Goal: Information Seeking & Learning: Learn about a topic

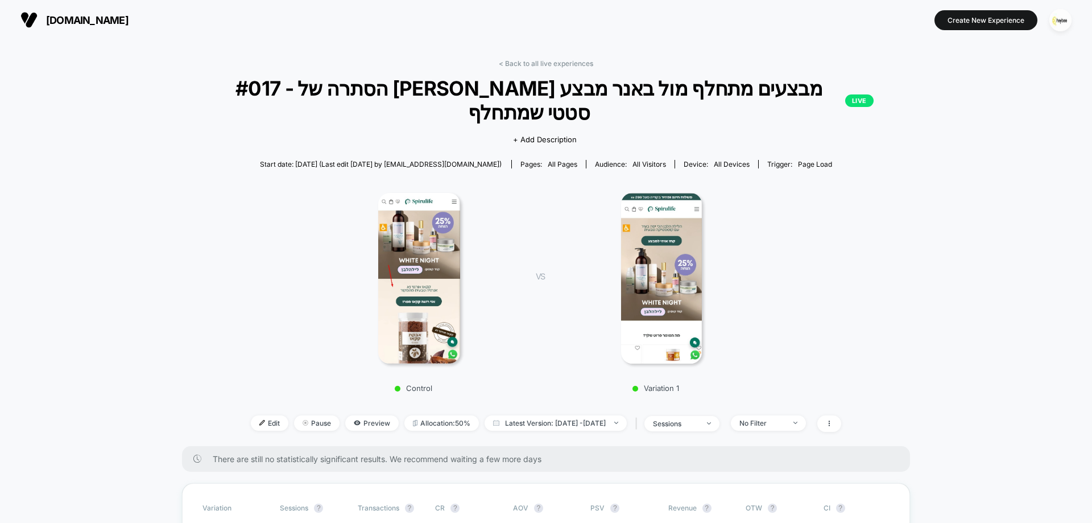
click at [542, 68] on div "< Back to all live experiences #017 - הסתרה של באנר מבצעים מתחלף מול [PERSON_NA…" at bounding box center [546, 252] width 728 height 387
click at [542, 62] on link "< Back to all live experiences" at bounding box center [546, 63] width 94 height 9
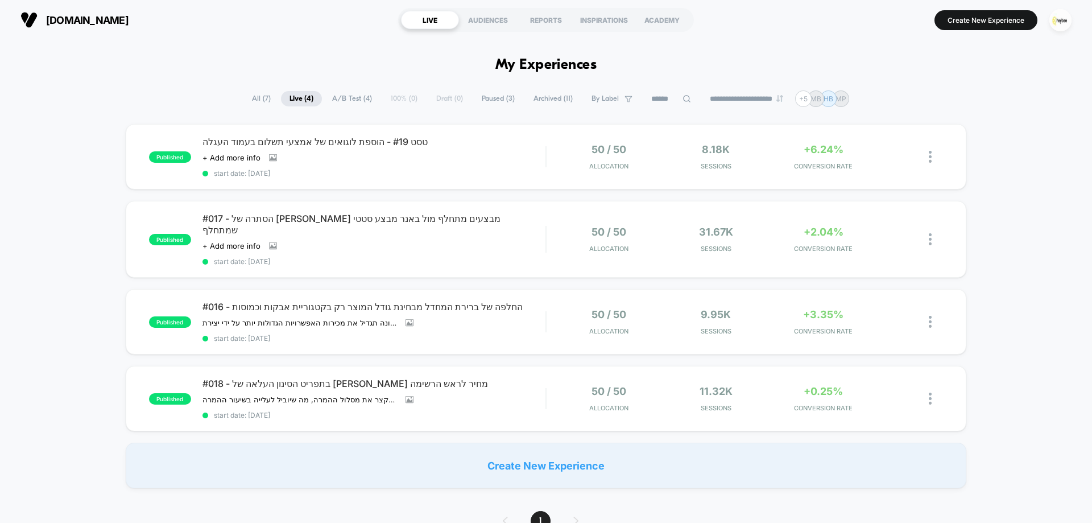
click at [1037, 206] on div "published טסט #19 - הוספת לוגואים של אמצעי תשלום בעמוד העגלה Click to view imag…" at bounding box center [546, 306] width 1092 height 364
click at [1060, 14] on img "button" at bounding box center [1060, 20] width 22 height 22
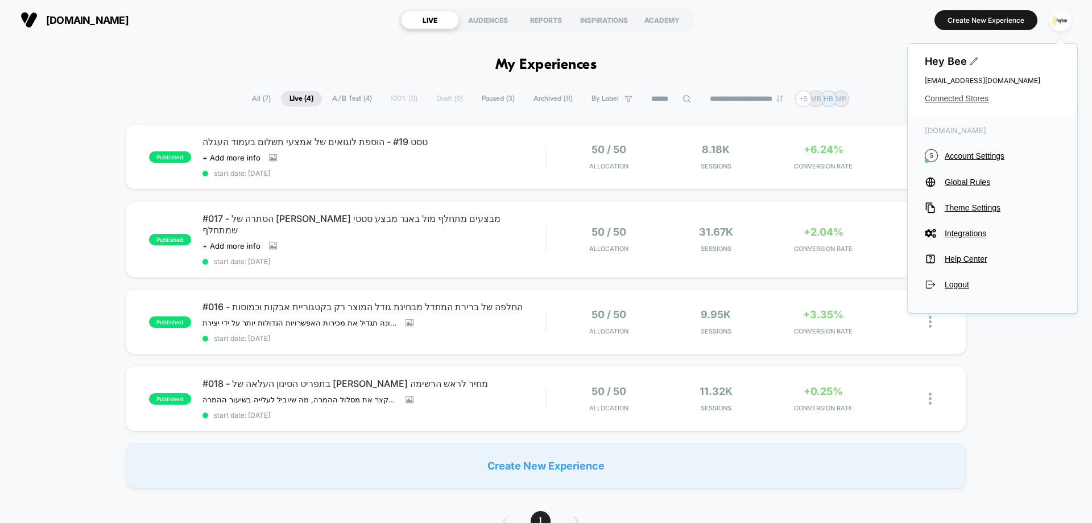
click at [941, 97] on span "Connected Stores" at bounding box center [992, 98] width 135 height 9
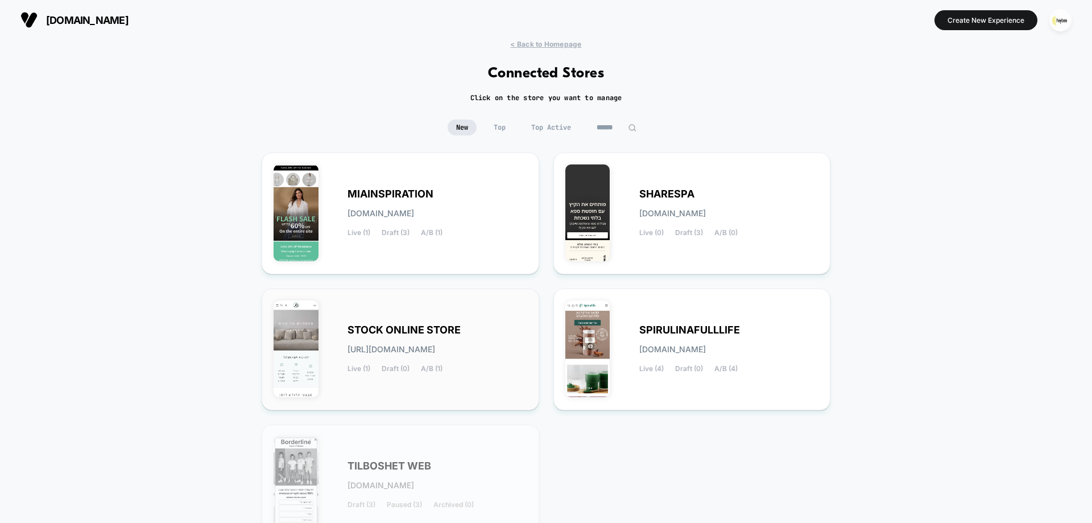
click at [432, 321] on div "STOCK ONLINE STORE [URL][DOMAIN_NAME] Live (1) Draft (0) A/B (1)" at bounding box center [401, 349] width 254 height 98
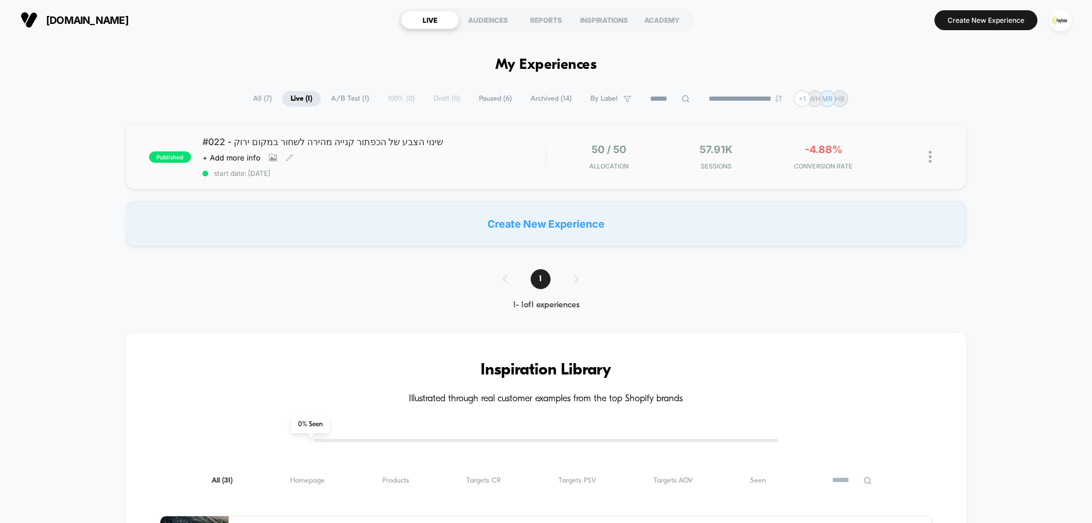
click at [366, 151] on div "#022 - שינוי הצבע של הכפתור קנייה מהירה לשחור במקום ירוק Click to view images C…" at bounding box center [373, 157] width 343 height 42
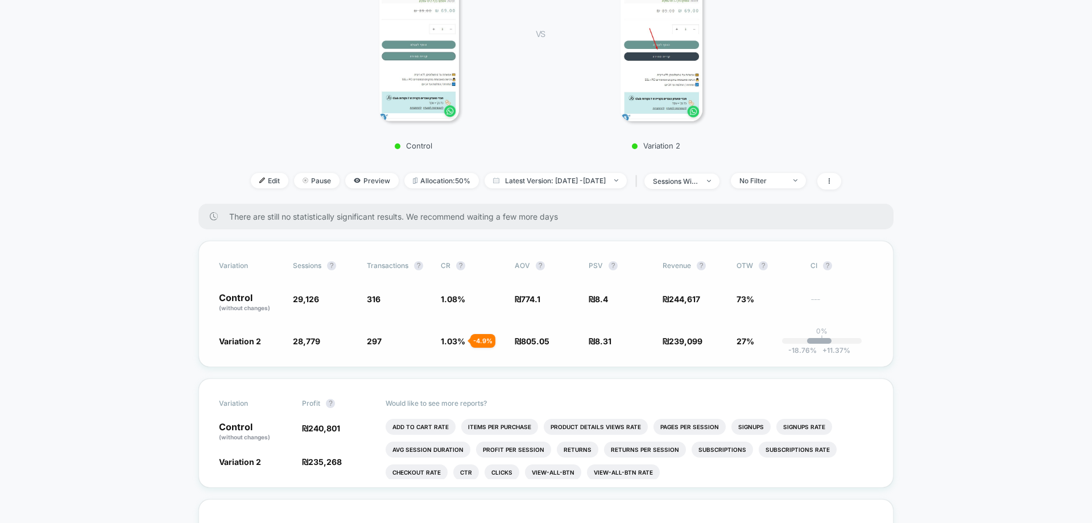
scroll to position [57, 0]
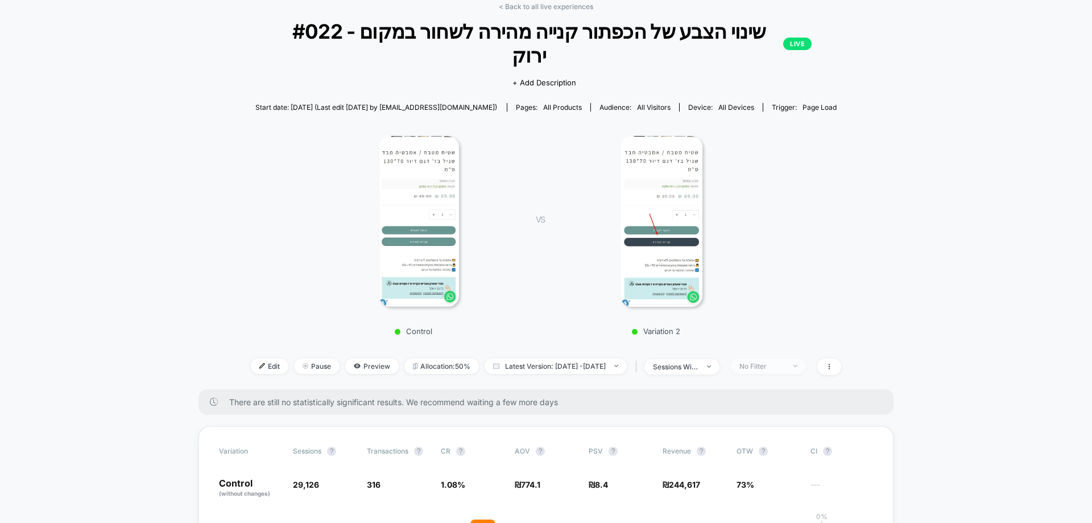
click at [777, 362] on div "No Filter" at bounding box center [761, 366] width 45 height 9
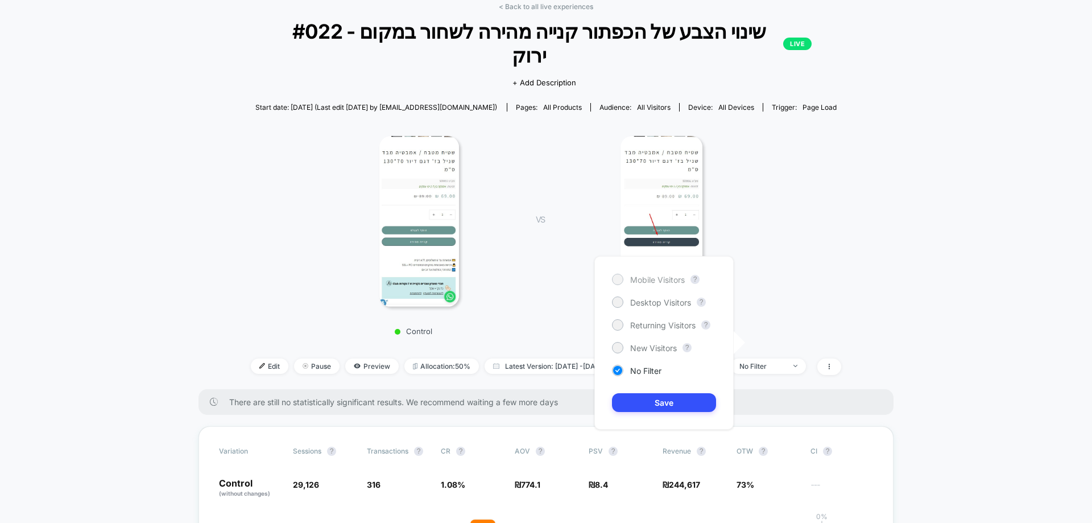
click at [662, 279] on span "Mobile Visitors" at bounding box center [657, 280] width 55 height 10
click at [678, 407] on button "Save" at bounding box center [664, 402] width 104 height 19
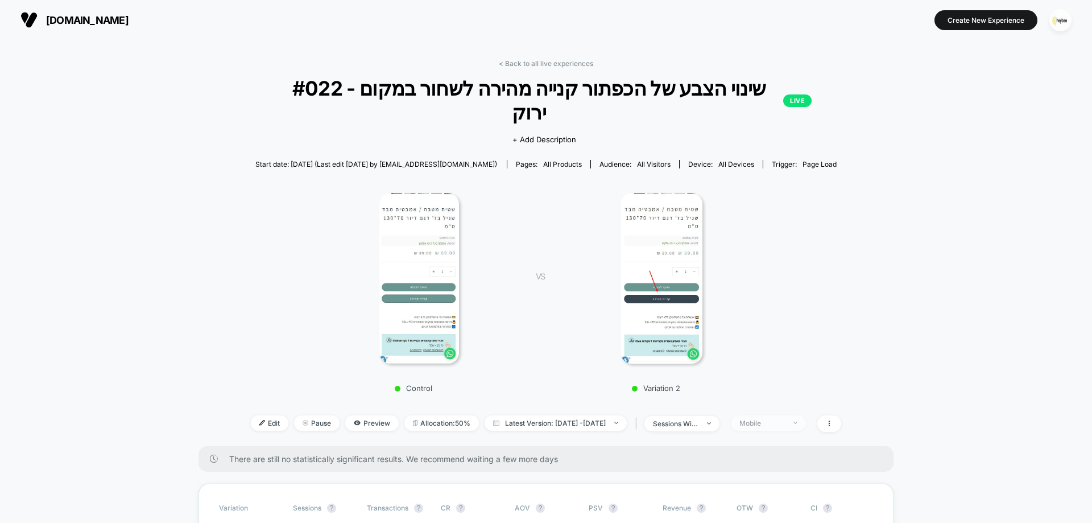
click at [778, 415] on span "Mobile" at bounding box center [768, 422] width 75 height 15
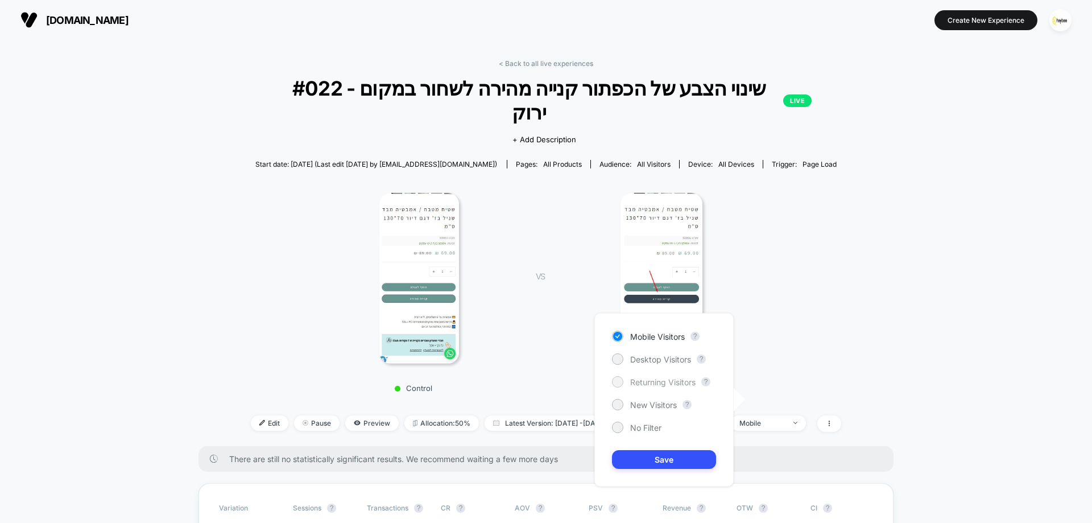
click at [672, 383] on span "Returning Visitors" at bounding box center [662, 382] width 65 height 10
click at [677, 451] on button "Save" at bounding box center [664, 459] width 104 height 19
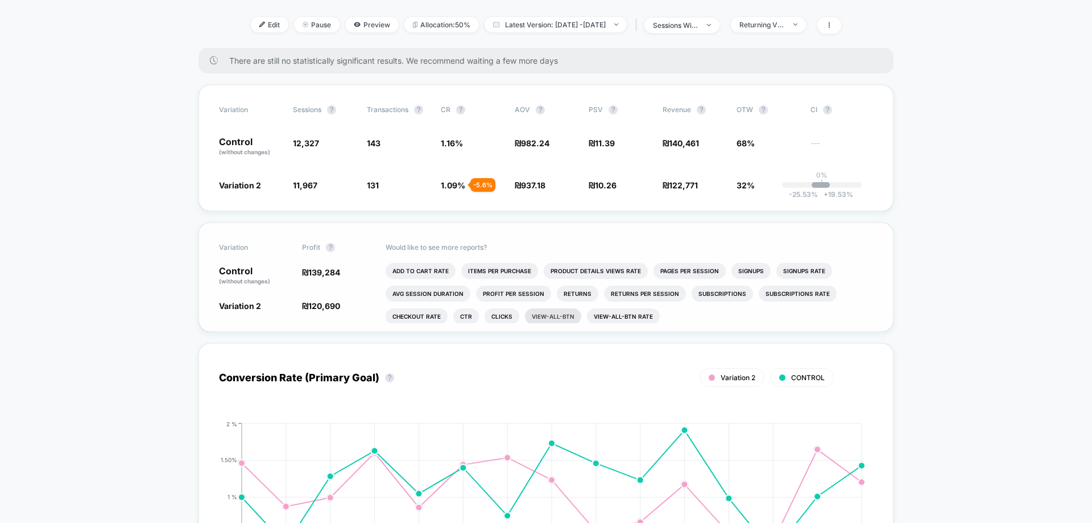
scroll to position [341, 0]
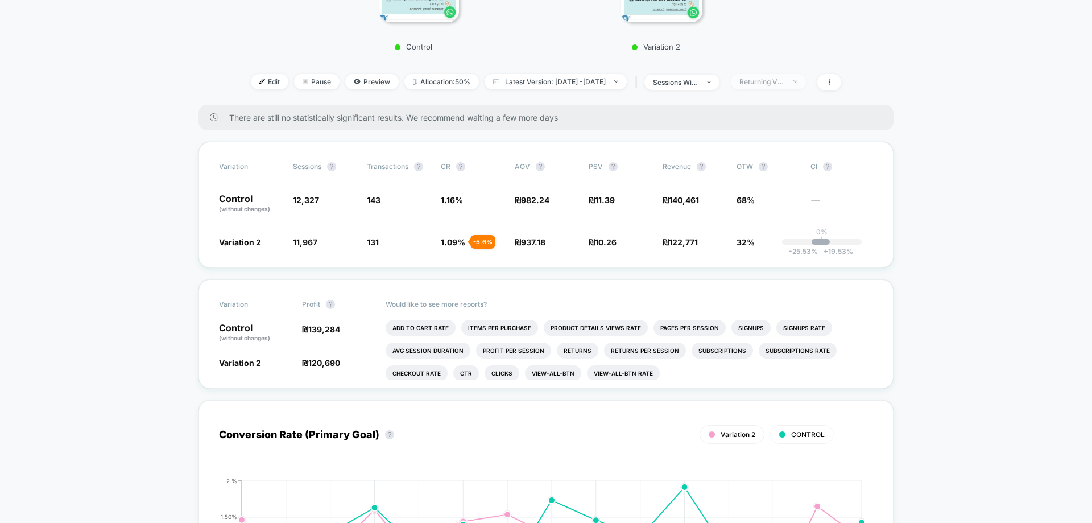
click at [786, 74] on span "Returning Visitors" at bounding box center [768, 81] width 75 height 15
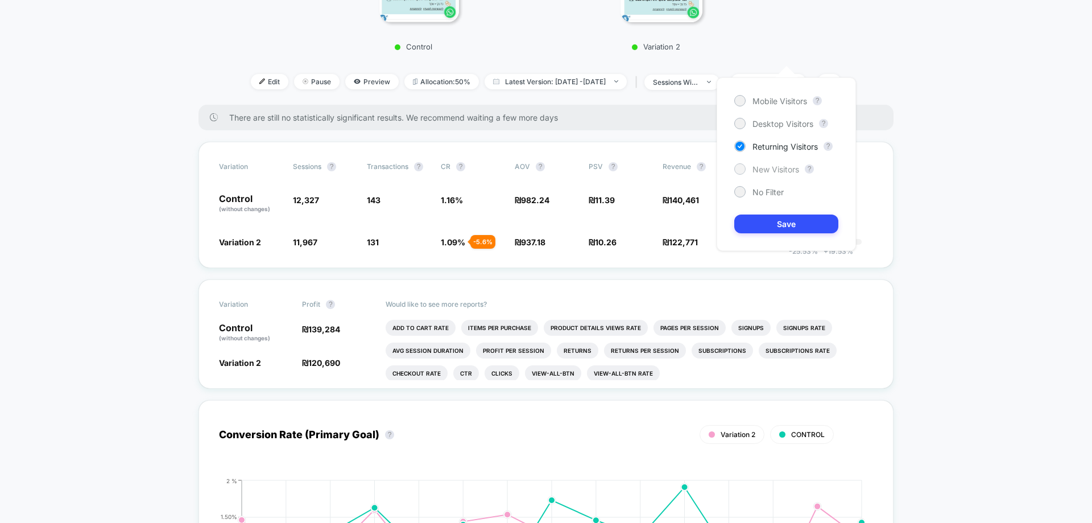
click at [770, 171] on span "New Visitors" at bounding box center [775, 169] width 47 height 10
click at [777, 224] on button "Save" at bounding box center [786, 223] width 104 height 19
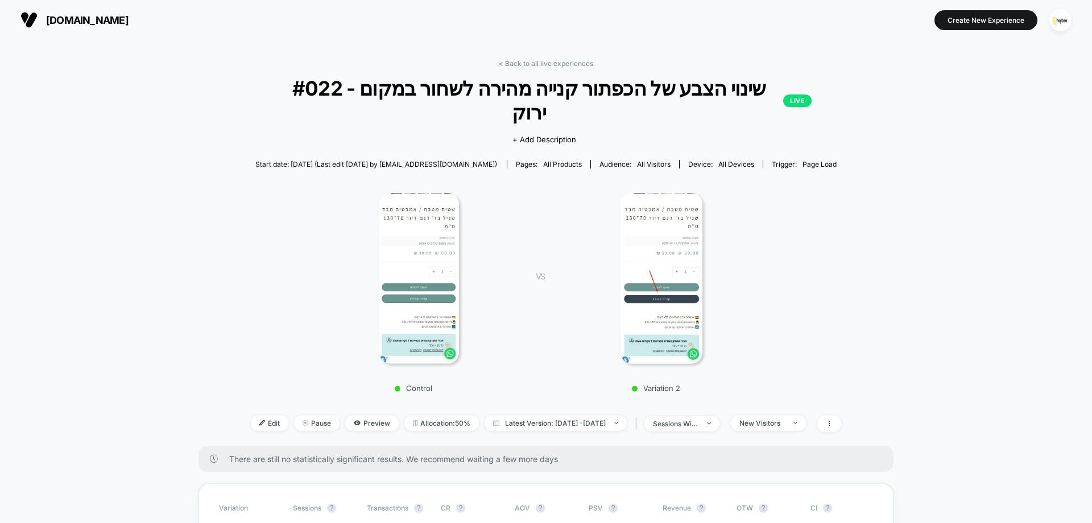
click at [541, 65] on link "< Back to all live experiences" at bounding box center [546, 63] width 94 height 9
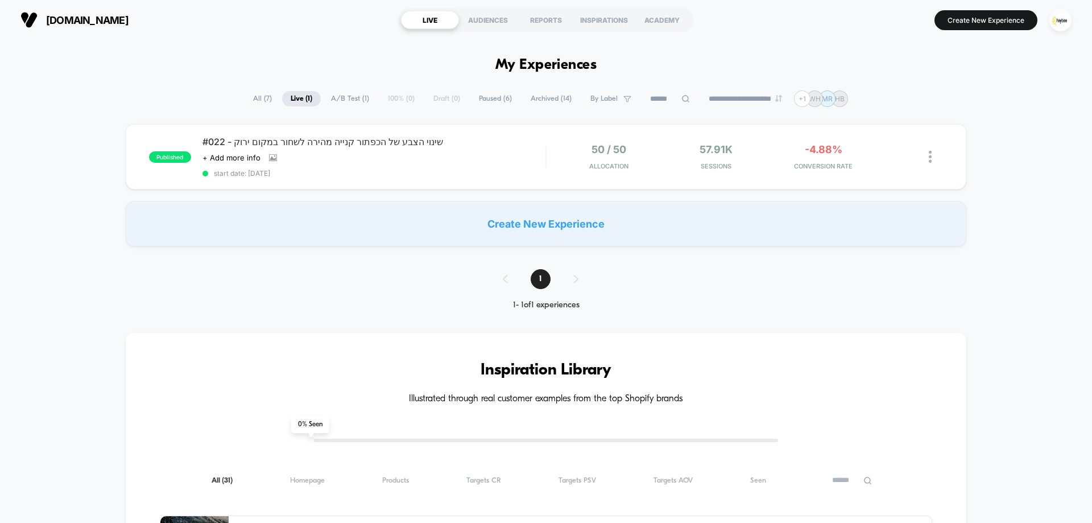
click at [494, 98] on span "Paused ( 6 )" at bounding box center [495, 98] width 50 height 15
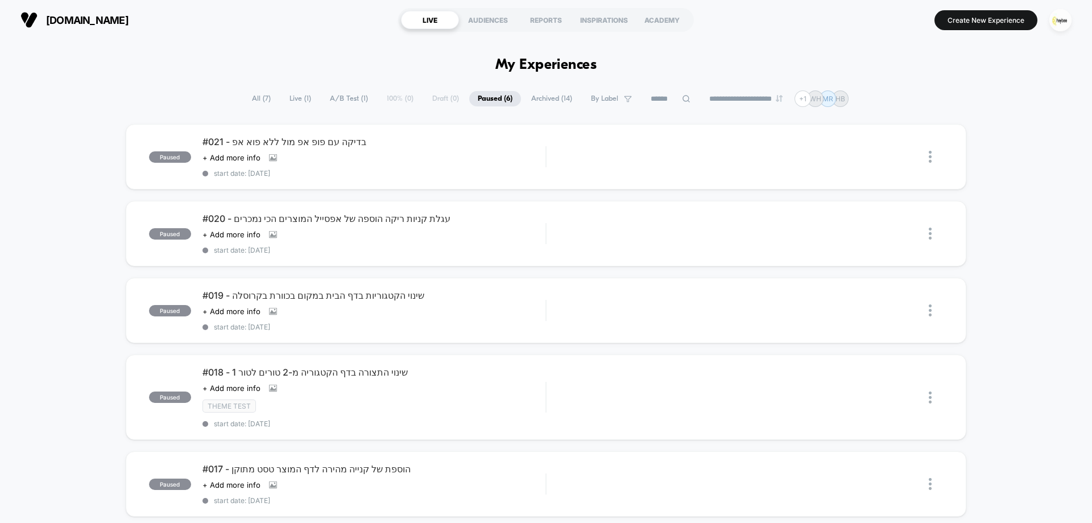
click at [549, 92] on span "Archived ( 14 )" at bounding box center [552, 98] width 58 height 15
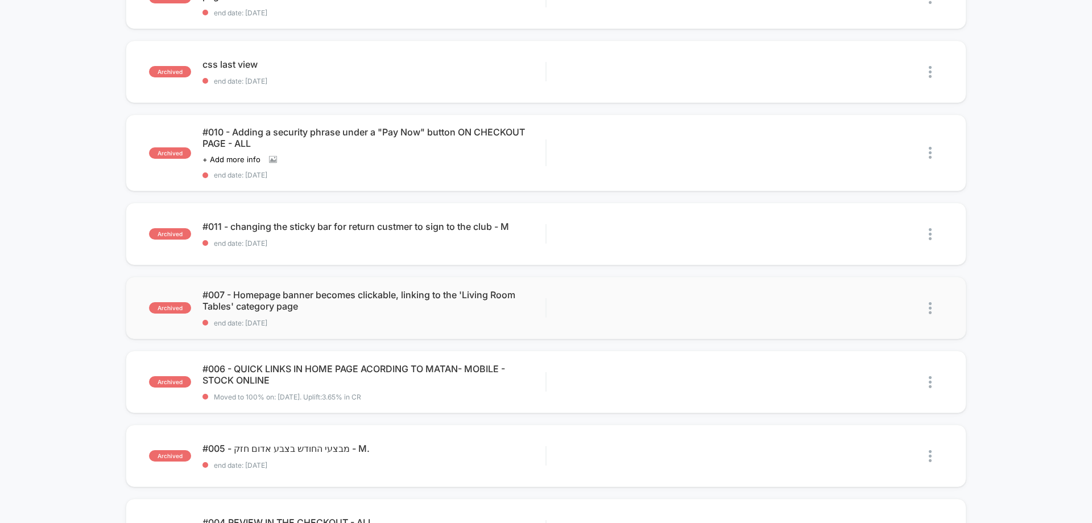
scroll to position [398, 0]
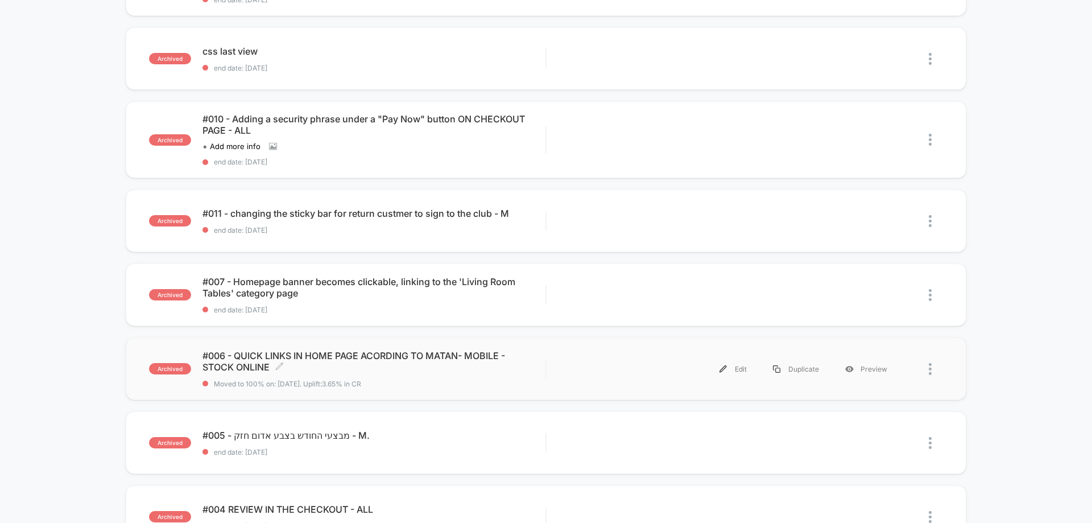
click at [427, 370] on span "#006 - QUICK LINKS IN HOME PAGE ACORDING TO MATAN- MOBILE - STOCK ONLINE Click …" at bounding box center [373, 361] width 343 height 23
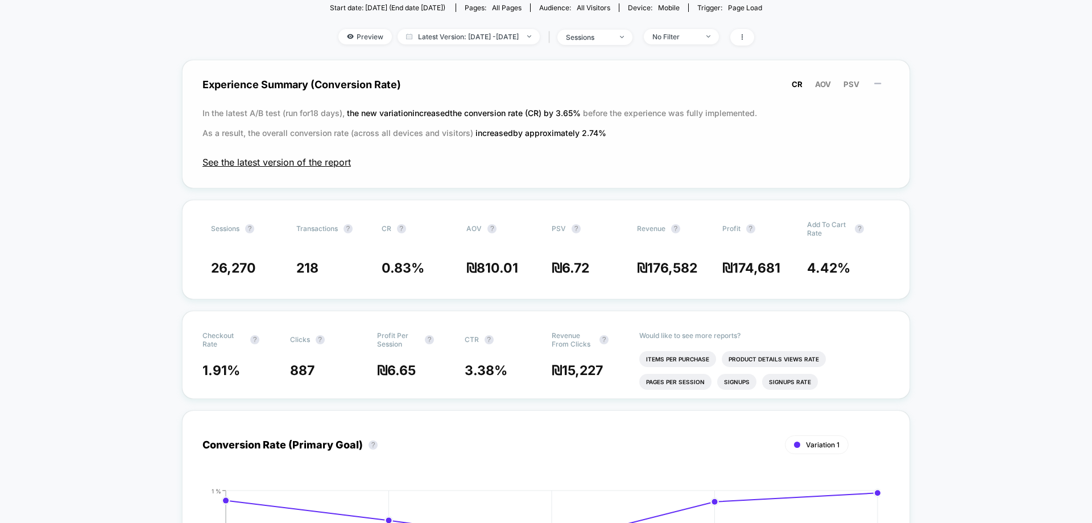
scroll to position [57, 0]
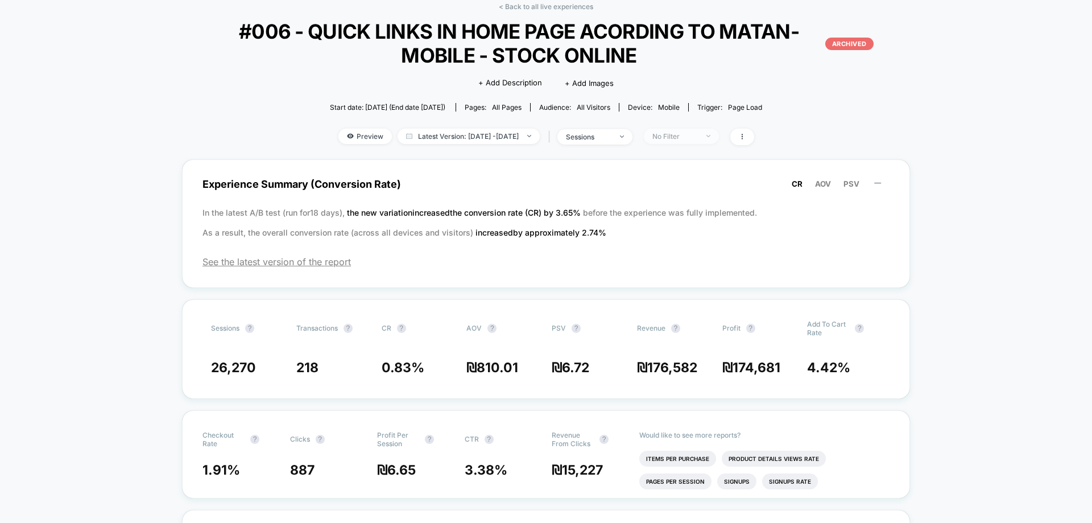
click at [709, 140] on span "No Filter" at bounding box center [681, 136] width 75 height 15
drag, startPoint x: 709, startPoint y: 140, endPoint x: 502, endPoint y: 155, distance: 207.5
click at [708, 140] on span "No Filter" at bounding box center [681, 136] width 75 height 15
click at [611, 136] on div "sessions" at bounding box center [588, 136] width 45 height 9
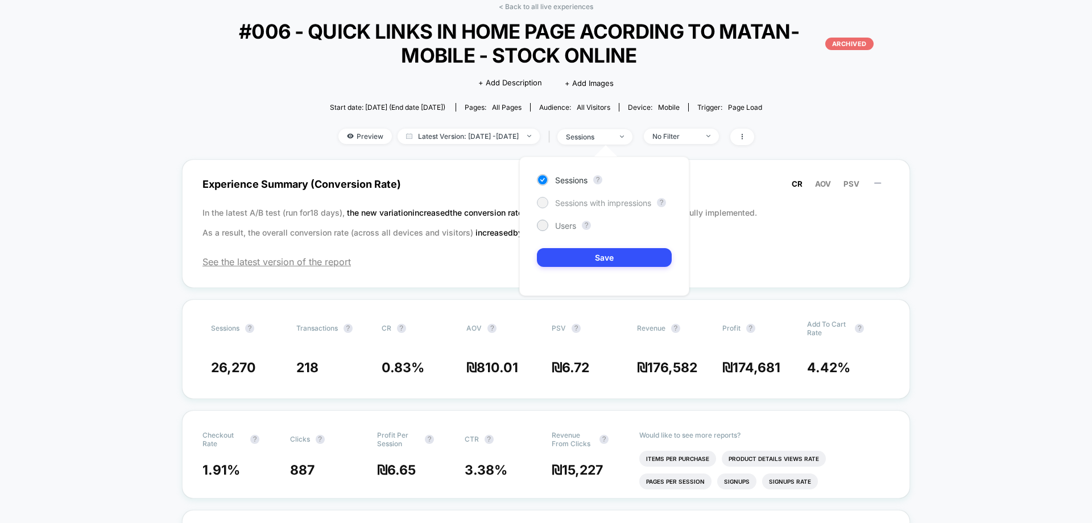
click at [611, 207] on span "Sessions with impressions" at bounding box center [603, 203] width 96 height 10
click at [616, 262] on button "Save" at bounding box center [604, 257] width 135 height 19
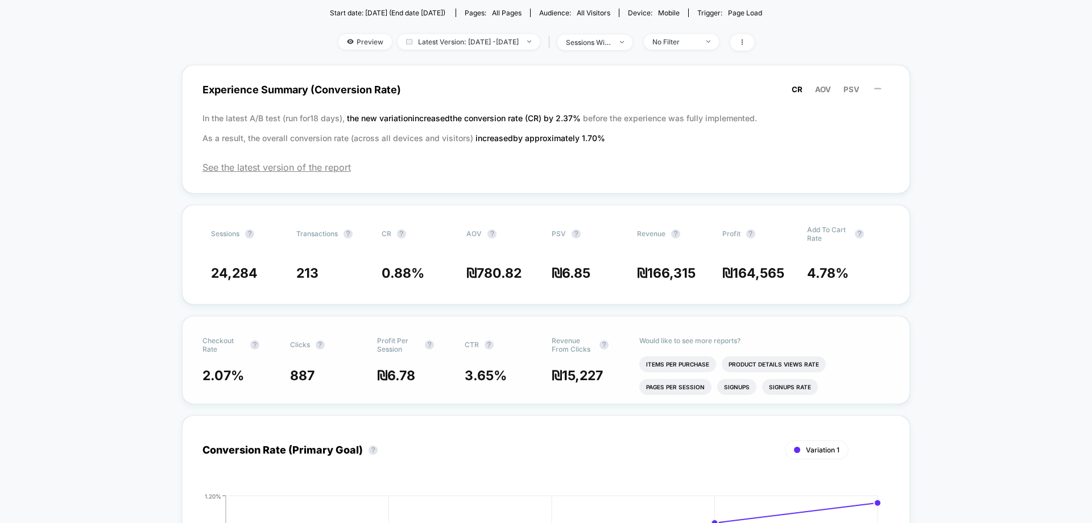
scroll to position [171, 0]
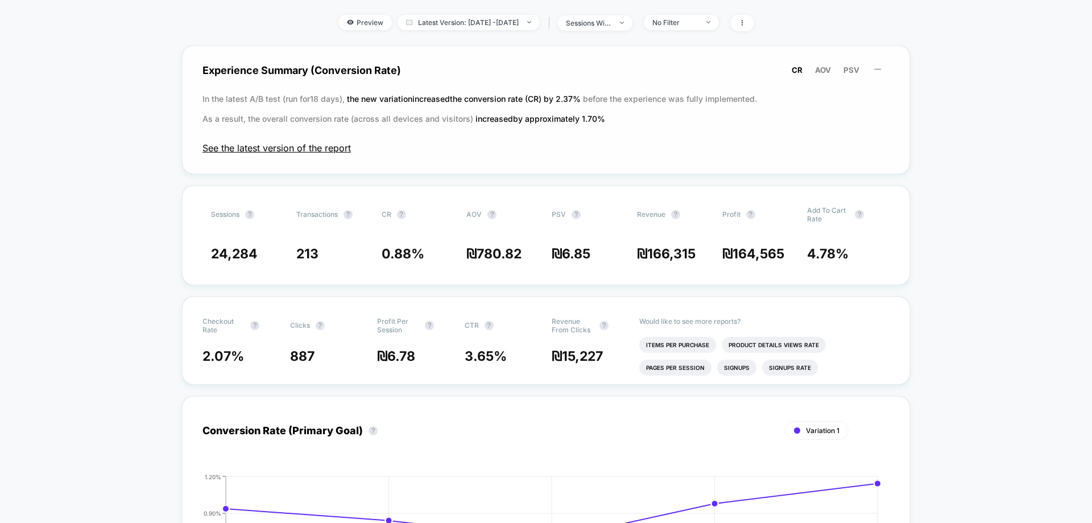
click at [288, 147] on span "See the latest version of the report" at bounding box center [545, 147] width 687 height 11
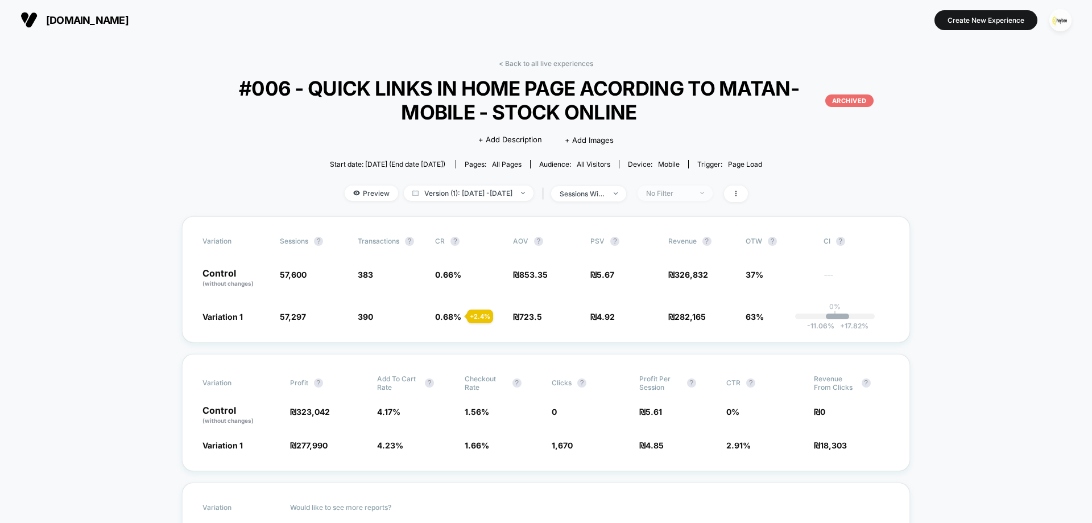
click at [691, 192] on div "No Filter" at bounding box center [668, 193] width 45 height 9
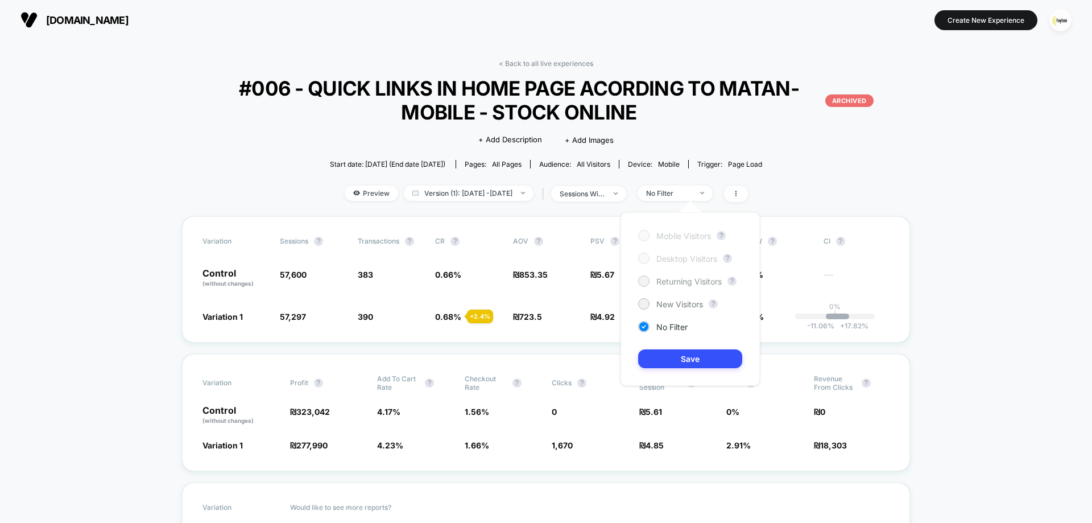
click at [673, 283] on span "Returning Visitors" at bounding box center [688, 281] width 65 height 10
click at [682, 349] on div "Mobile Visitors ? Desktop Visitors ? Returning Visitors ? New Visitors ? No Fil…" at bounding box center [689, 298] width 139 height 173
click at [682, 354] on button "Save" at bounding box center [690, 358] width 104 height 19
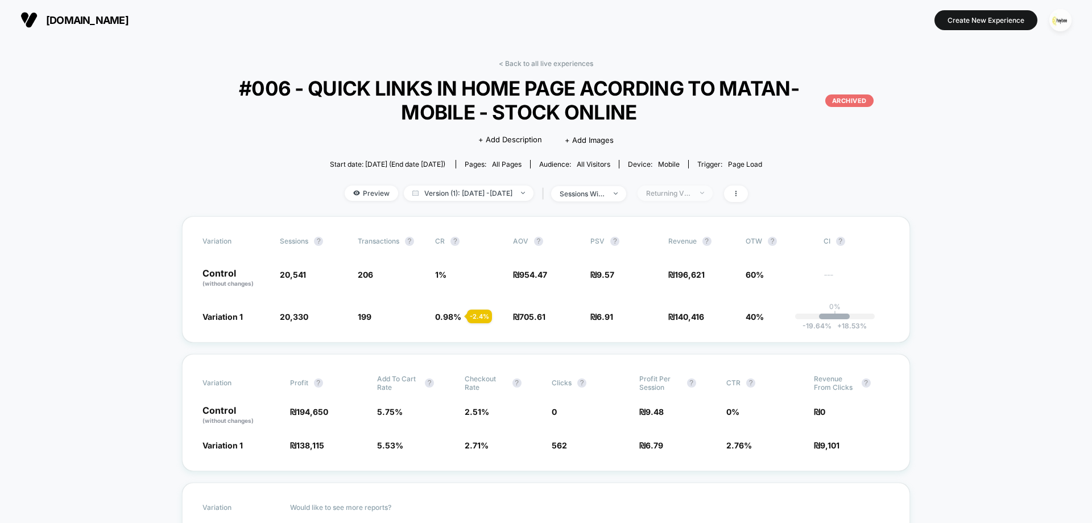
click at [691, 194] on div "Returning Visitors" at bounding box center [668, 193] width 45 height 9
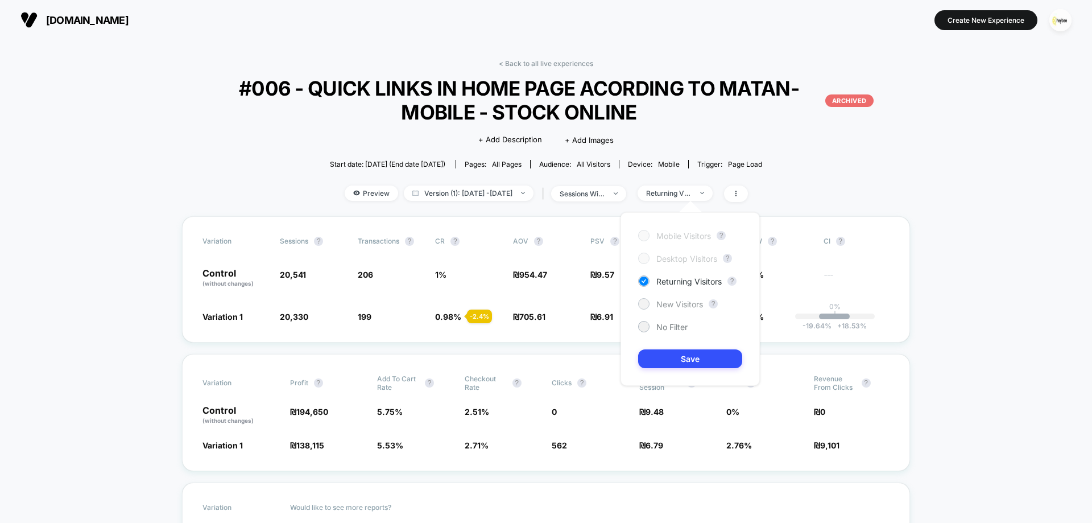
click at [682, 303] on span "New Visitors" at bounding box center [679, 304] width 47 height 10
click at [702, 370] on div "Mobile Visitors ? Desktop Visitors ? Returning Visitors ? New Visitors ? No Fil…" at bounding box center [689, 298] width 139 height 173
click at [701, 361] on button "Save" at bounding box center [690, 358] width 104 height 19
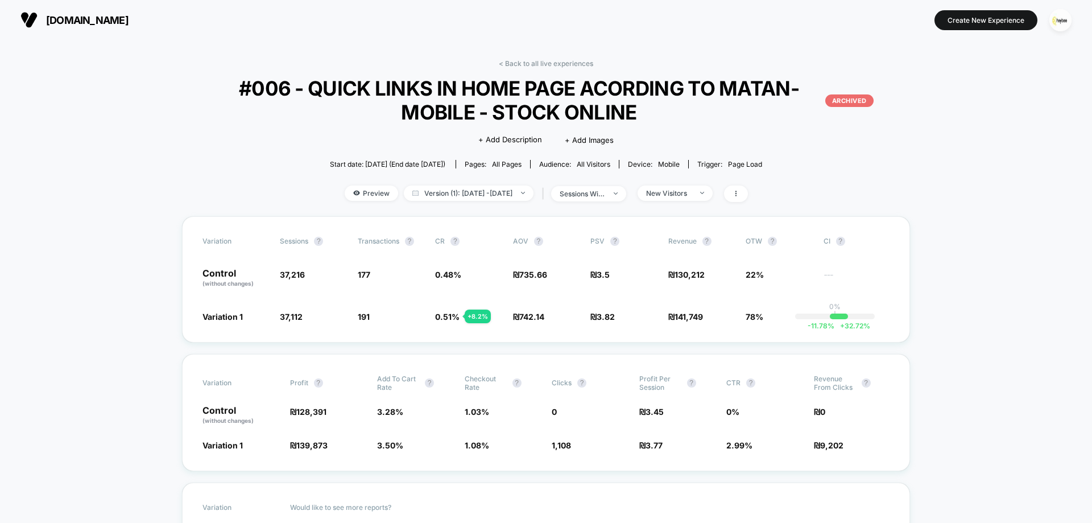
click at [555, 68] on div "< Back to all live experiences #006 - QUICK LINKS IN HOME PAGE ACORDING TO MATA…" at bounding box center [546, 137] width 728 height 157
click at [559, 61] on link "< Back to all live experiences" at bounding box center [546, 63] width 94 height 9
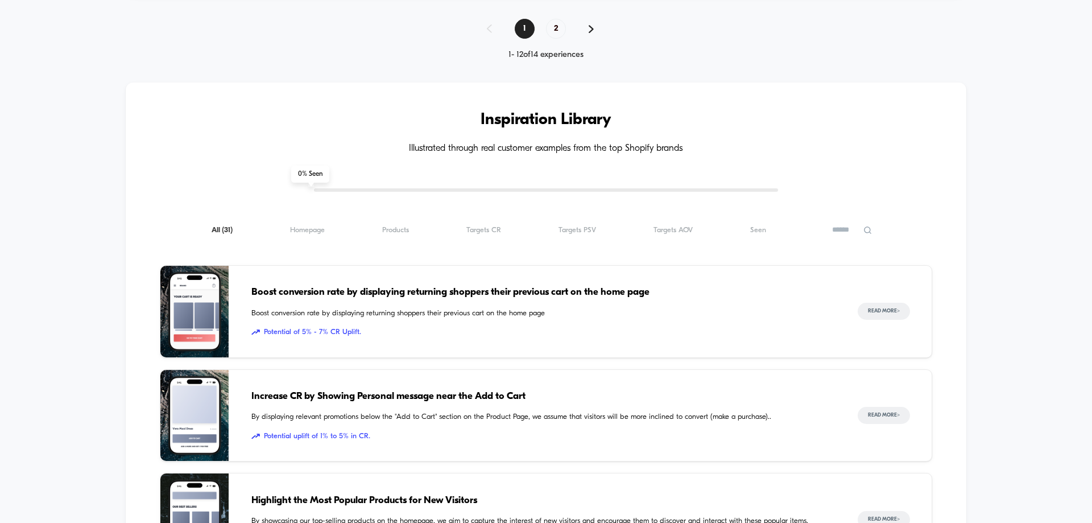
scroll to position [625, 0]
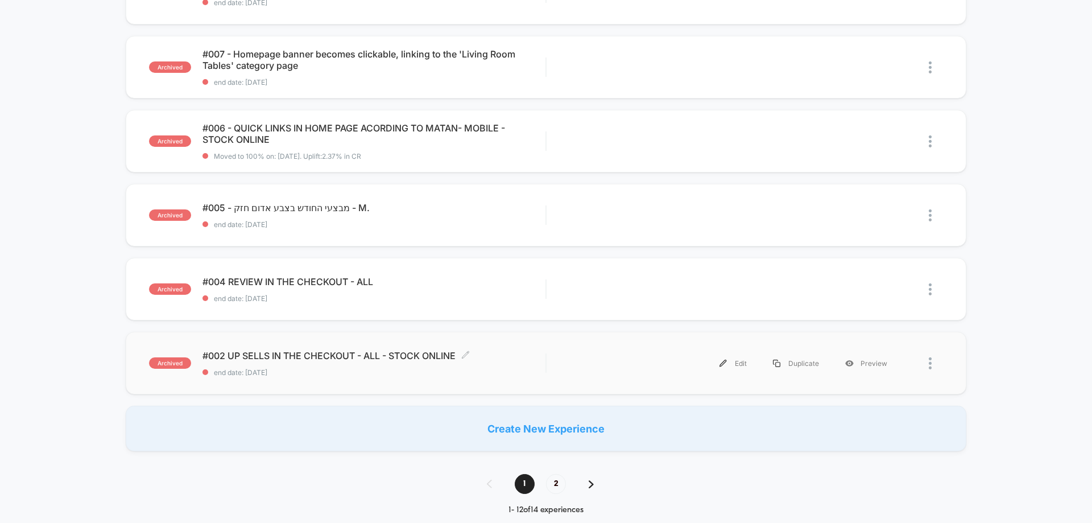
click at [291, 364] on div "#002 UP SELLS IN THE CHECKOUT - ALL - STOCK ONLINE Click to edit experience det…" at bounding box center [373, 363] width 343 height 27
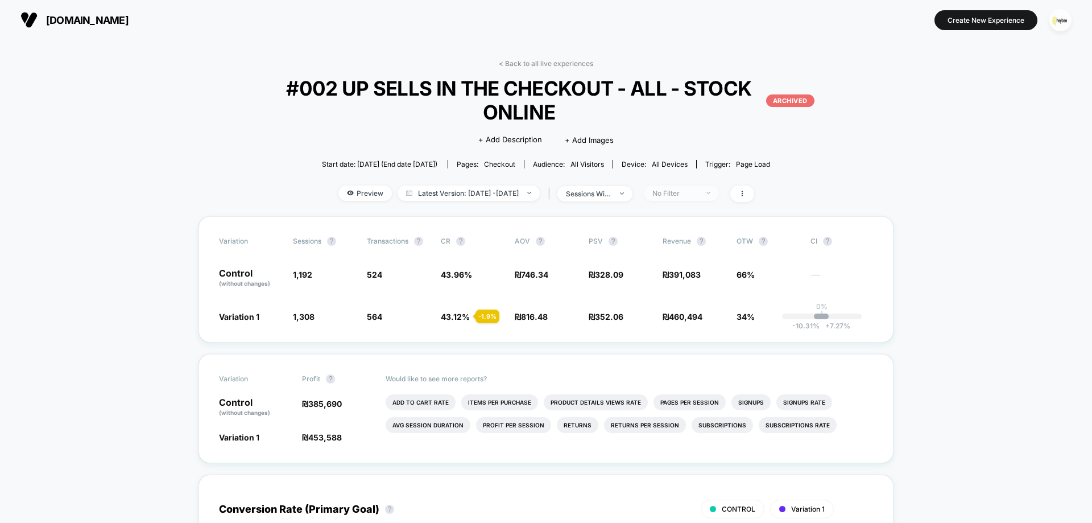
click at [689, 197] on div "No Filter" at bounding box center [674, 193] width 45 height 9
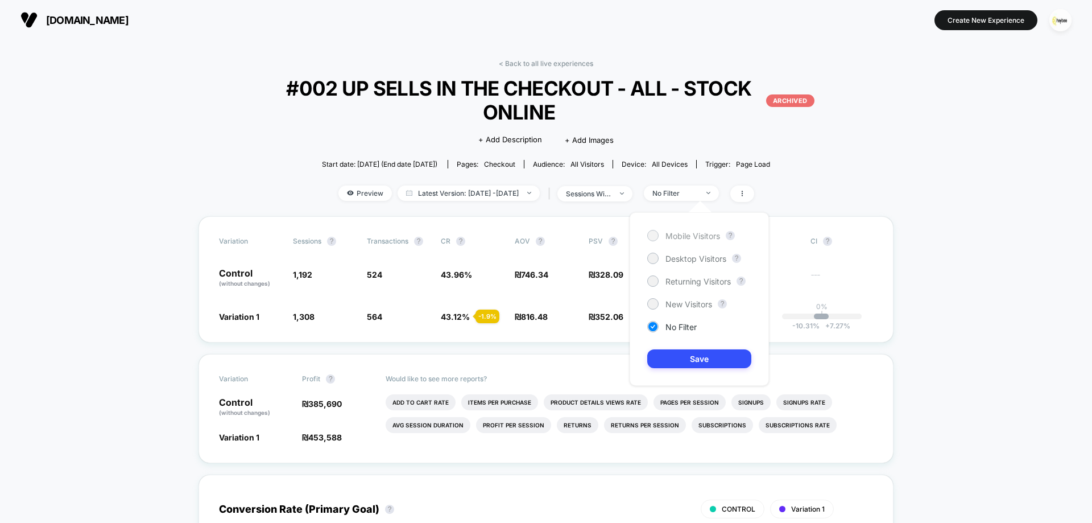
click at [688, 238] on span "Mobile Visitors" at bounding box center [692, 236] width 55 height 10
drag, startPoint x: 701, startPoint y: 372, endPoint x: 702, endPoint y: 361, distance: 10.9
click at [701, 370] on div "Mobile Visitors ? Desktop Visitors ? Returning Visitors ? New Visitors ? No Fil…" at bounding box center [698, 298] width 139 height 173
click at [702, 361] on button "Save" at bounding box center [699, 358] width 104 height 19
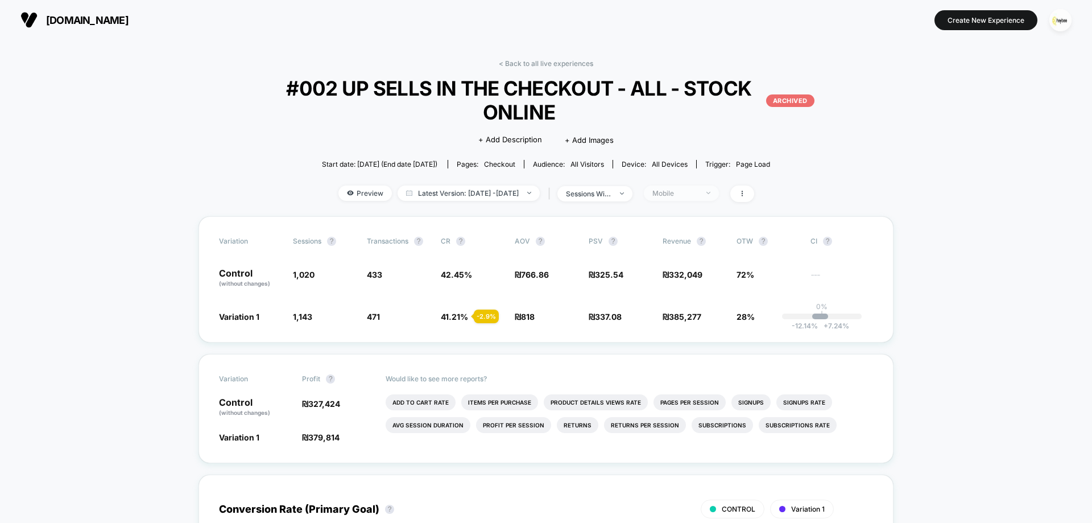
click at [711, 197] on span "Mobile" at bounding box center [681, 192] width 75 height 15
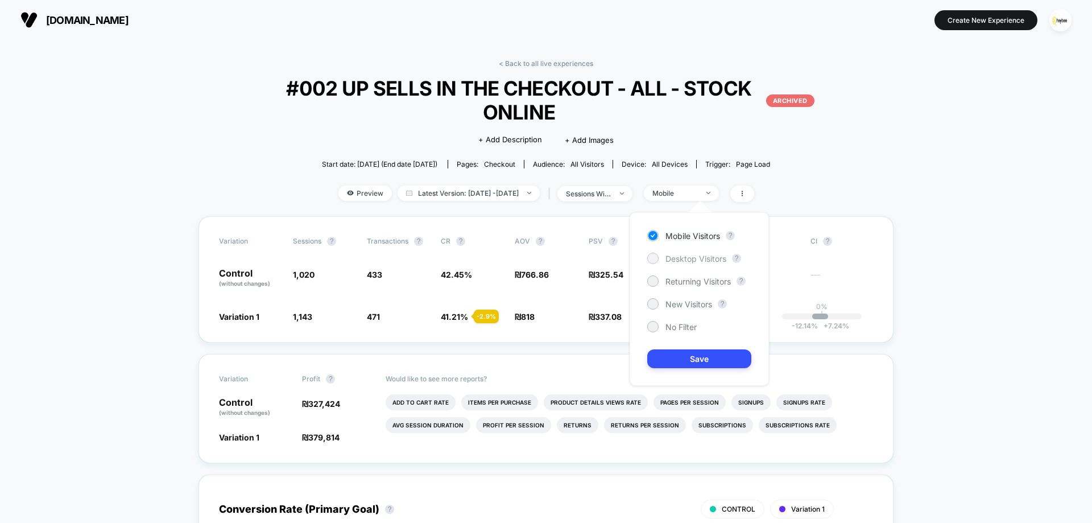
click at [707, 258] on span "Desktop Visitors" at bounding box center [695, 259] width 61 height 10
click at [715, 352] on button "Save" at bounding box center [699, 358] width 104 height 19
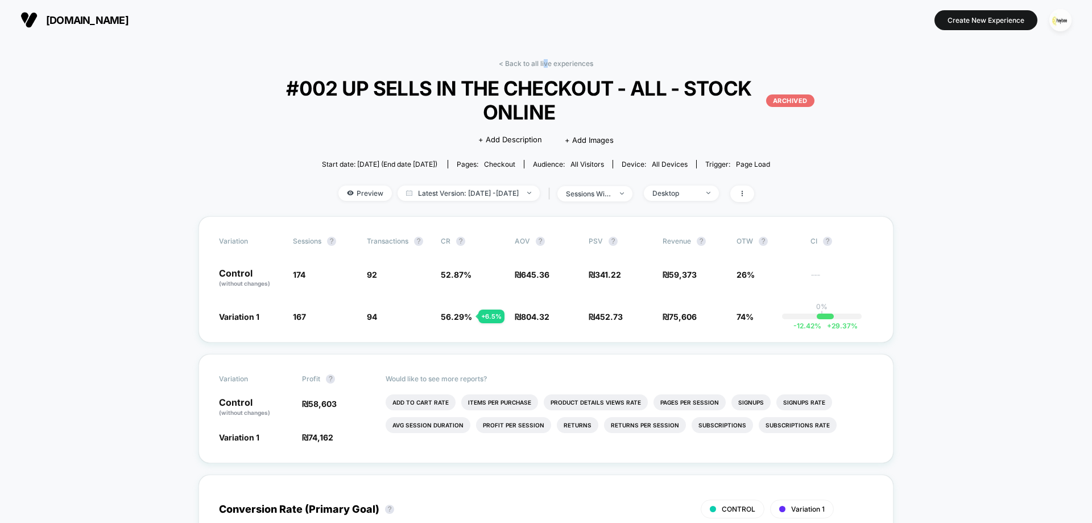
click at [545, 61] on link "< Back to all live experiences" at bounding box center [546, 63] width 94 height 9
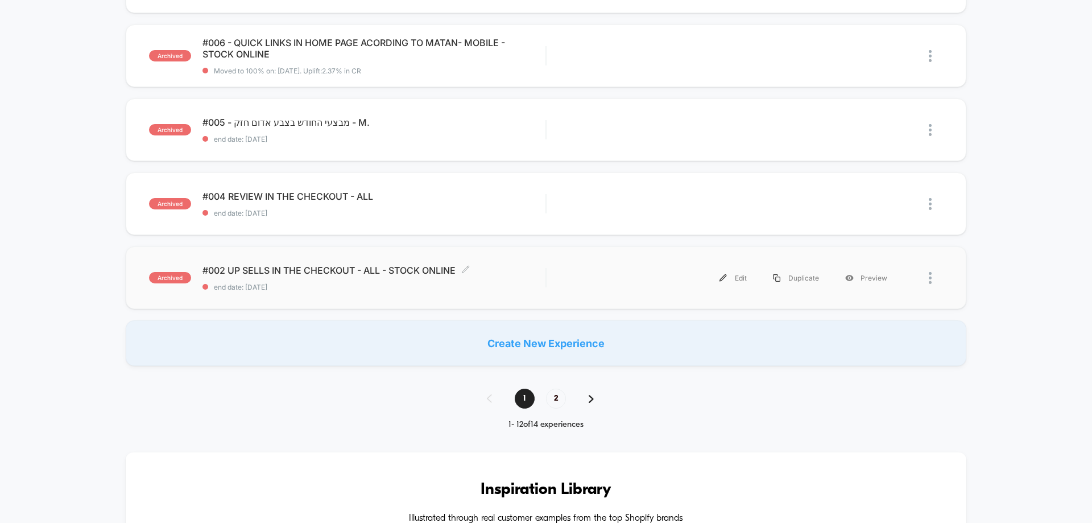
scroll to position [682, 0]
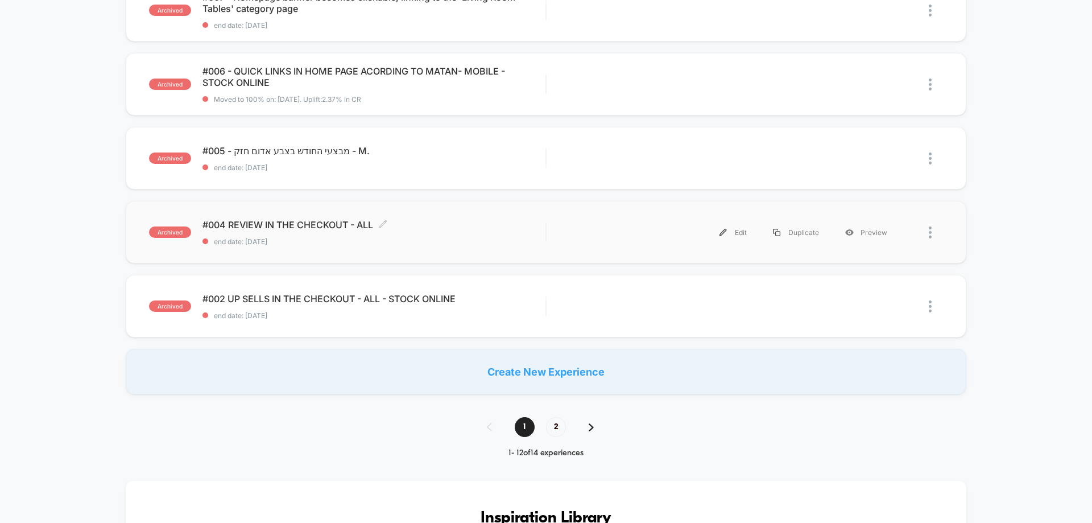
click at [313, 235] on div "#004 REVIEW IN THE CHECKOUT - ALL Click to edit experience details Click to edi…" at bounding box center [373, 232] width 343 height 27
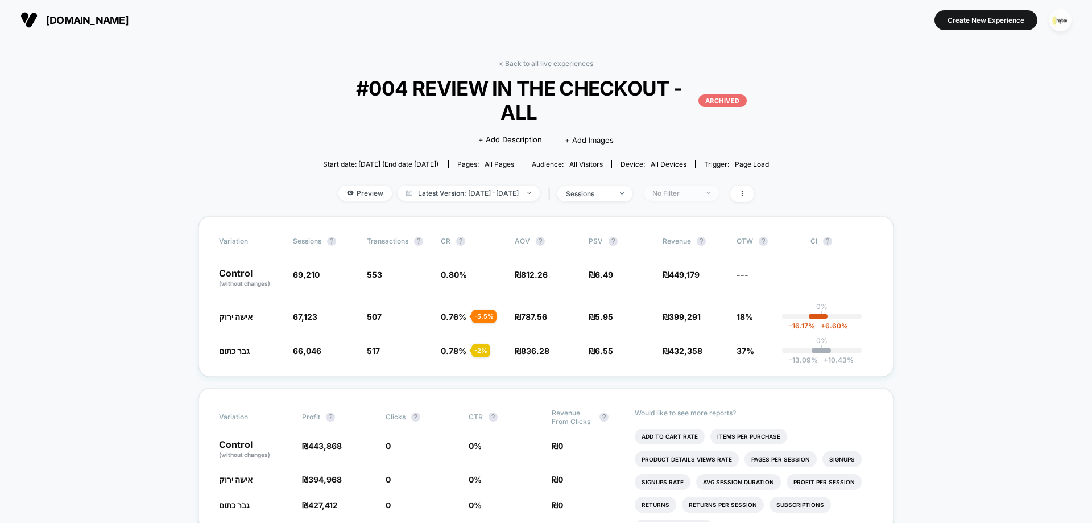
click at [695, 189] on div "No Filter" at bounding box center [674, 193] width 45 height 9
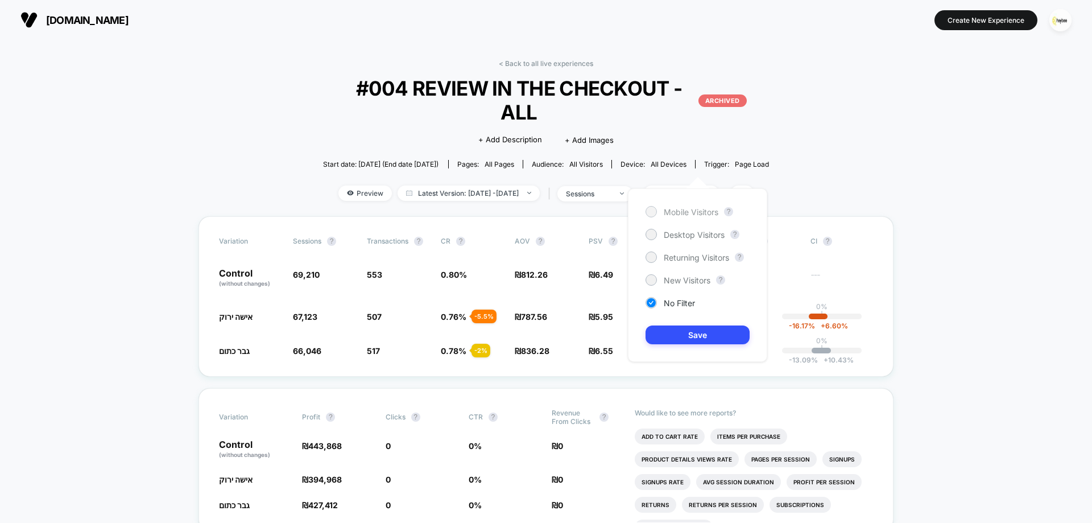
click at [678, 211] on span "Mobile Visitors" at bounding box center [691, 212] width 55 height 10
click at [681, 329] on button "Save" at bounding box center [697, 334] width 104 height 19
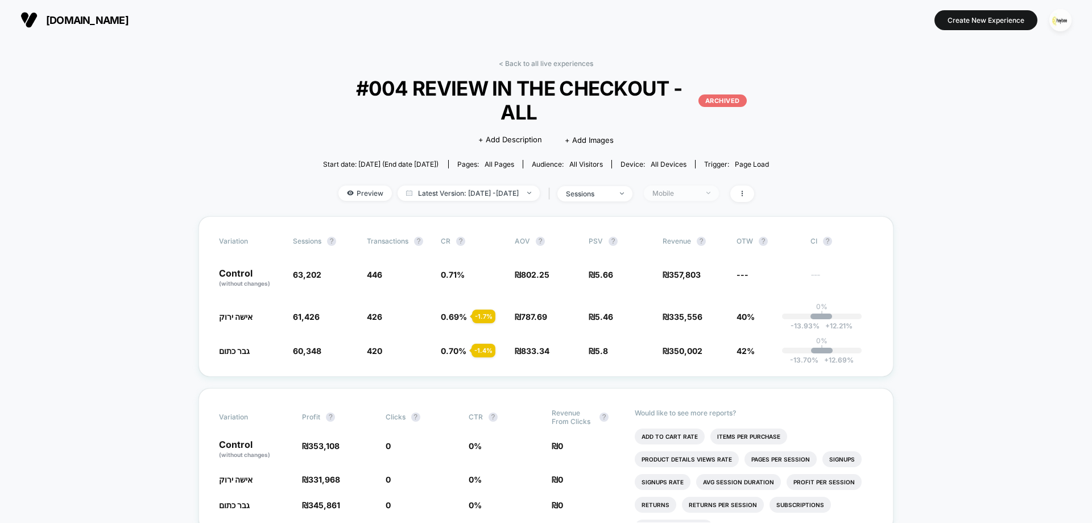
click at [719, 185] on span "Mobile" at bounding box center [681, 192] width 75 height 15
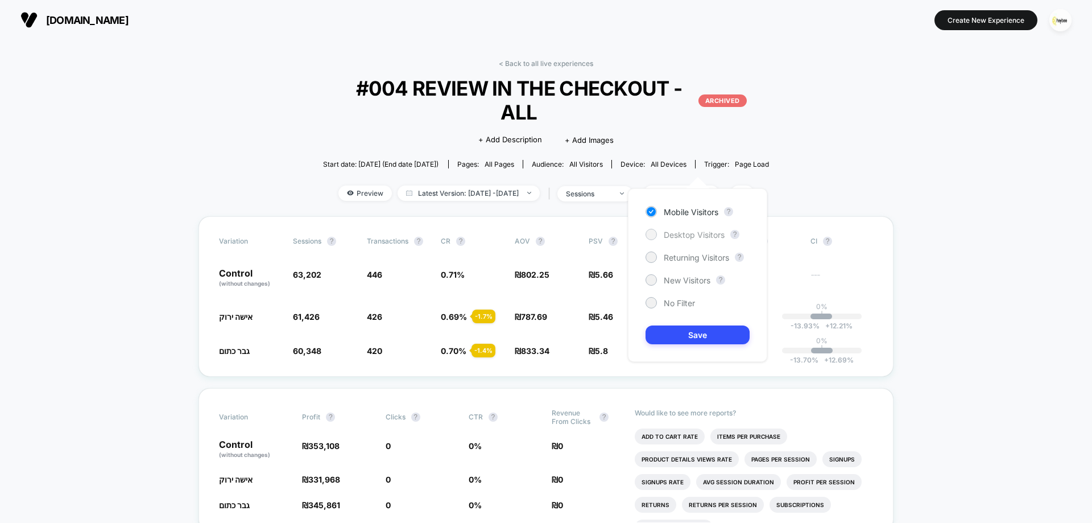
click at [685, 235] on span "Desktop Visitors" at bounding box center [694, 235] width 61 height 10
click at [691, 337] on button "Save" at bounding box center [697, 334] width 104 height 19
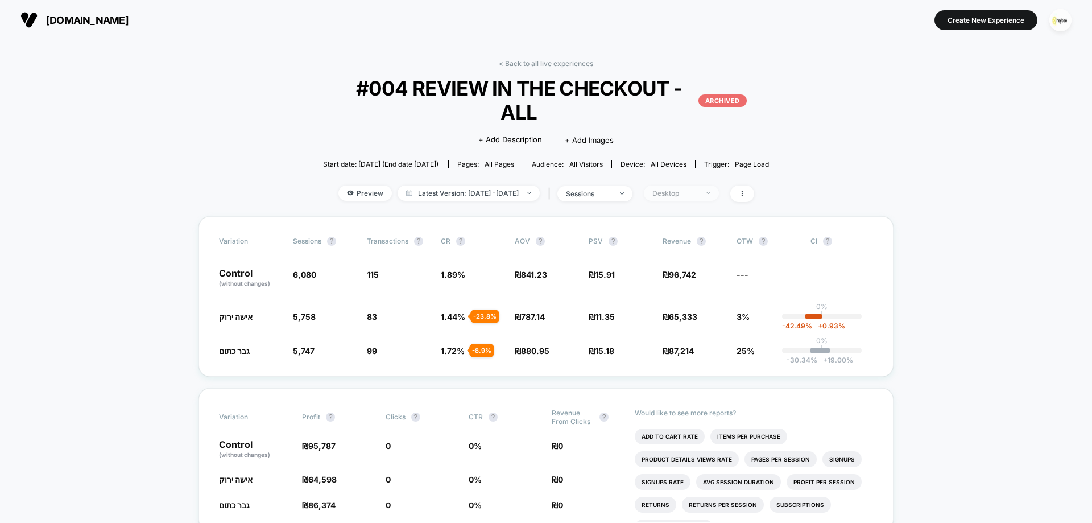
click at [698, 189] on div "Desktop" at bounding box center [674, 193] width 45 height 9
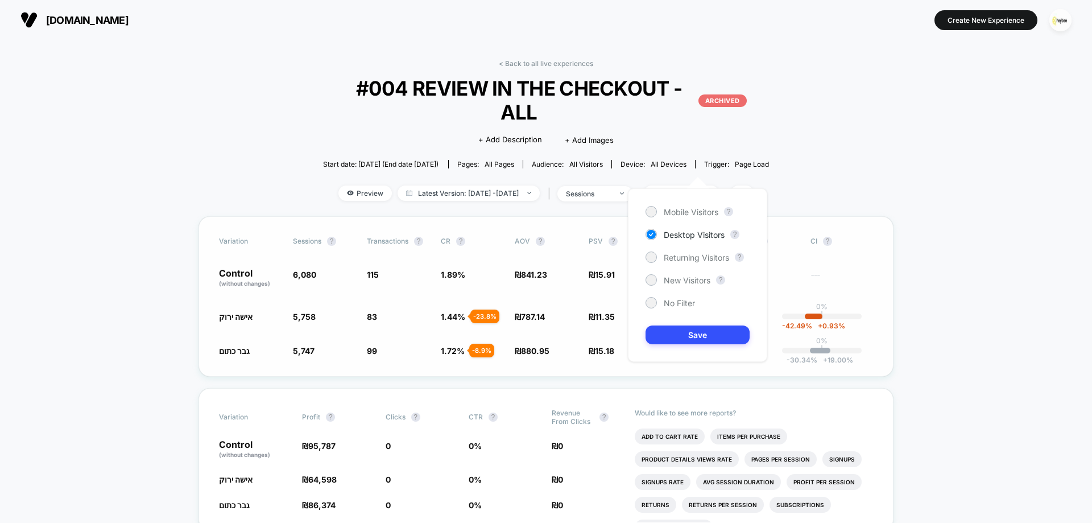
click at [813, 271] on span "---" at bounding box center [841, 279] width 63 height 16
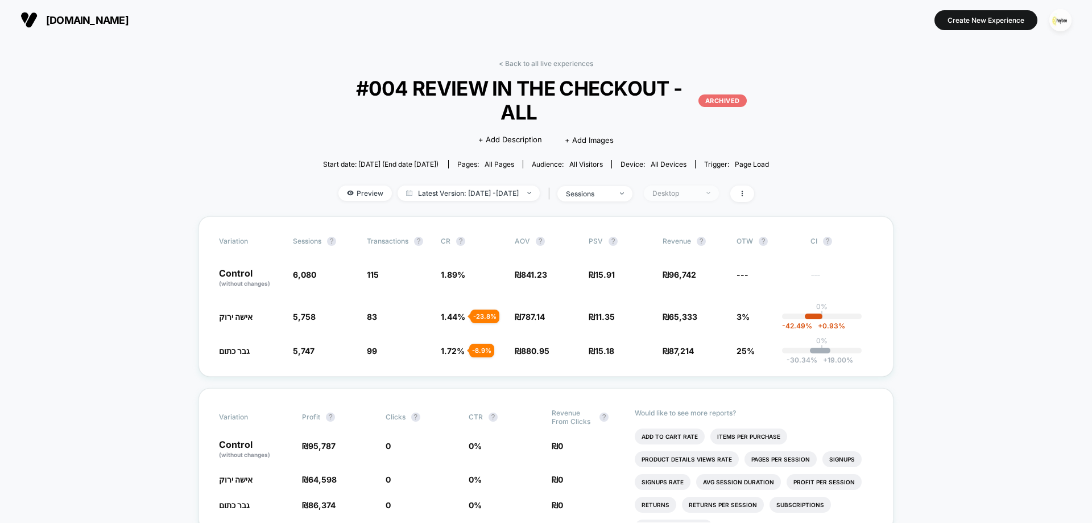
click at [698, 189] on div "Desktop" at bounding box center [674, 193] width 45 height 9
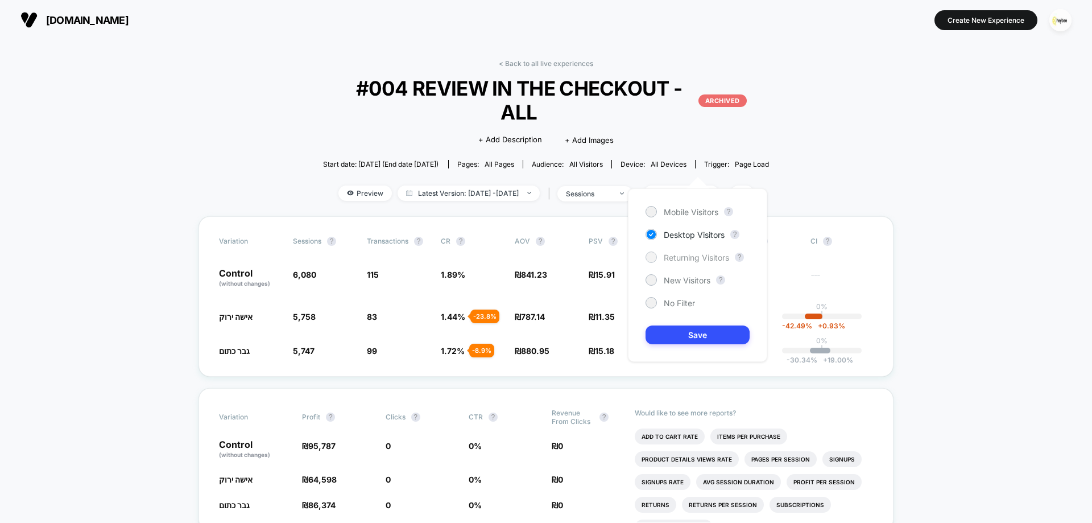
click at [688, 254] on span "Returning Visitors" at bounding box center [696, 257] width 65 height 10
click at [701, 331] on button "Save" at bounding box center [697, 334] width 104 height 19
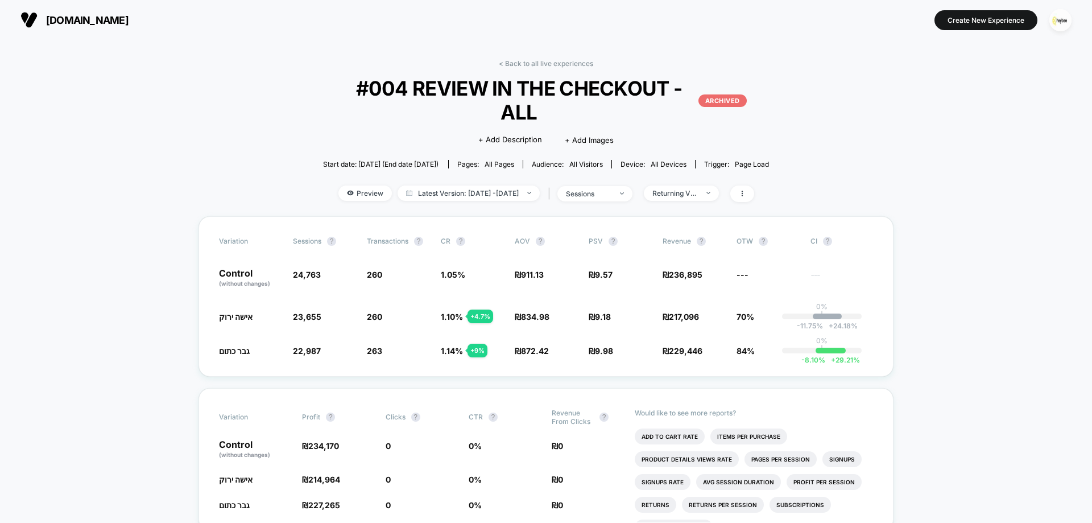
drag, startPoint x: 538, startPoint y: 60, endPoint x: 538, endPoint y: 67, distance: 6.8
click at [538, 60] on link "< Back to all live experiences" at bounding box center [546, 63] width 94 height 9
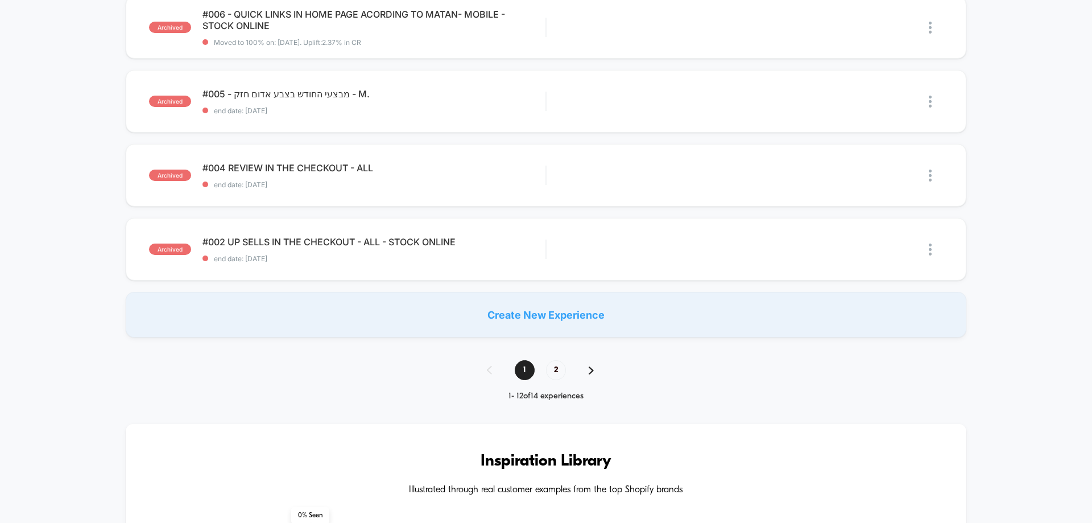
scroll to position [625, 0]
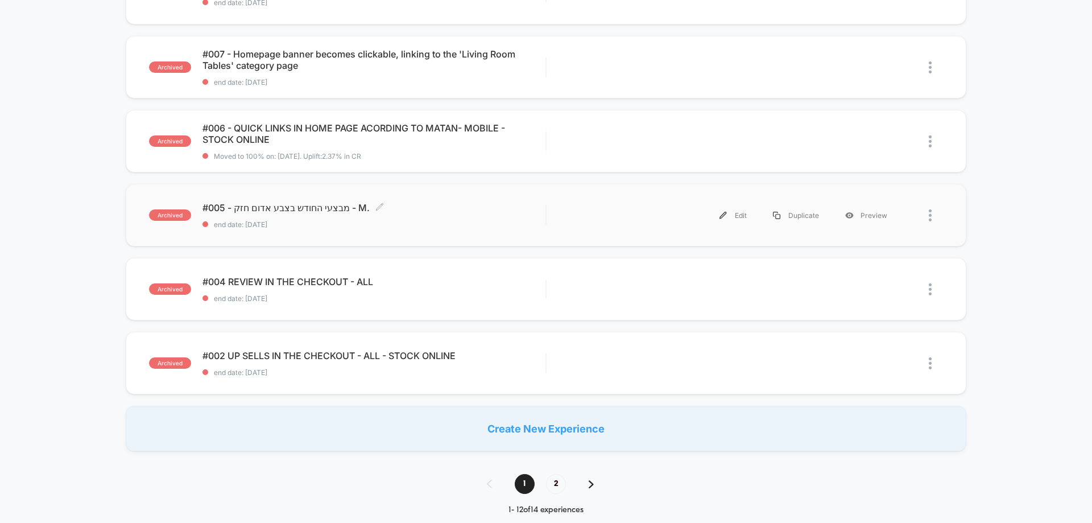
click at [264, 210] on span "#005 - מבצעי החודש בצבע אדום חזק - M. Click to edit experience details" at bounding box center [373, 207] width 343 height 11
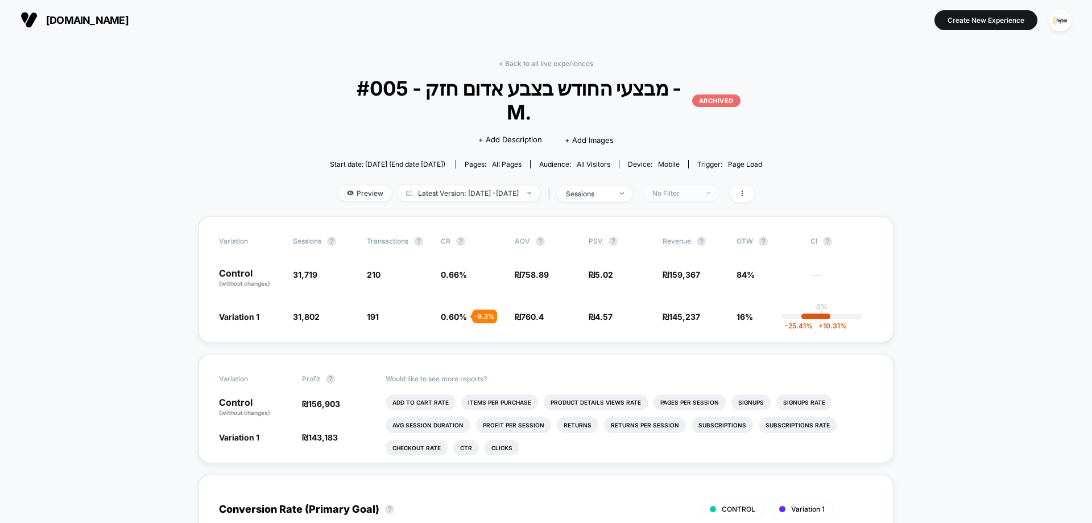
click at [698, 189] on div "No Filter" at bounding box center [674, 193] width 45 height 9
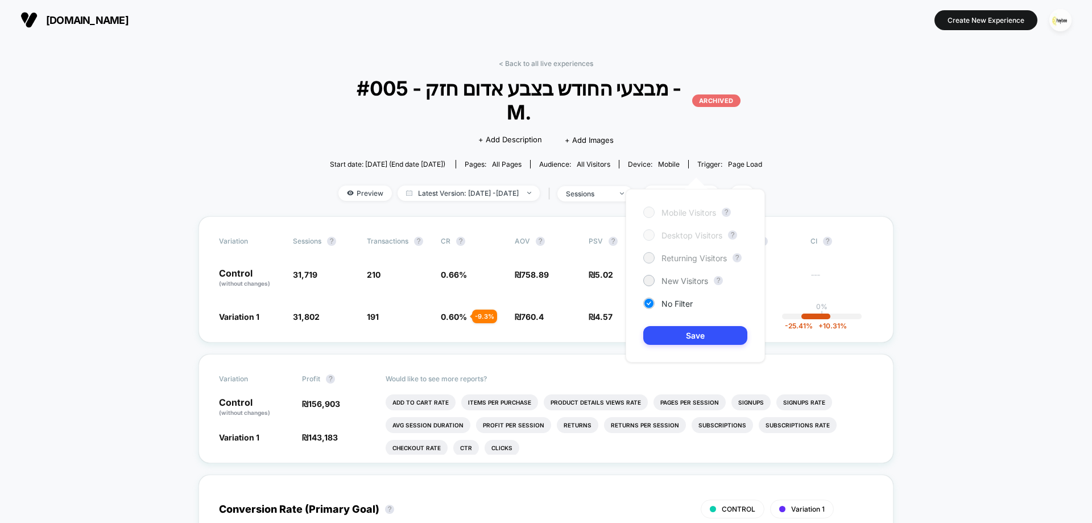
click at [680, 262] on span "Returning Visitors" at bounding box center [693, 258] width 65 height 10
click at [695, 338] on button "Save" at bounding box center [695, 335] width 104 height 19
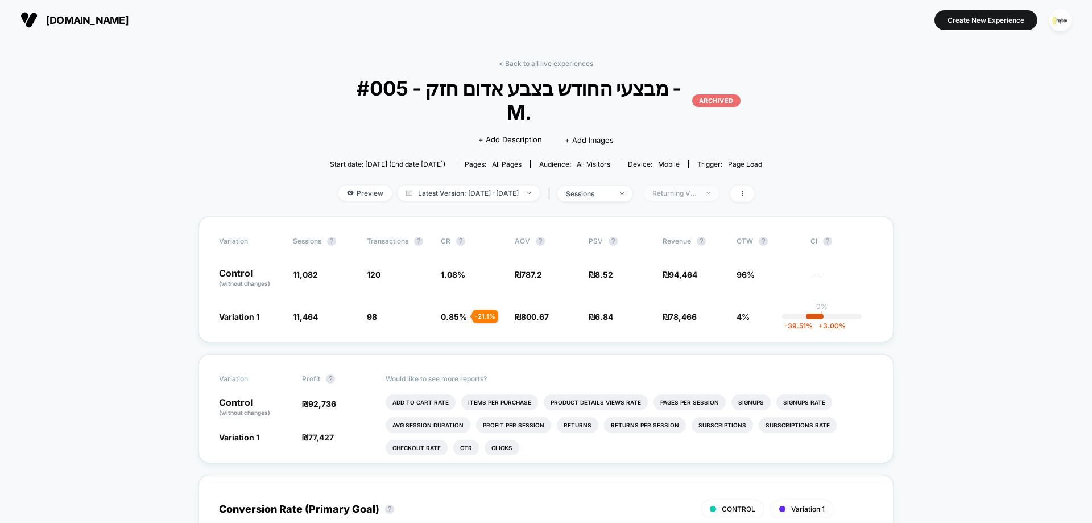
click at [694, 185] on span "Returning Visitors" at bounding box center [681, 192] width 75 height 15
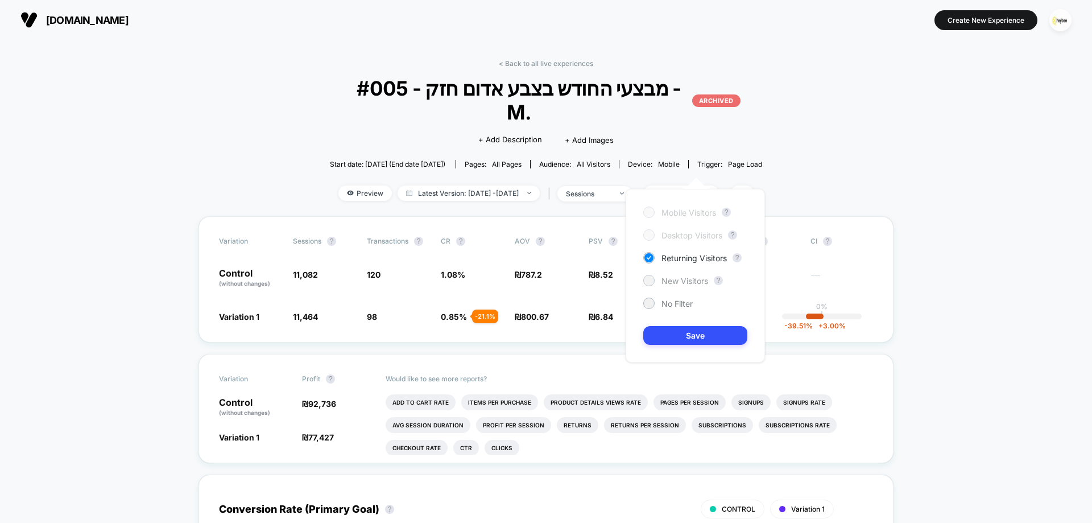
click at [689, 281] on span "New Visitors" at bounding box center [684, 281] width 47 height 10
click at [697, 330] on button "Save" at bounding box center [695, 335] width 104 height 19
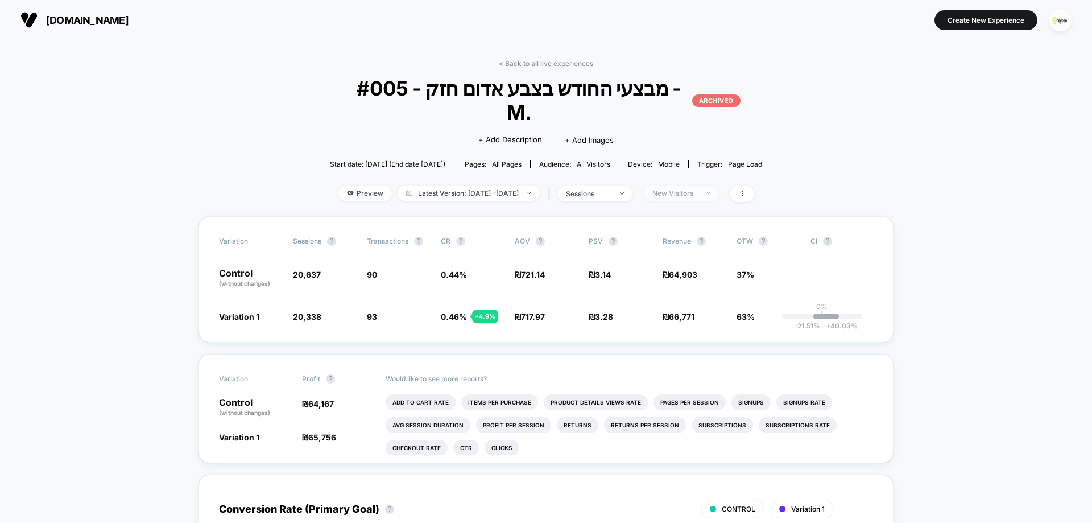
click at [711, 185] on span "New Visitors" at bounding box center [681, 192] width 75 height 15
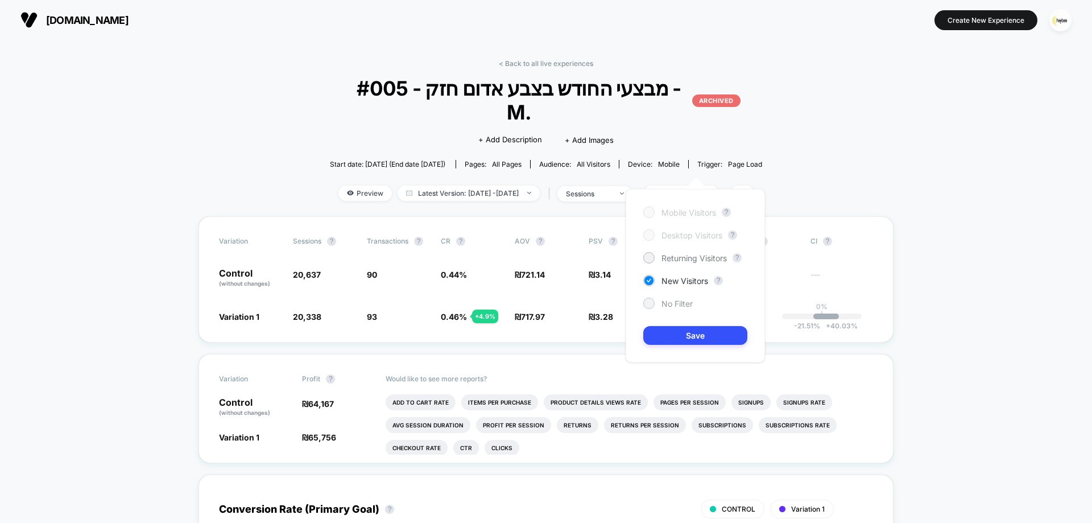
click at [681, 304] on span "No Filter" at bounding box center [676, 304] width 31 height 10
click at [695, 330] on button "Save" at bounding box center [695, 335] width 104 height 19
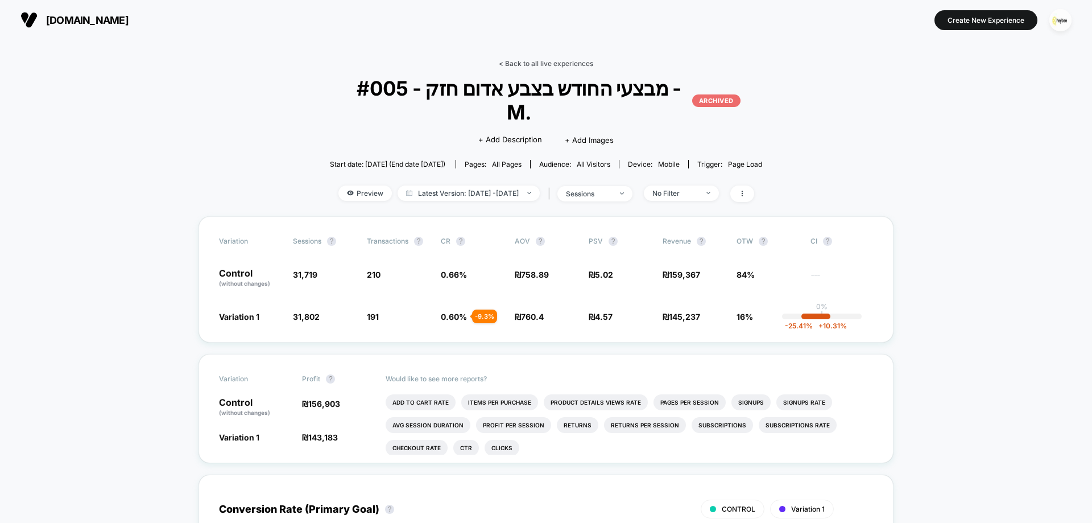
click at [559, 65] on link "< Back to all live experiences" at bounding box center [546, 63] width 94 height 9
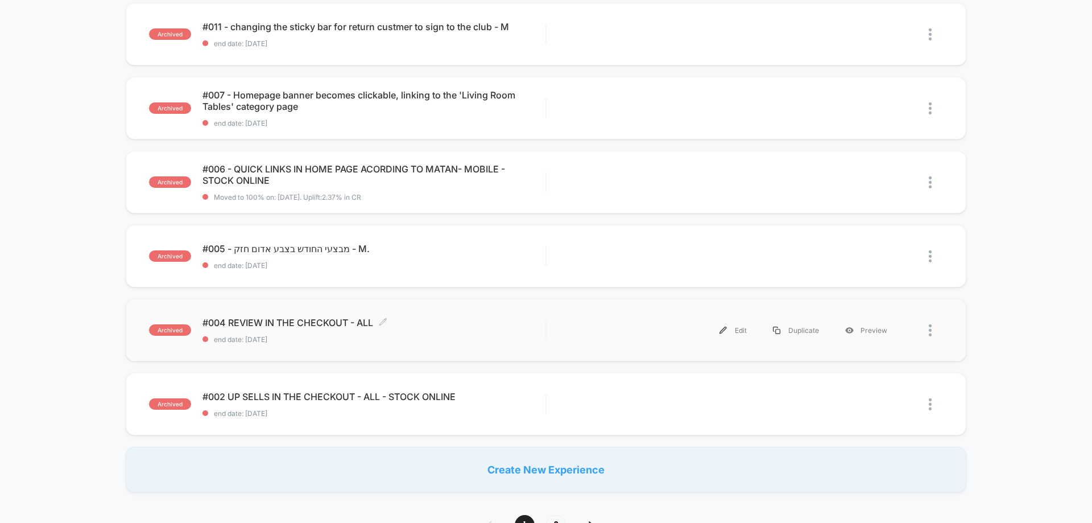
scroll to position [569, 0]
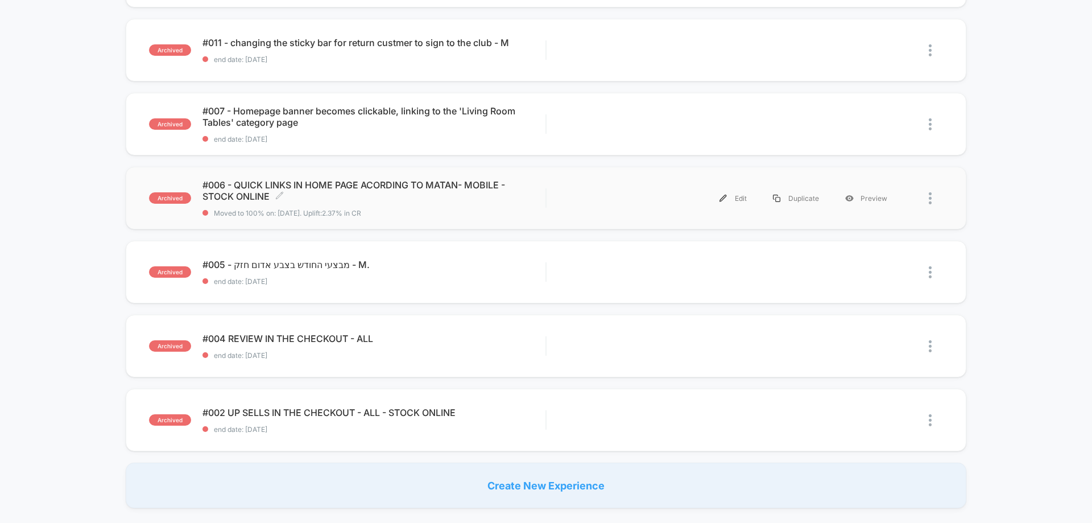
click at [390, 183] on span "#006 - QUICK LINKS IN HOME PAGE ACORDING TO MATAN- MOBILE - STOCK ONLINE Click …" at bounding box center [373, 190] width 343 height 23
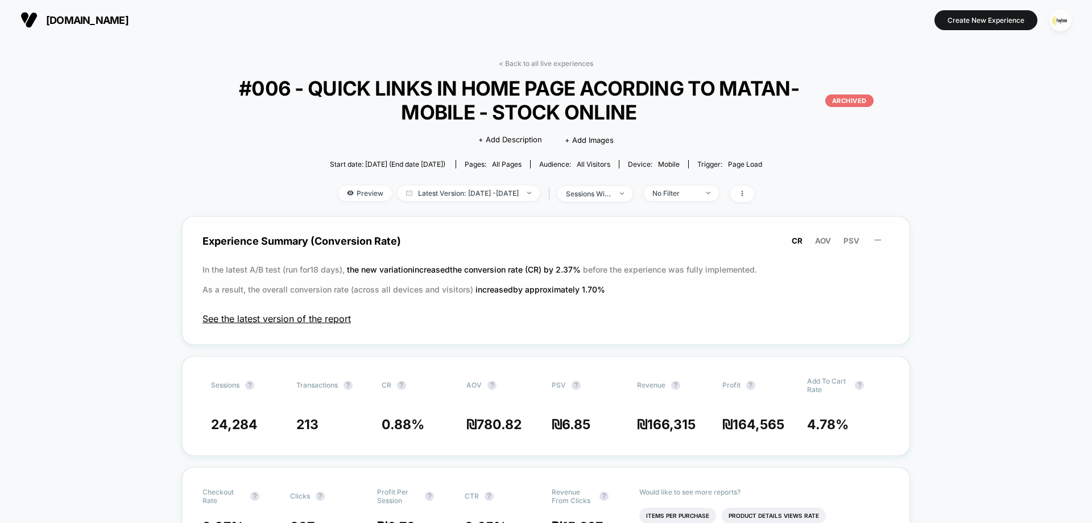
click at [316, 318] on span "See the latest version of the report" at bounding box center [545, 318] width 687 height 11
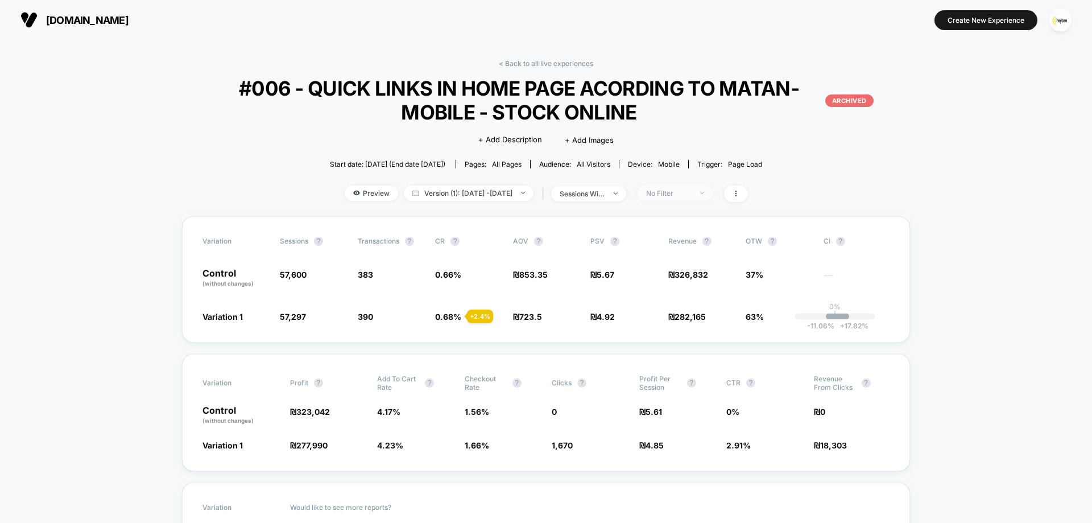
click at [676, 186] on span "No Filter" at bounding box center [674, 192] width 75 height 15
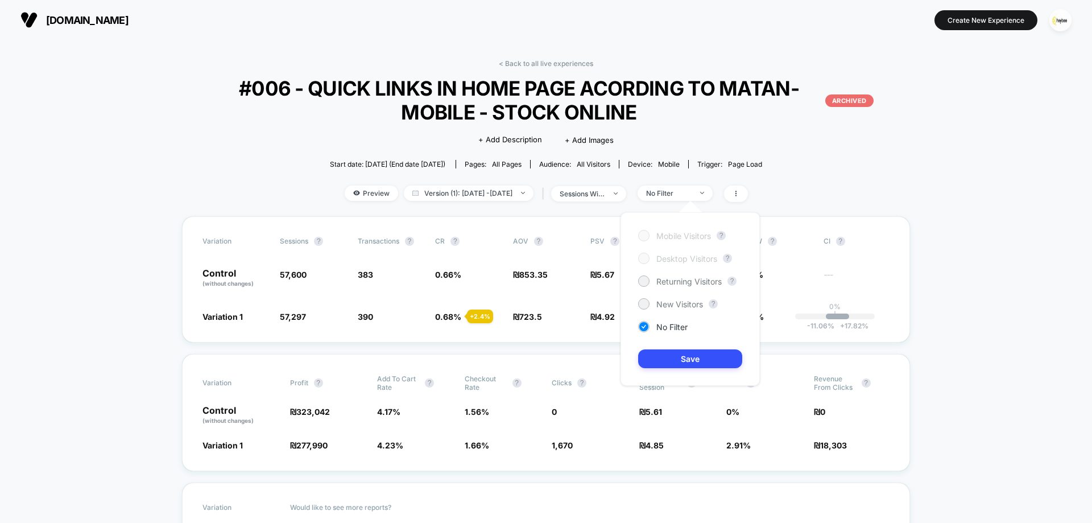
click at [685, 288] on div "Mobile Visitors ? Desktop Visitors ? Returning Visitors ? New Visitors ? No Fil…" at bounding box center [689, 298] width 139 height 173
click at [686, 282] on span "Returning Visitors" at bounding box center [688, 281] width 65 height 10
click at [698, 358] on button "Save" at bounding box center [690, 358] width 104 height 19
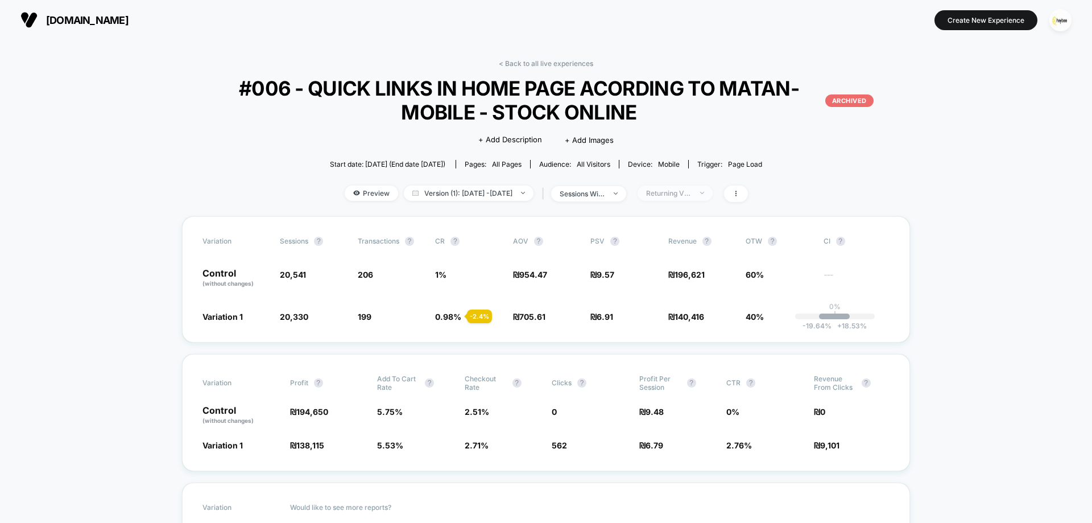
click at [691, 196] on div "Returning Visitors" at bounding box center [668, 193] width 45 height 9
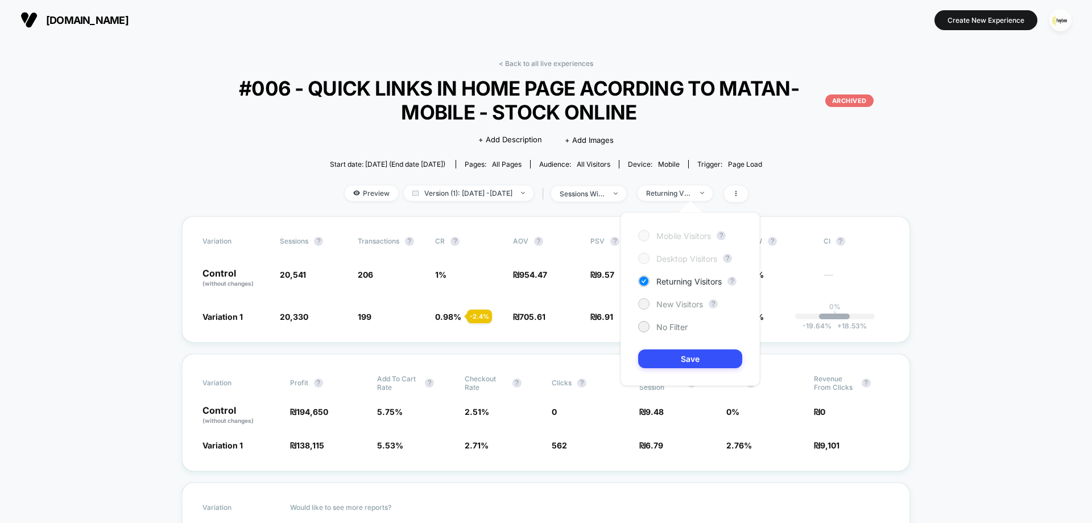
click at [682, 301] on span "New Visitors" at bounding box center [679, 304] width 47 height 10
click at [695, 356] on button "Save" at bounding box center [690, 358] width 104 height 19
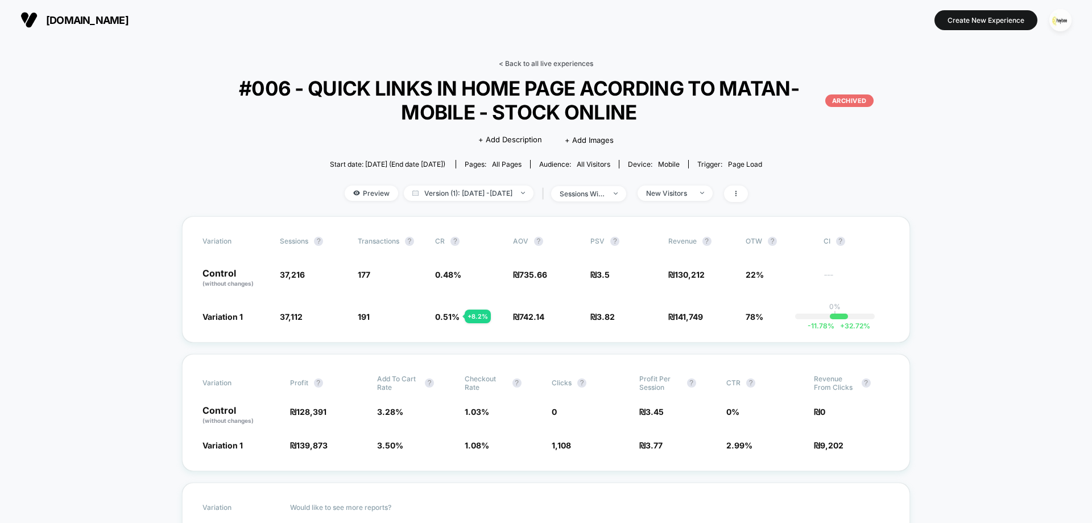
click at [536, 63] on link "< Back to all live experiences" at bounding box center [546, 63] width 94 height 9
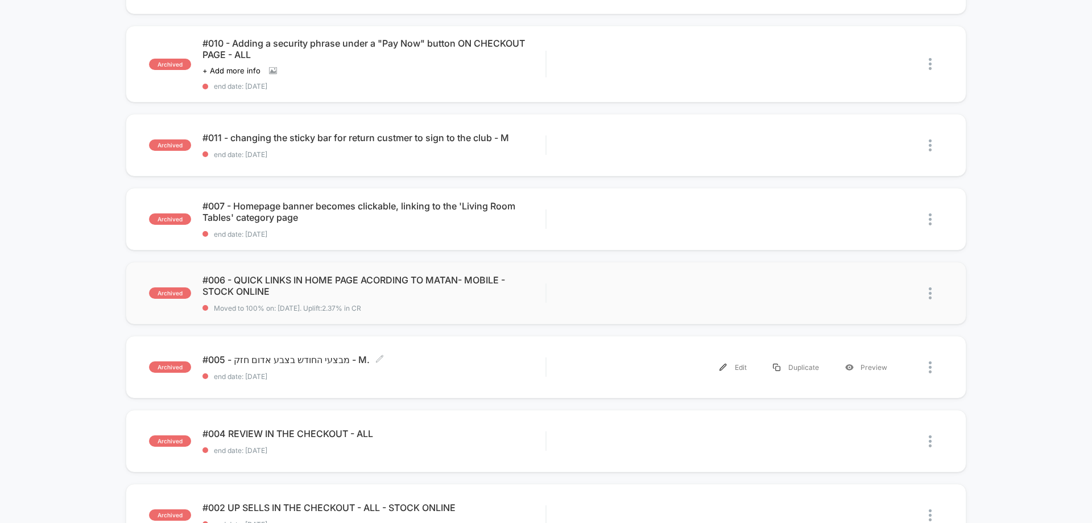
scroll to position [455, 0]
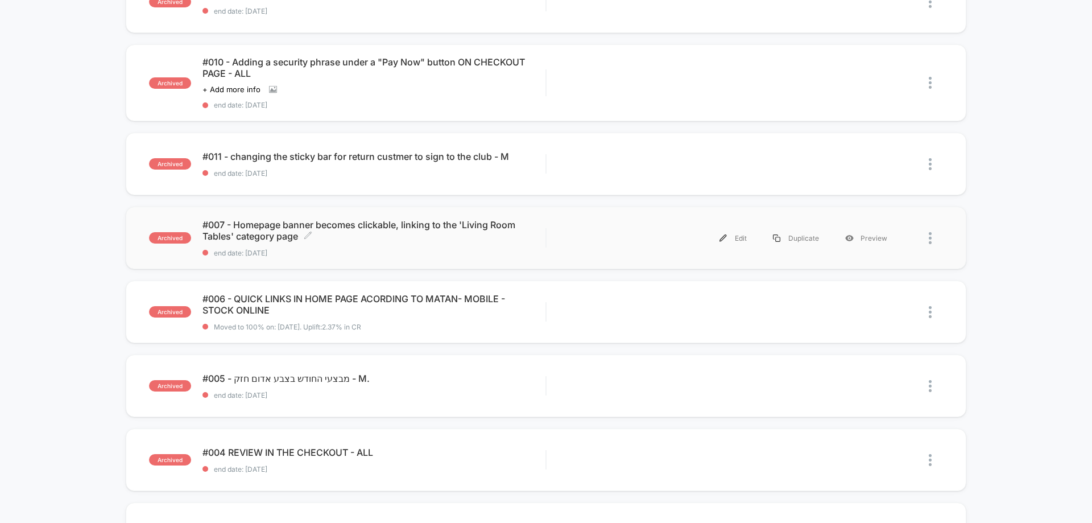
click at [356, 235] on span "#007 - Homepage banner becomes clickable, linking to the 'Living Room Tables' c…" at bounding box center [373, 230] width 343 height 23
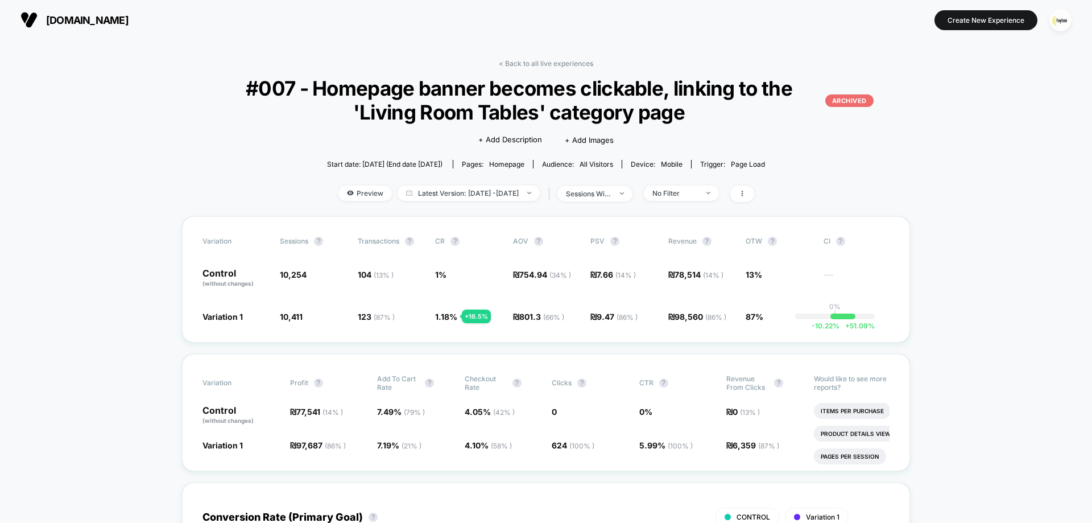
drag, startPoint x: 551, startPoint y: 64, endPoint x: 554, endPoint y: 69, distance: 5.9
click at [551, 64] on link "< Back to all live experiences" at bounding box center [546, 63] width 94 height 9
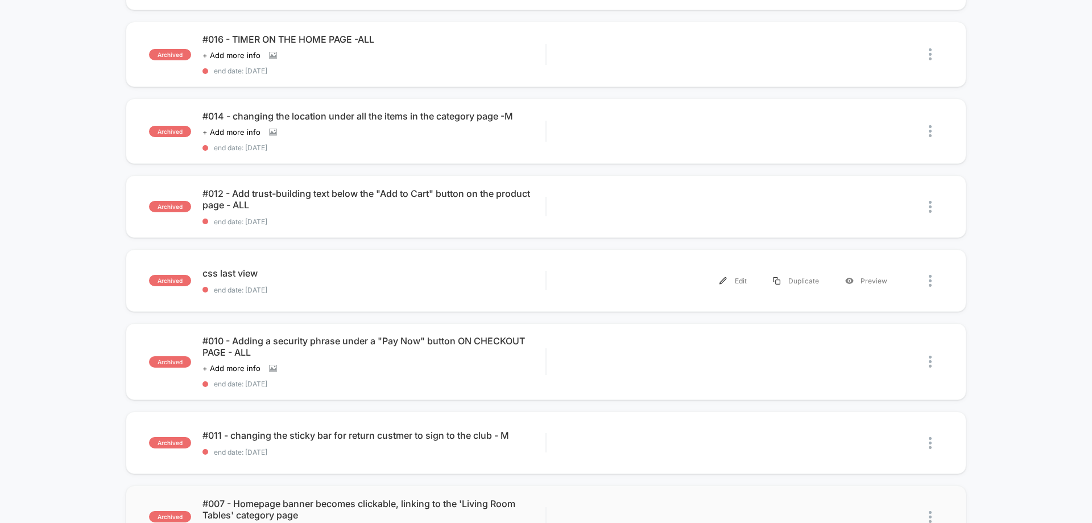
scroll to position [455, 0]
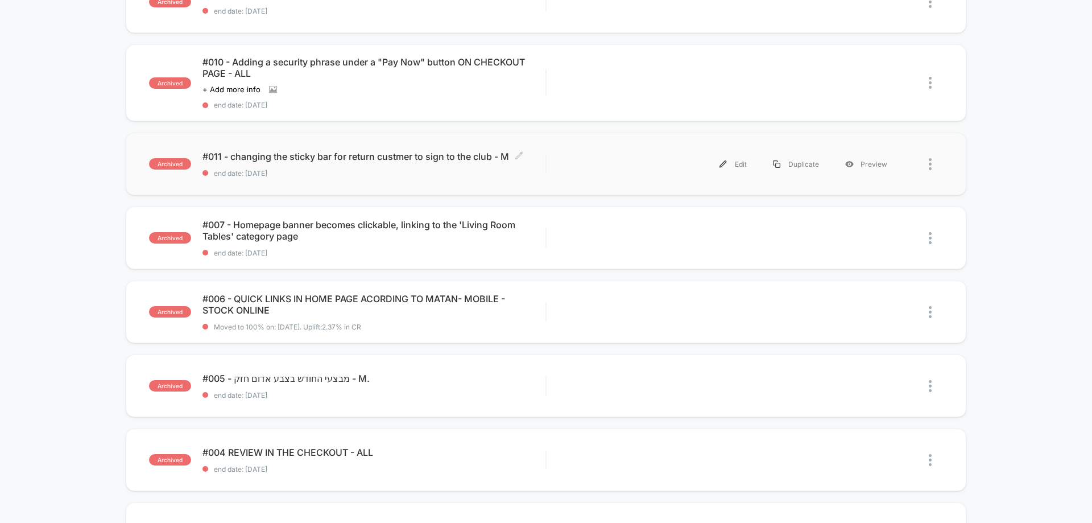
click at [336, 158] on span "#011 - changing the sticky bar for return custmer to sign to the club - M Click…" at bounding box center [373, 156] width 343 height 11
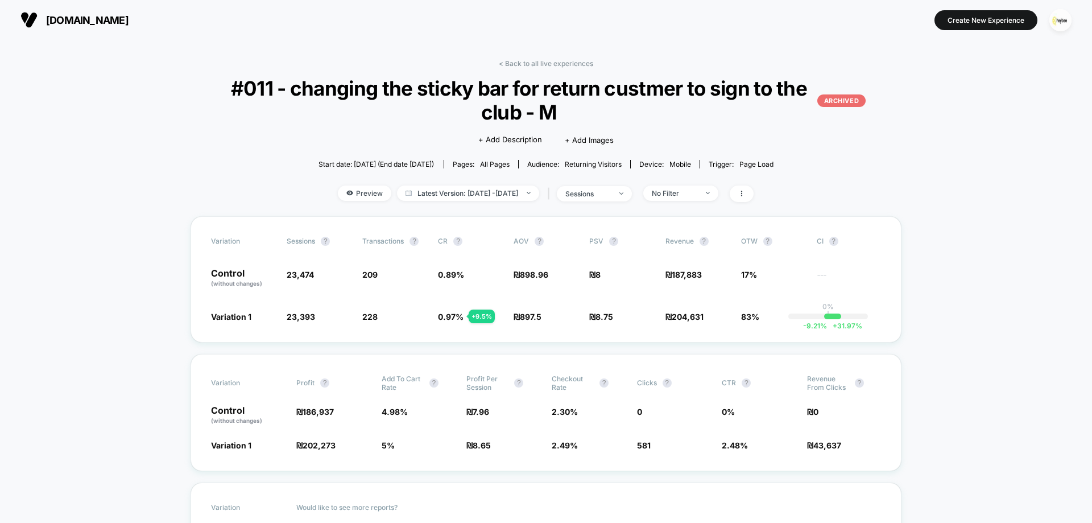
click at [540, 69] on div "< Back to all live experiences #011 - changing the sticky bar for return custme…" at bounding box center [545, 137] width 710 height 157
click at [540, 63] on link "< Back to all live experiences" at bounding box center [546, 63] width 94 height 9
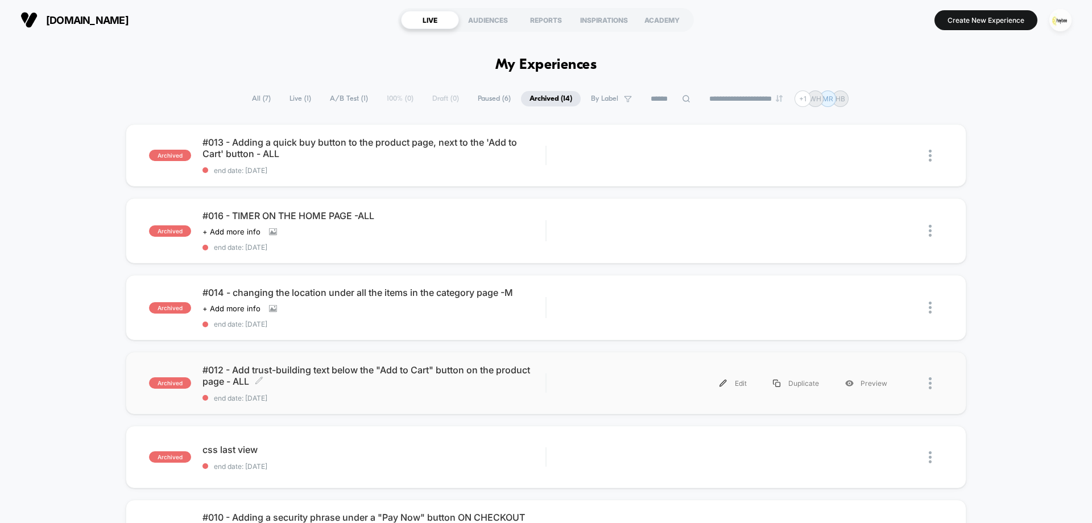
scroll to position [171, 0]
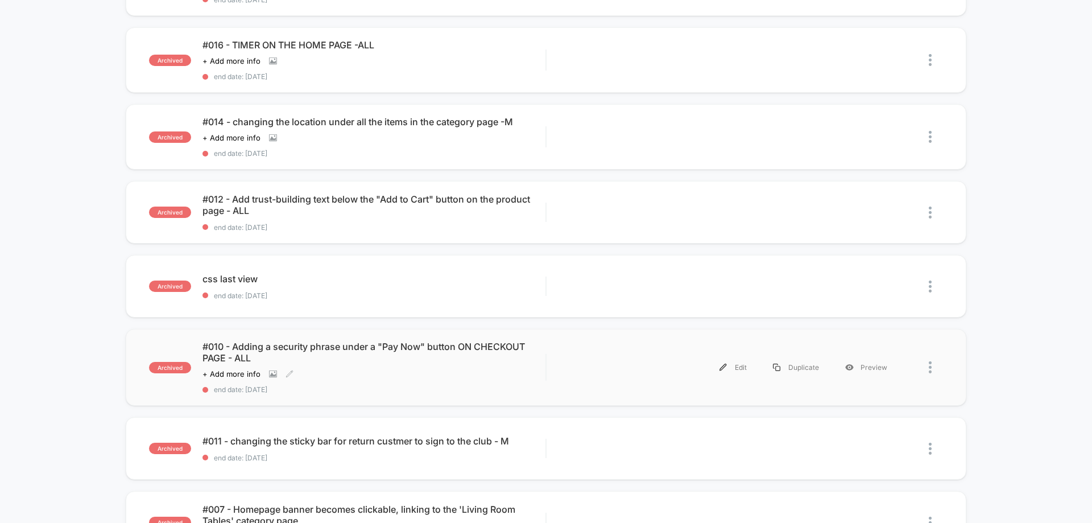
click at [392, 358] on span "#010 - Adding a security phrase under a "Pay Now" button ON CHECKOUT PAGE - ALL" at bounding box center [373, 352] width 343 height 23
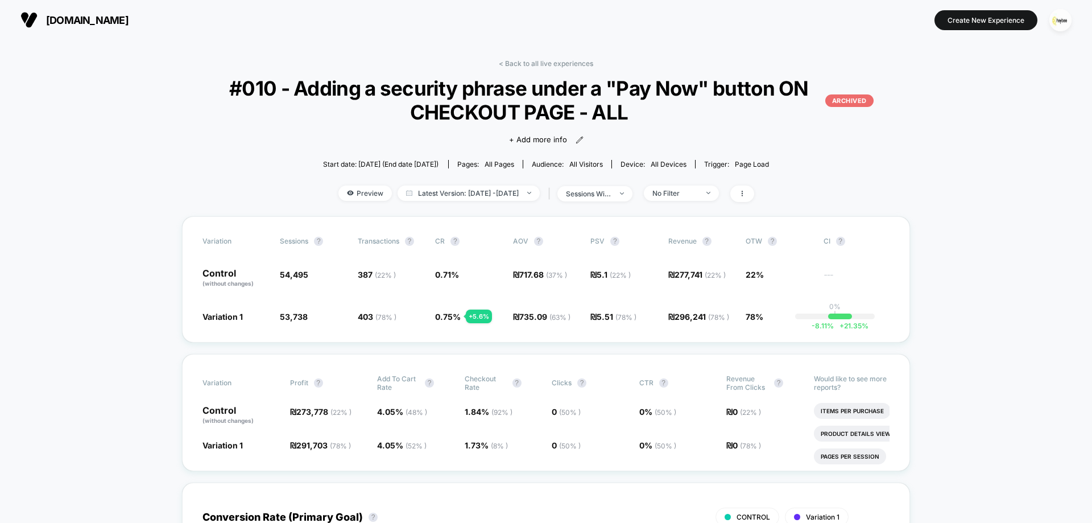
drag, startPoint x: 553, startPoint y: 62, endPoint x: 548, endPoint y: 75, distance: 13.8
click at [553, 62] on link "< Back to all live experiences" at bounding box center [546, 63] width 94 height 9
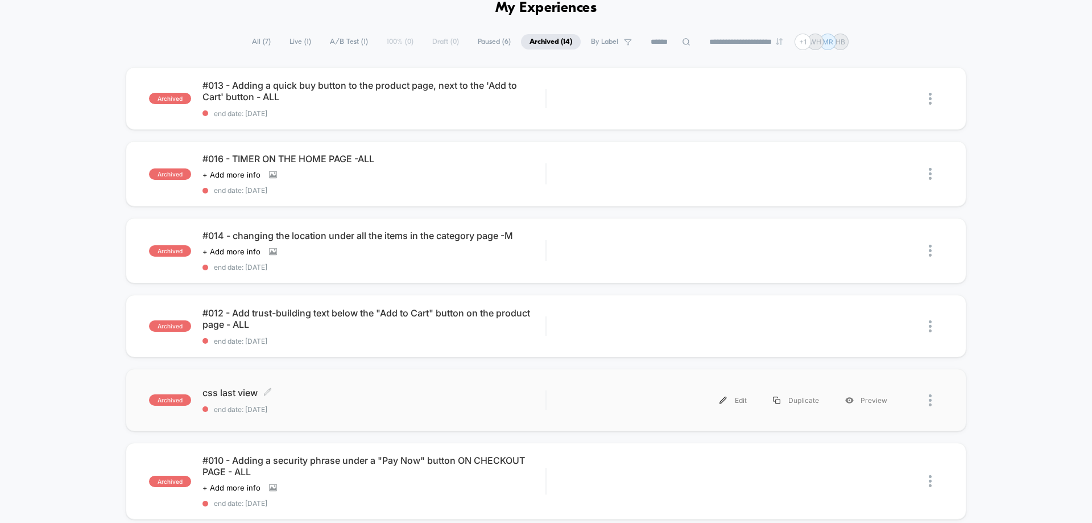
scroll to position [114, 0]
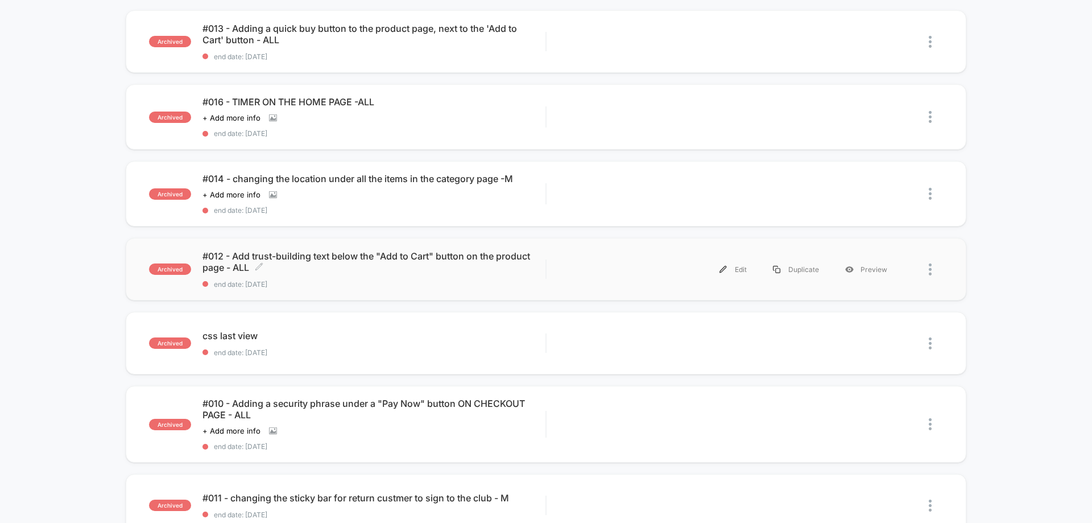
click at [338, 275] on div "#012 - Add trust-building text below the "Add to Cart" button on the product pa…" at bounding box center [373, 269] width 343 height 38
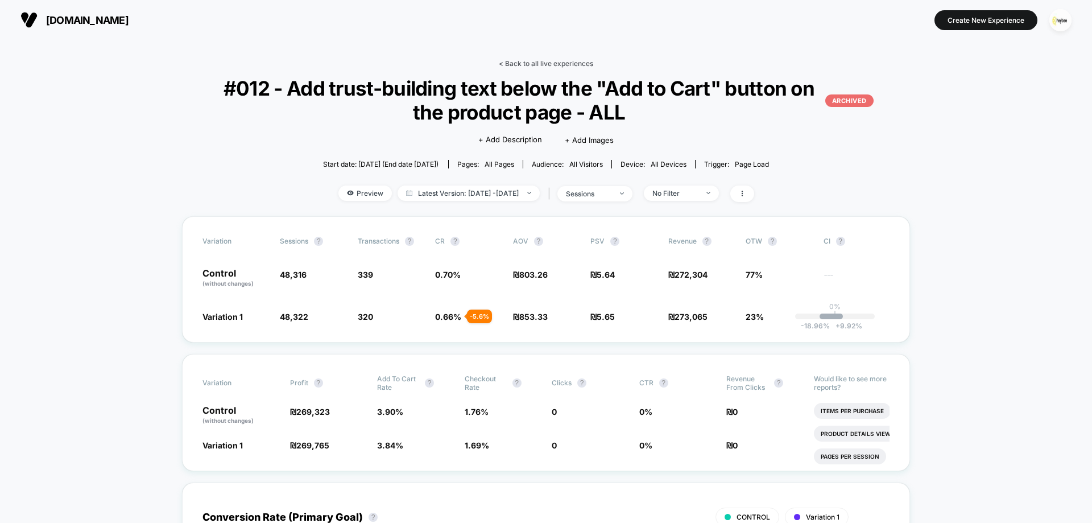
click at [535, 60] on link "< Back to all live experiences" at bounding box center [546, 63] width 94 height 9
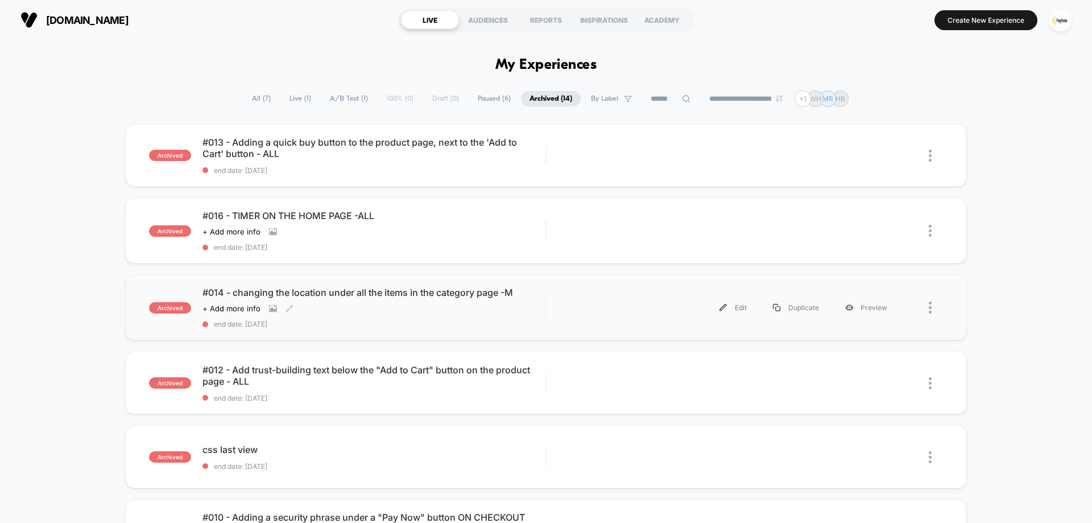
click at [367, 303] on div "#014 - changing the location under all the items in the category page -M Click …" at bounding box center [373, 308] width 343 height 42
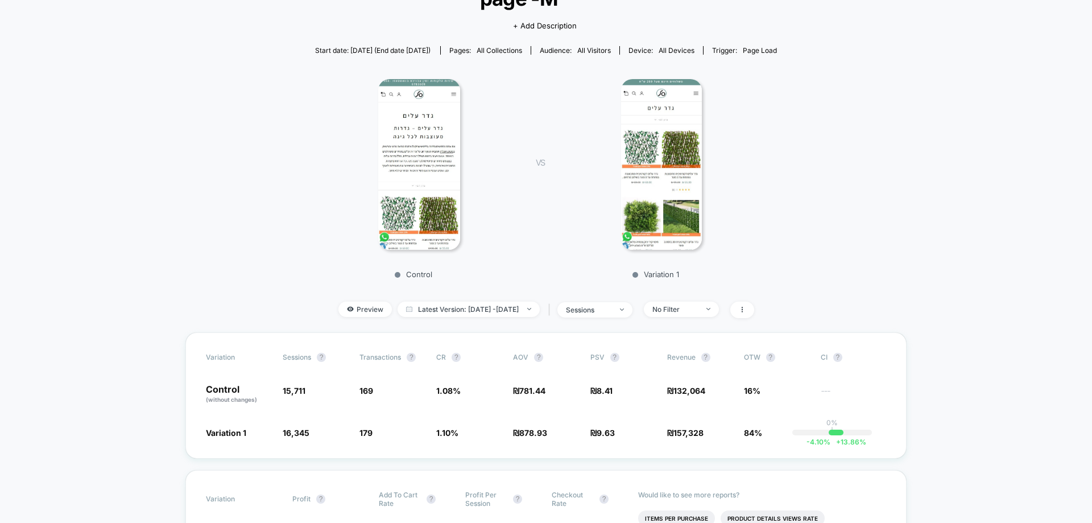
scroll to position [57, 0]
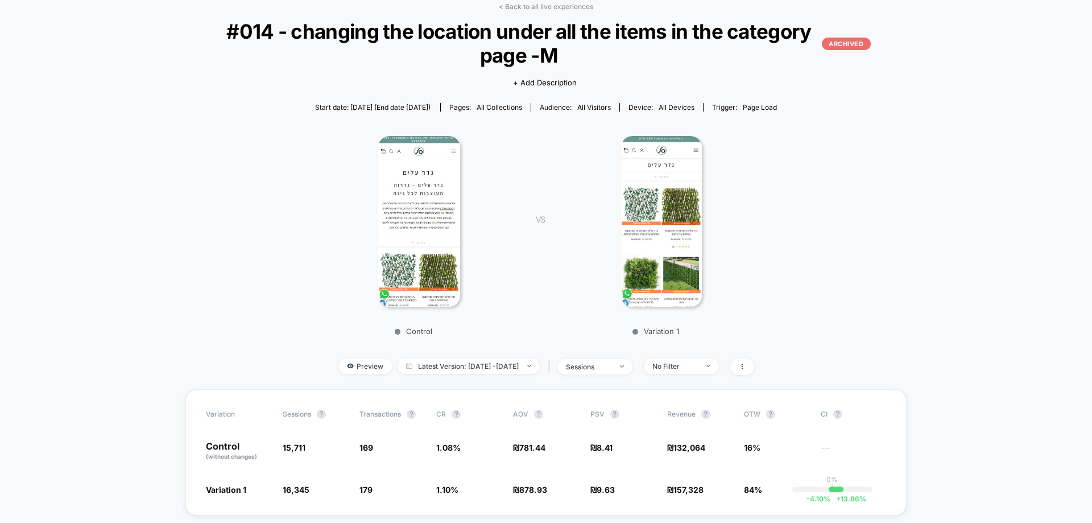
drag, startPoint x: 585, startPoint y: 7, endPoint x: 591, endPoint y: 17, distance: 11.7
click at [585, 8] on link "< Back to all live experiences" at bounding box center [546, 6] width 94 height 9
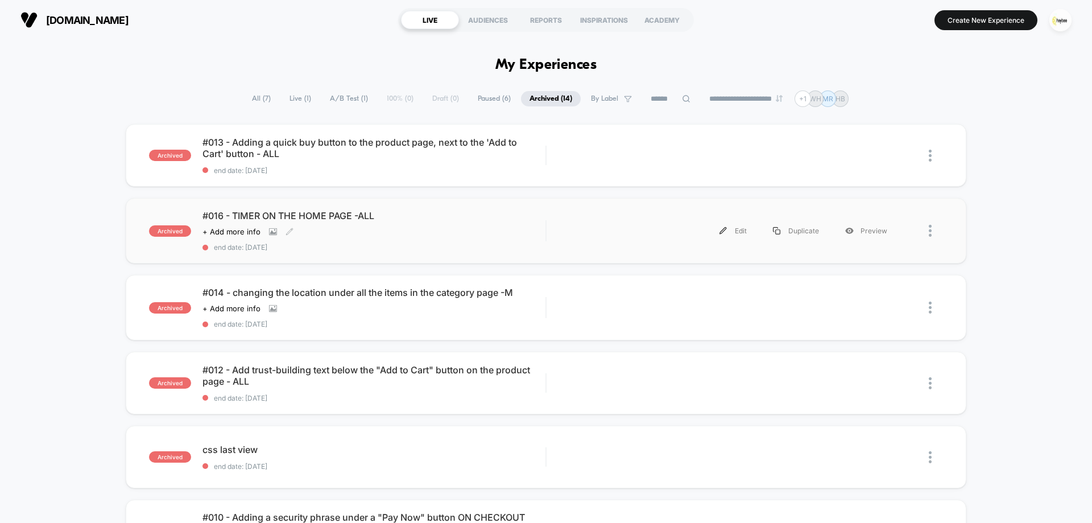
click at [450, 231] on div "#016 - TIMER ON THE HOME PAGE -ALL Click to view images Click to edit experienc…" at bounding box center [373, 231] width 343 height 42
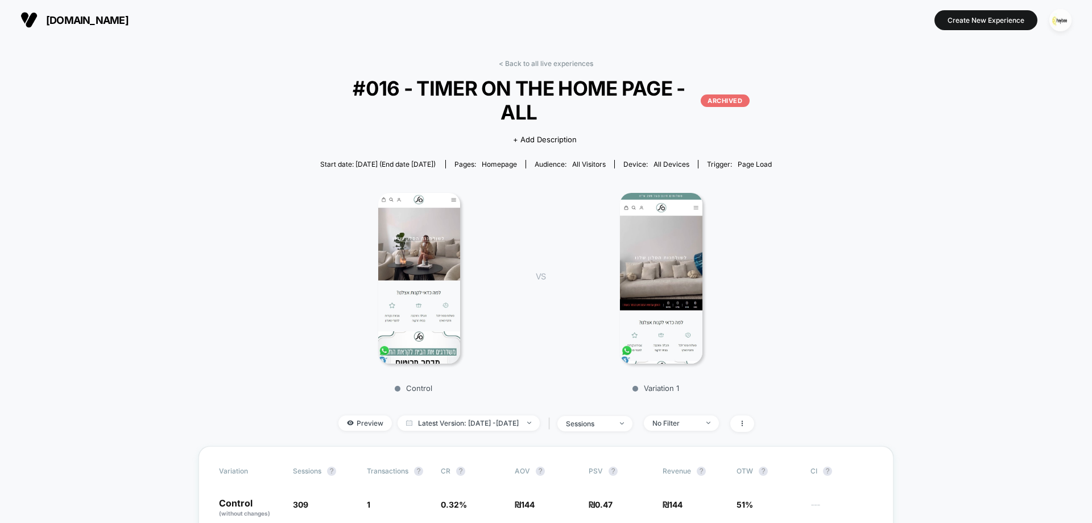
click at [536, 69] on div "< Back to all live experiences #016 - TIMER ON THE HOME PAGE -ALL ARCHIVED Clic…" at bounding box center [546, 252] width 452 height 387
click at [554, 67] on link "< Back to all live experiences" at bounding box center [546, 63] width 94 height 9
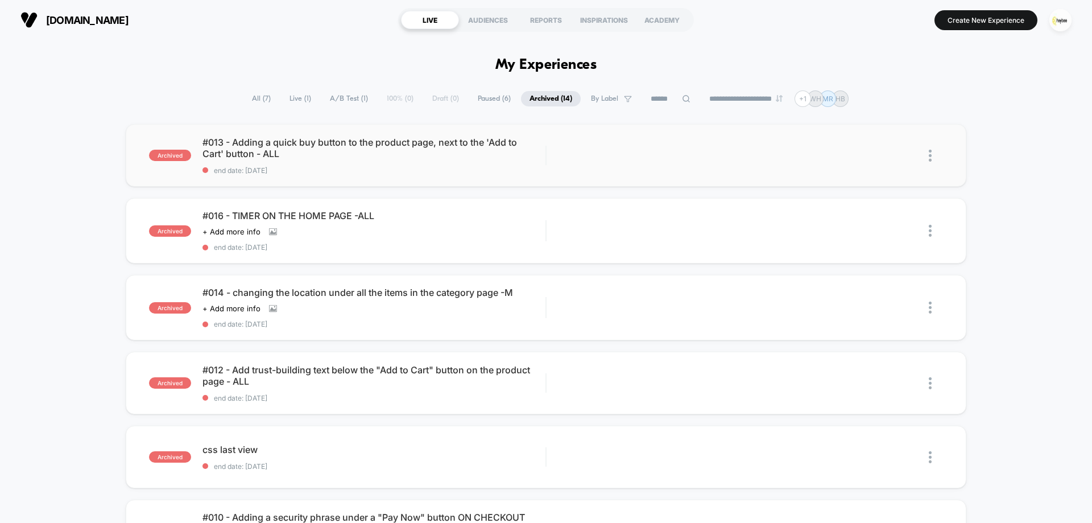
click at [415, 155] on span "#013 - Adding a quick buy button to the product page, next to the 'Add to Cart'…" at bounding box center [373, 147] width 343 height 23
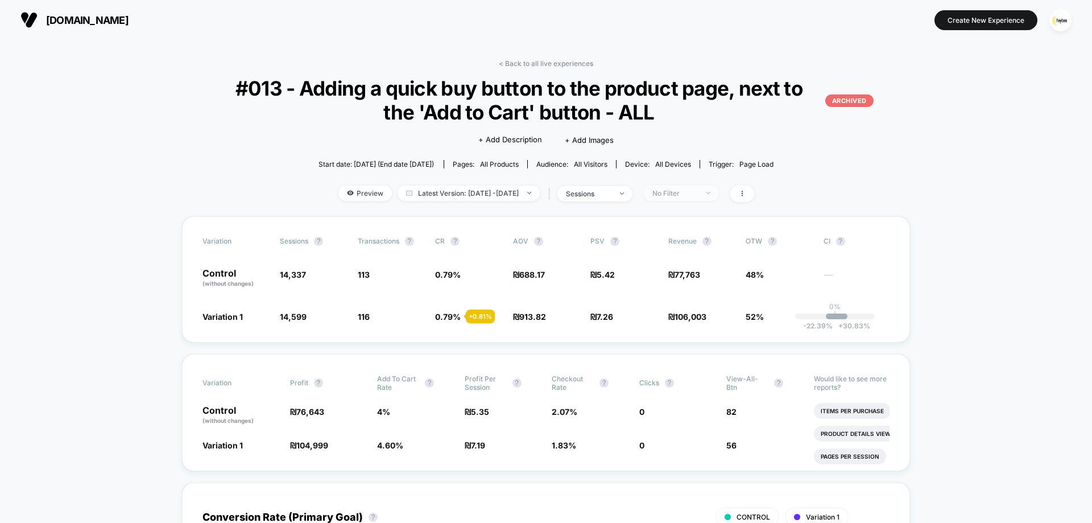
click at [717, 187] on span "No Filter" at bounding box center [681, 192] width 75 height 15
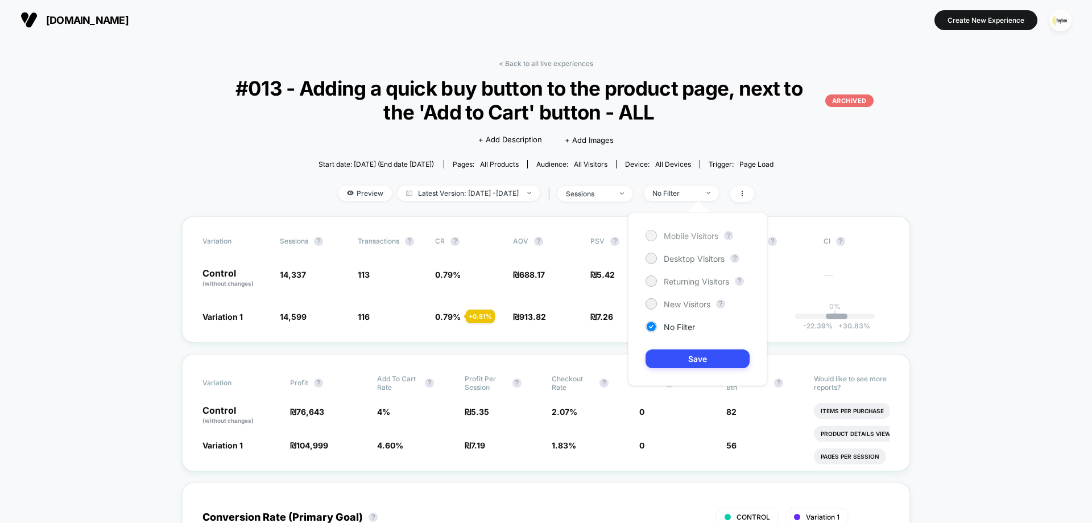
click at [694, 237] on span "Mobile Visitors" at bounding box center [691, 236] width 55 height 10
click at [719, 352] on button "Save" at bounding box center [697, 358] width 104 height 19
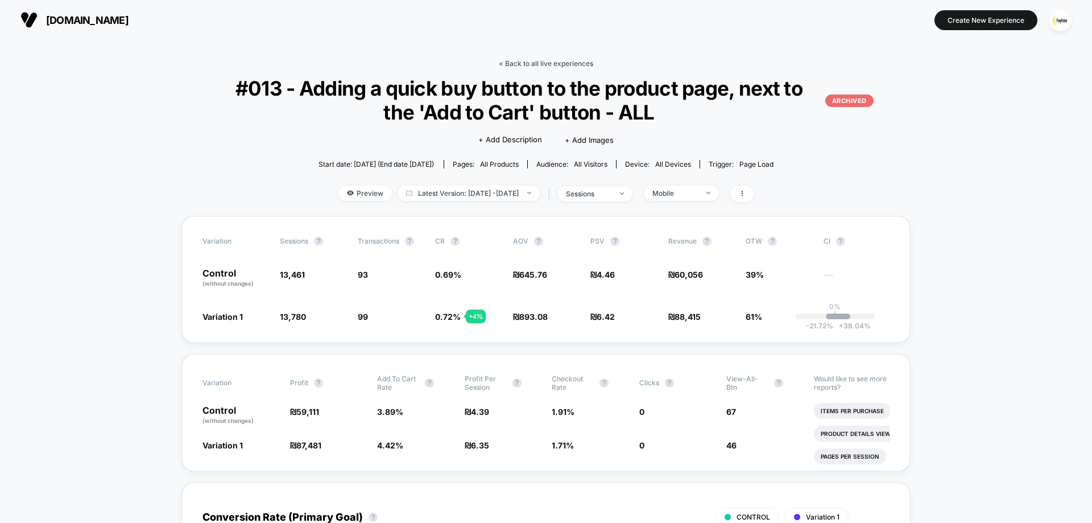
click at [565, 67] on link "< Back to all live experiences" at bounding box center [546, 63] width 94 height 9
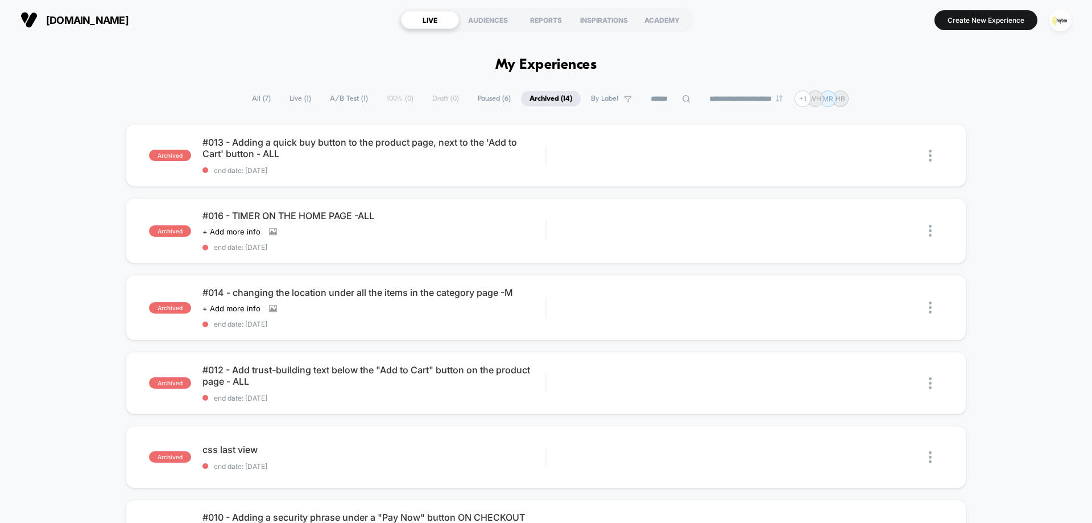
click at [488, 100] on span "Paused ( 6 )" at bounding box center [494, 98] width 50 height 15
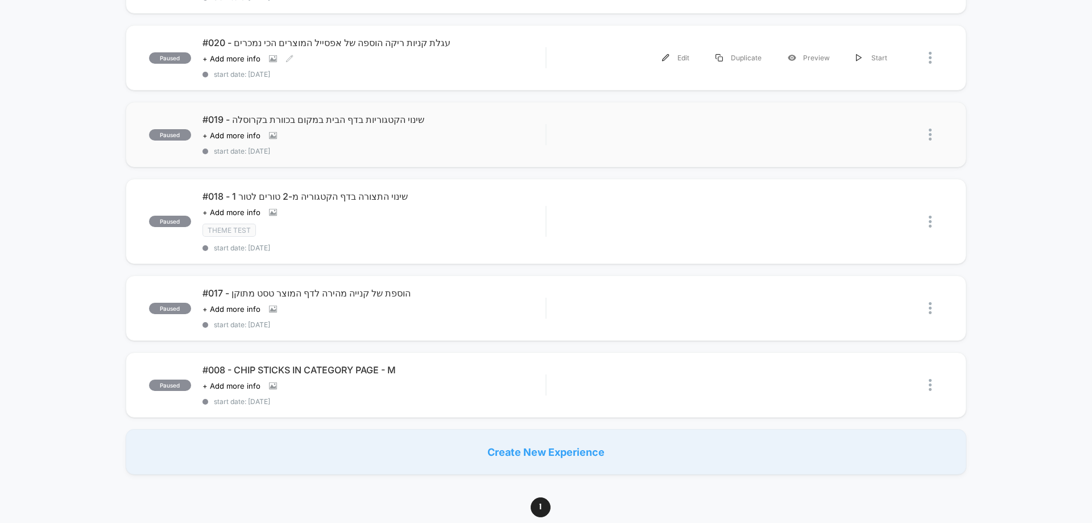
scroll to position [227, 0]
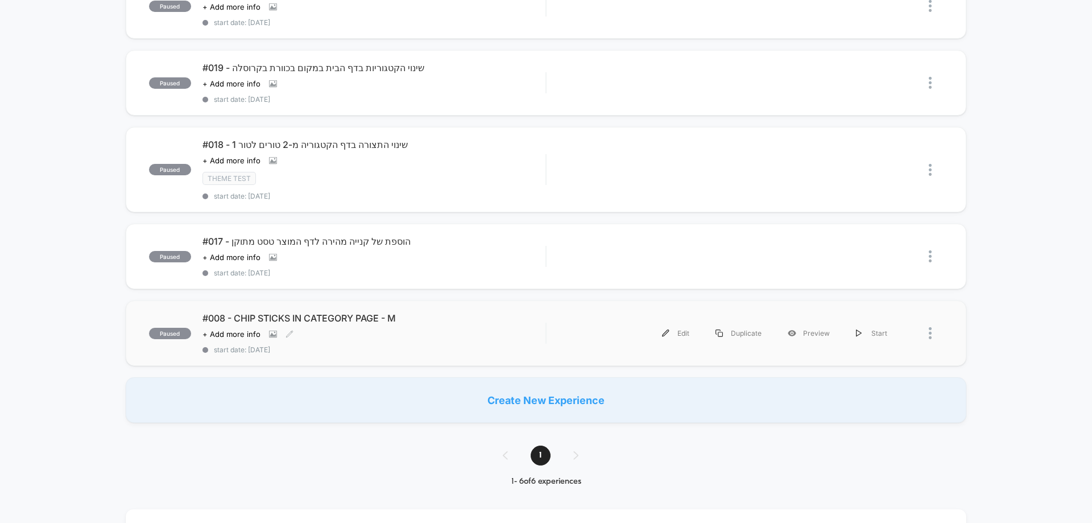
click at [471, 329] on div "#008 - CHIP STICKS IN CATEGORY PAGE - M Click to view images Click to edit expe…" at bounding box center [373, 333] width 343 height 42
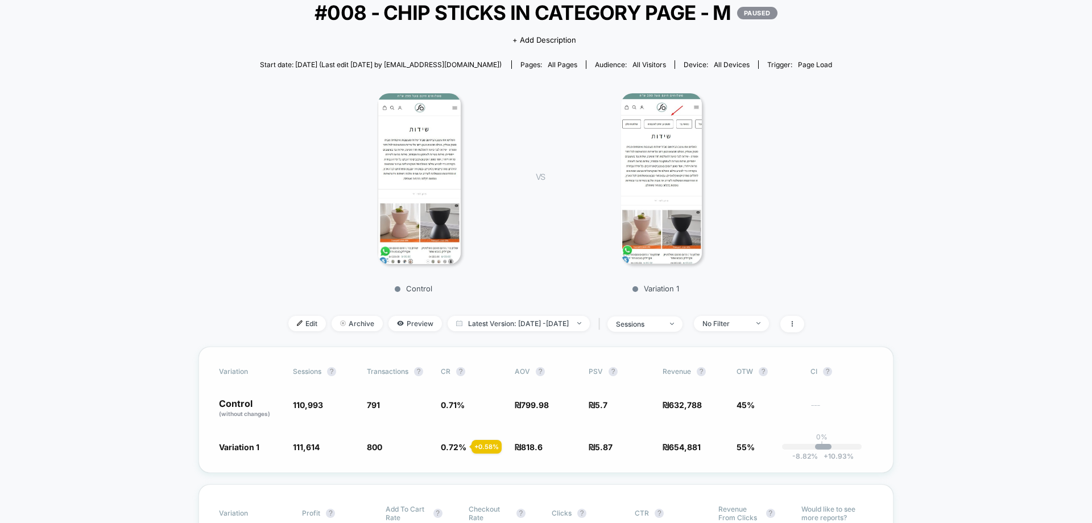
scroll to position [57, 0]
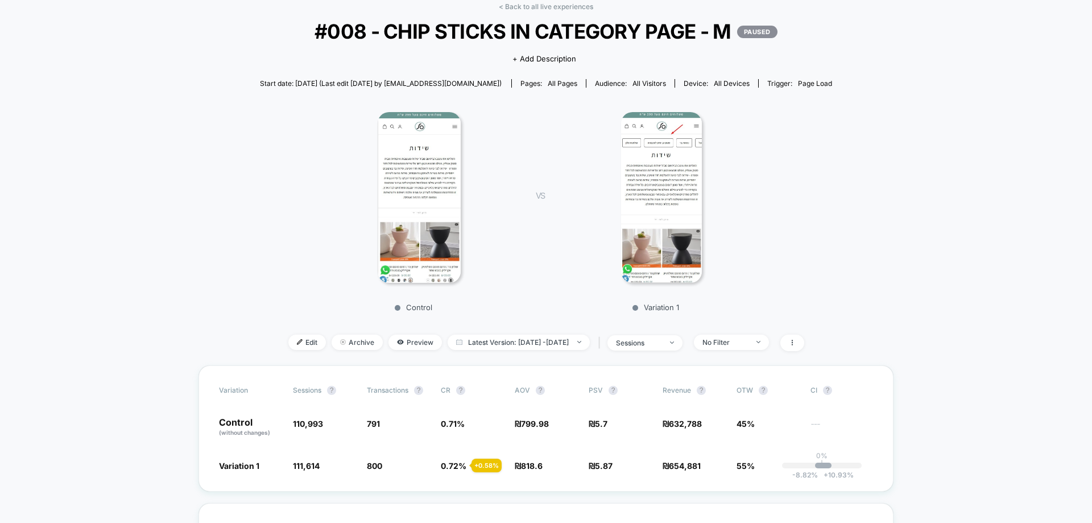
drag, startPoint x: 535, startPoint y: 7, endPoint x: 530, endPoint y: 13, distance: 7.3
click at [535, 7] on link "< Back to all live experiences" at bounding box center [546, 6] width 94 height 9
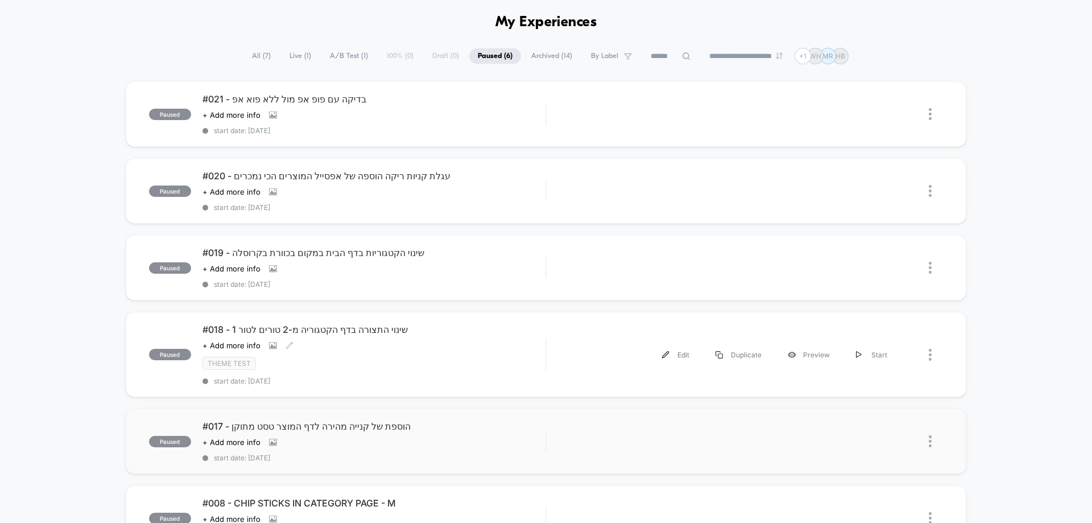
scroll to position [114, 0]
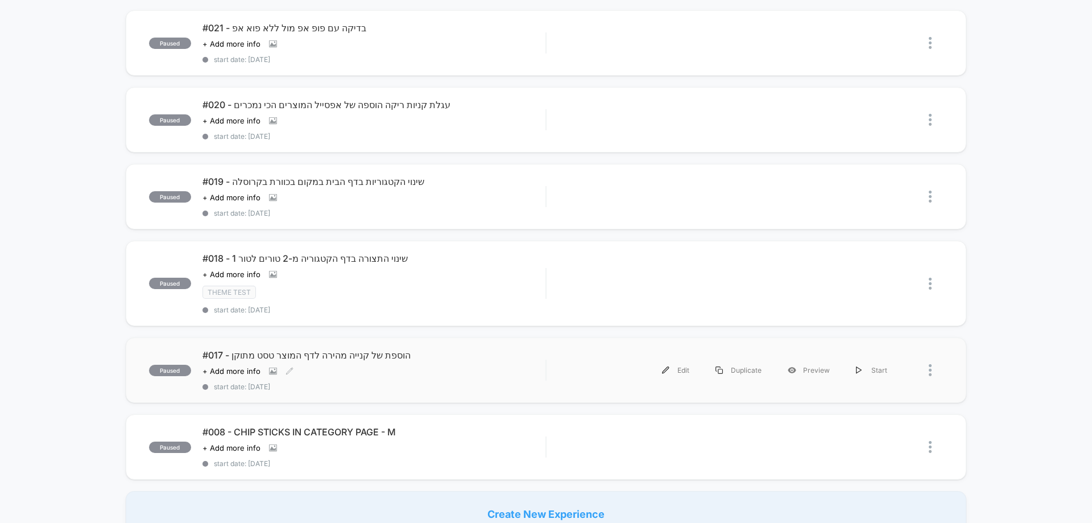
click at [454, 376] on div "#017 - הוספת של קנייה מהירה לדף המוצר טסט מתוקן Click to view images Click to e…" at bounding box center [373, 370] width 343 height 42
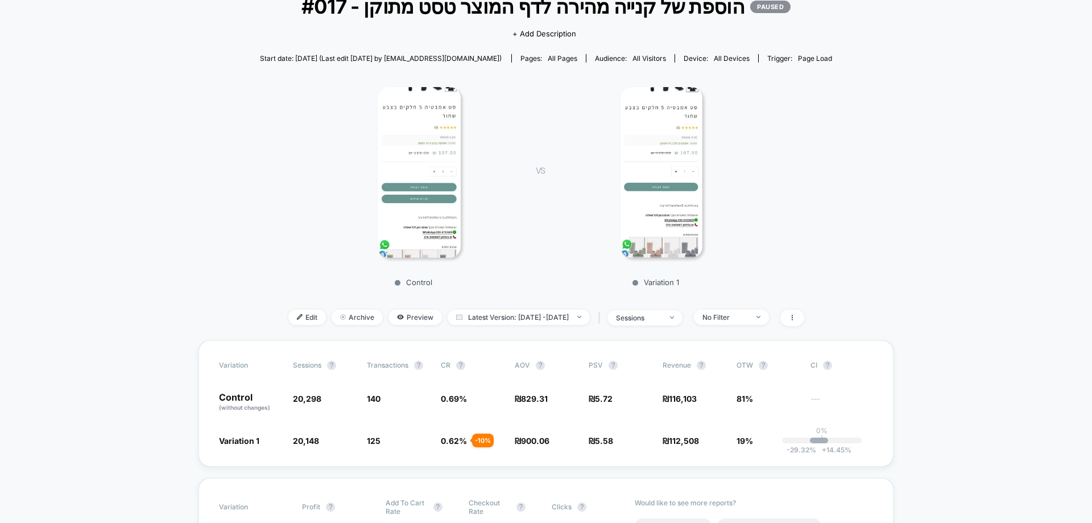
scroll to position [57, 0]
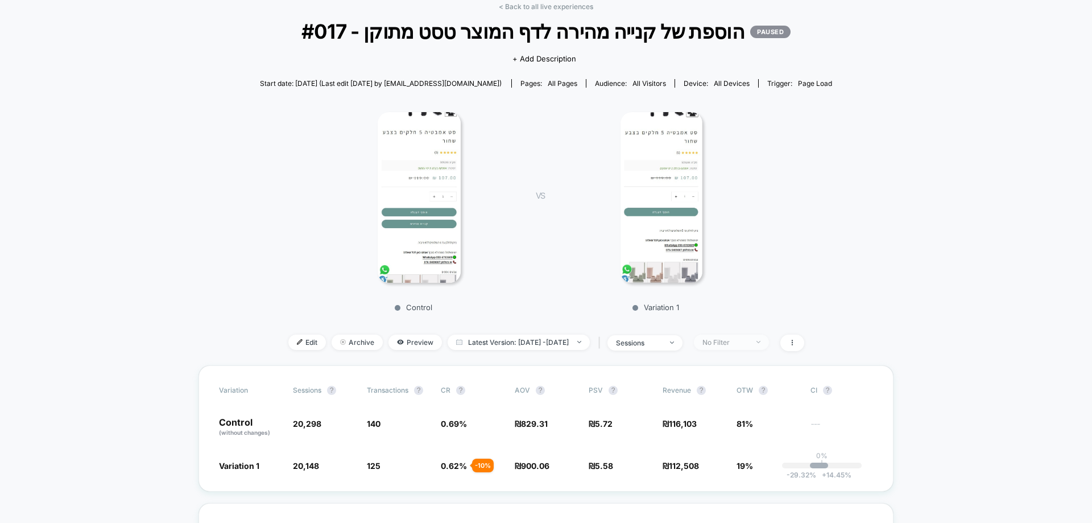
click at [745, 343] on div "No Filter" at bounding box center [724, 342] width 45 height 9
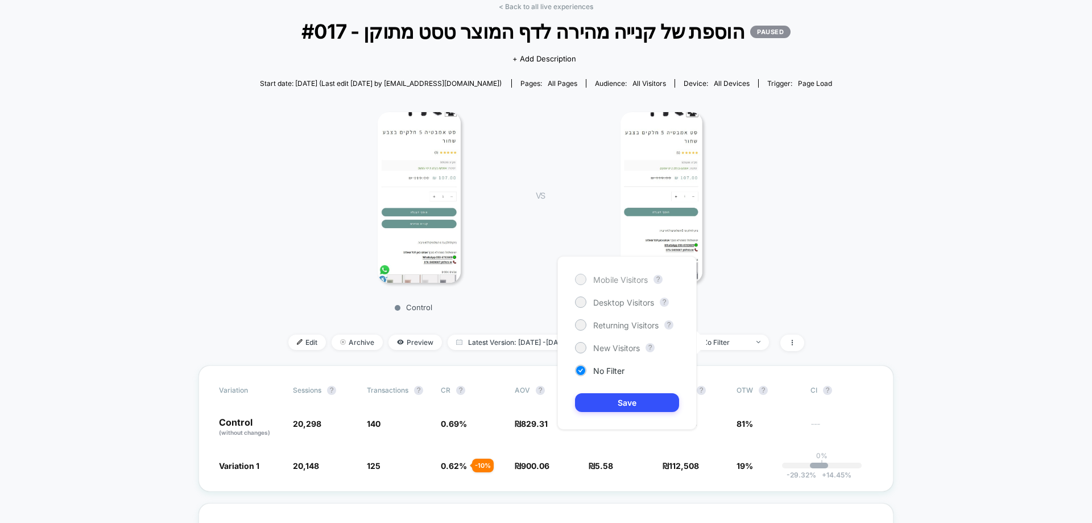
click at [618, 279] on span "Mobile Visitors" at bounding box center [620, 280] width 55 height 10
click at [637, 397] on button "Save" at bounding box center [627, 402] width 104 height 19
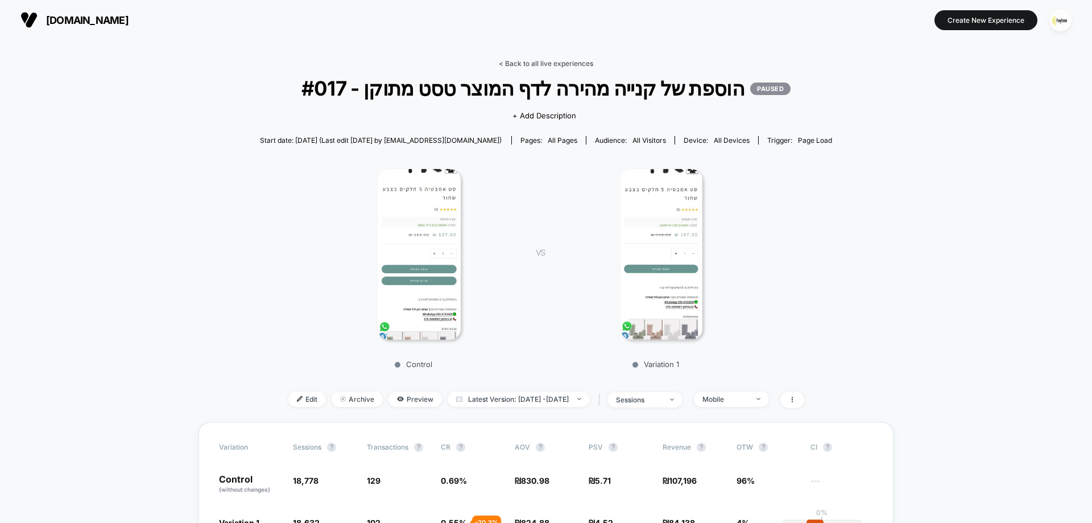
click at [573, 64] on link "< Back to all live experiences" at bounding box center [546, 63] width 94 height 9
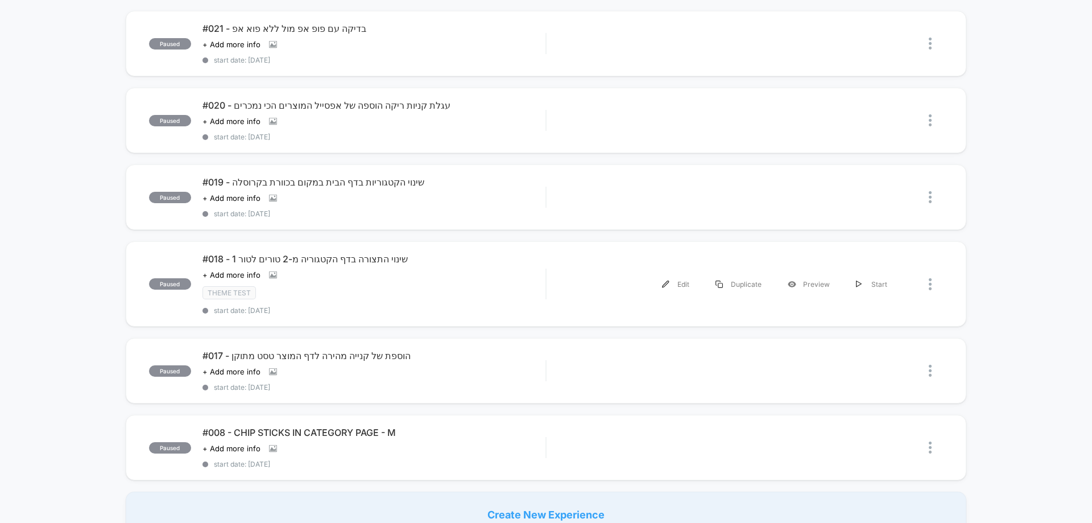
scroll to position [114, 0]
click at [453, 285] on div "#018 - שינוי התצורה בדף הקטגוריה מ-2 טורים לטור 1 Click to view images Click to…" at bounding box center [373, 282] width 343 height 61
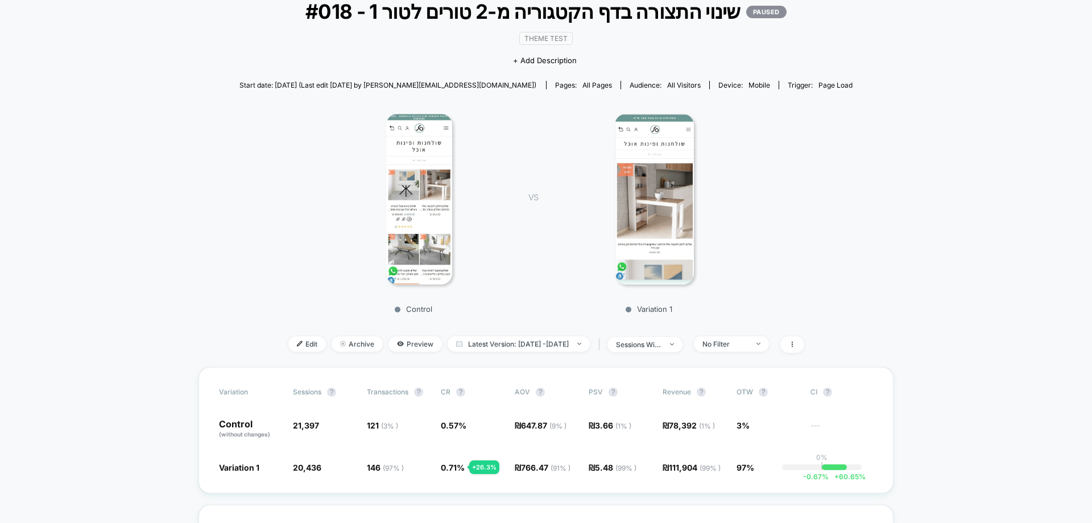
scroll to position [57, 0]
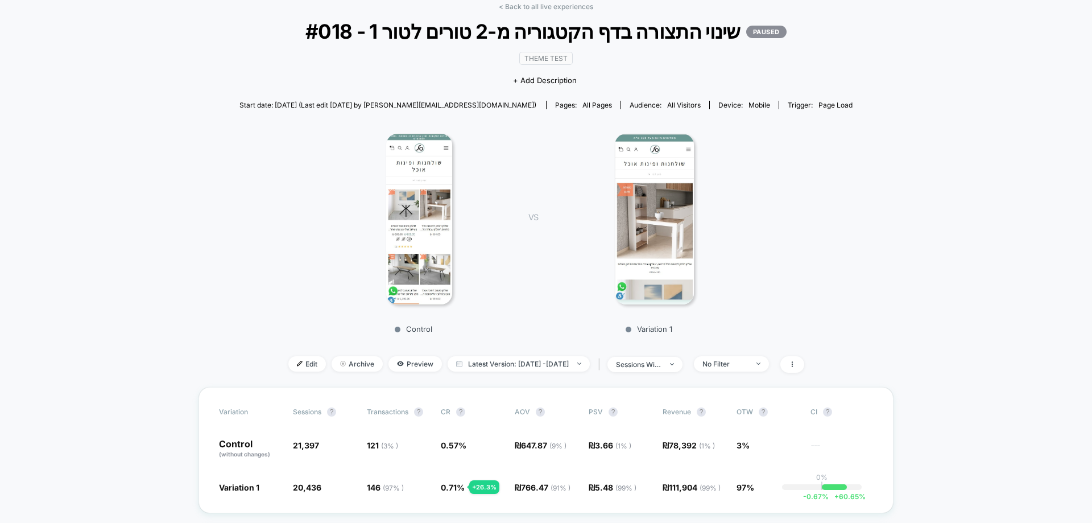
click at [541, 5] on link "< Back to all live experiences" at bounding box center [546, 6] width 94 height 9
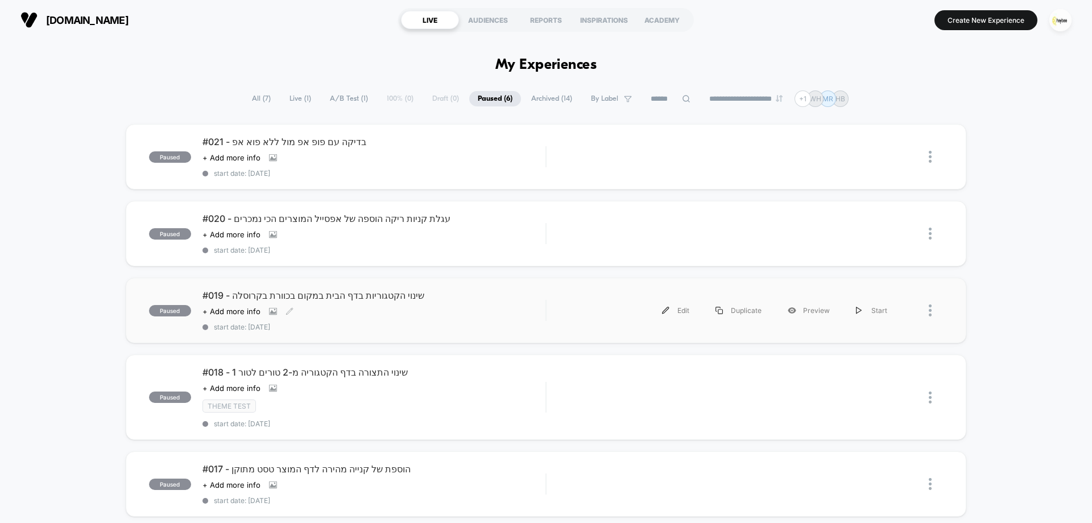
click at [426, 304] on div "#019 - שינוי הקטגוריות בדף הבית במקום בכוורת בקרוסלה Click to view images Click…" at bounding box center [373, 310] width 343 height 42
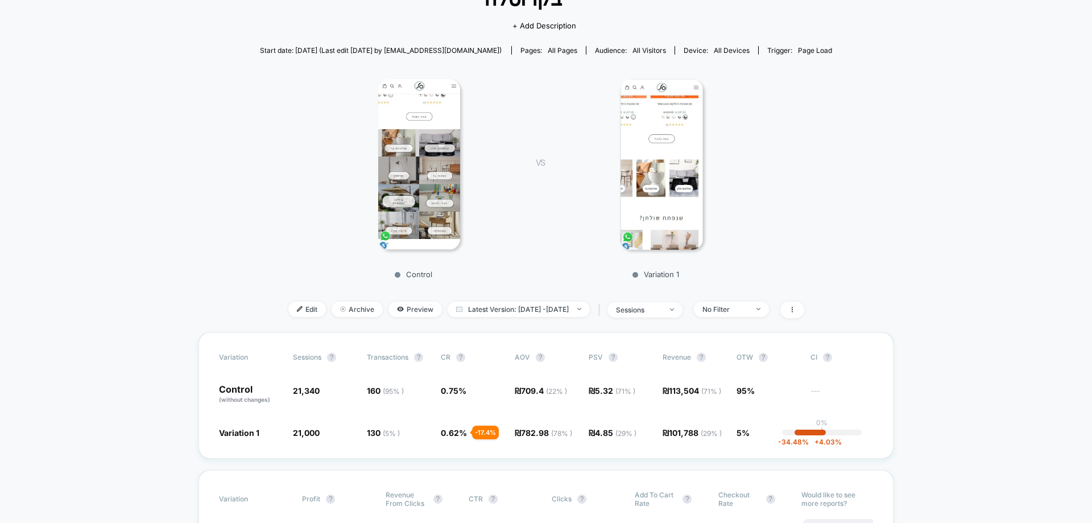
scroll to position [57, 0]
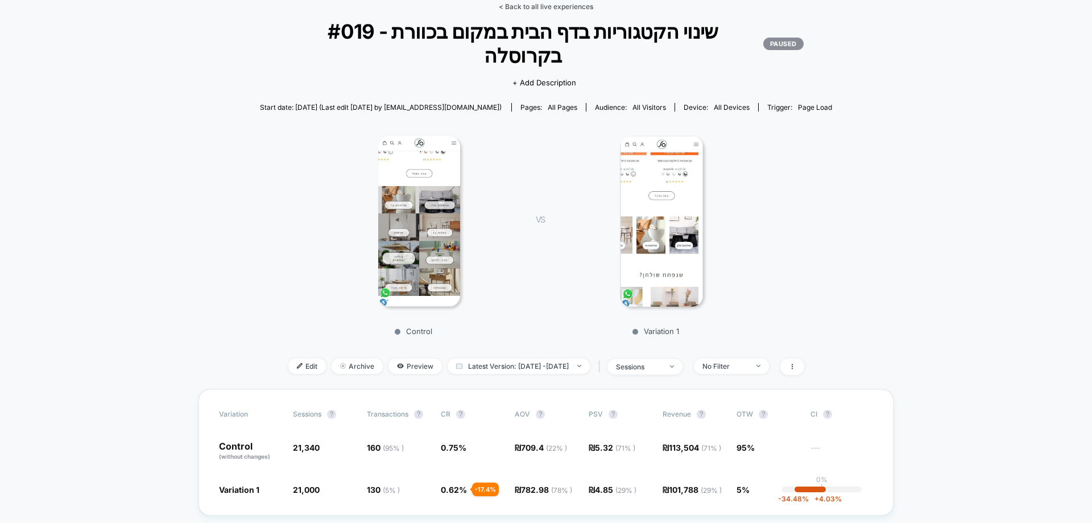
click at [569, 8] on link "< Back to all live experiences" at bounding box center [546, 6] width 94 height 9
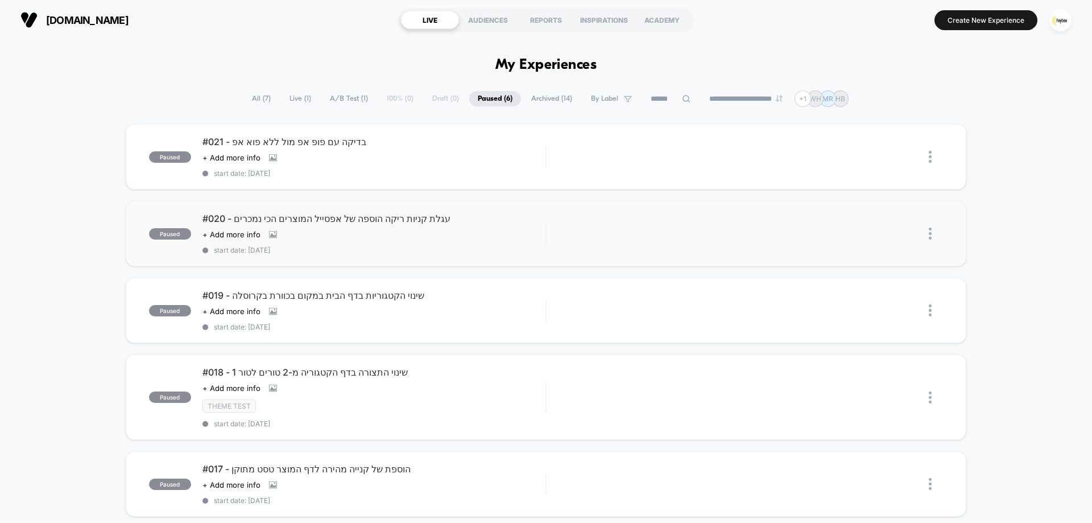
click at [436, 245] on div "#020 - עגלת קניות ריקה הוספה של אפסייל המוצרים הכי נמכרים Click to view images …" at bounding box center [373, 234] width 343 height 42
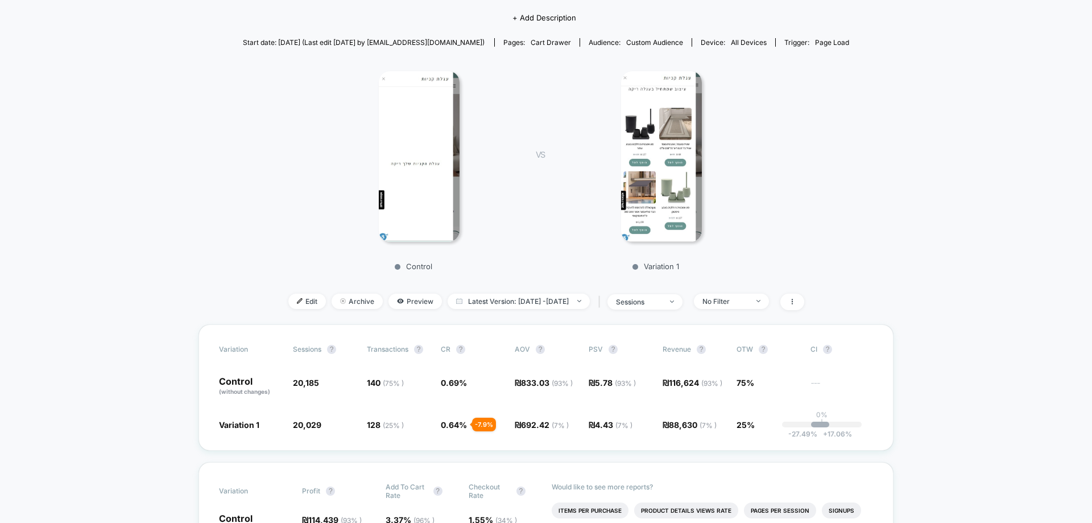
scroll to position [57, 0]
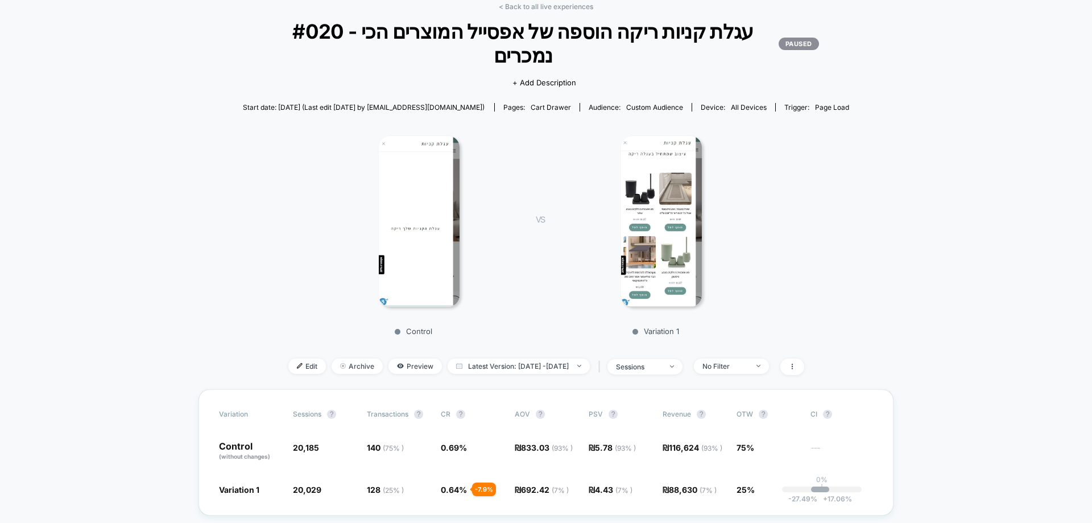
click at [561, 5] on link "< Back to all live experiences" at bounding box center [546, 6] width 94 height 9
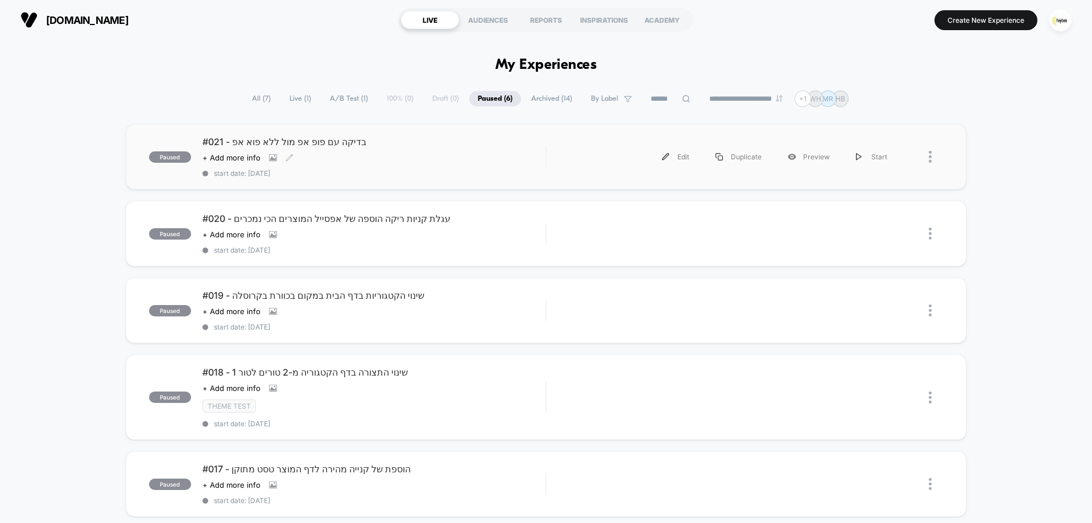
click at [383, 157] on div "Click to view images Click to edit experience details + Add more info" at bounding box center [322, 157] width 240 height 9
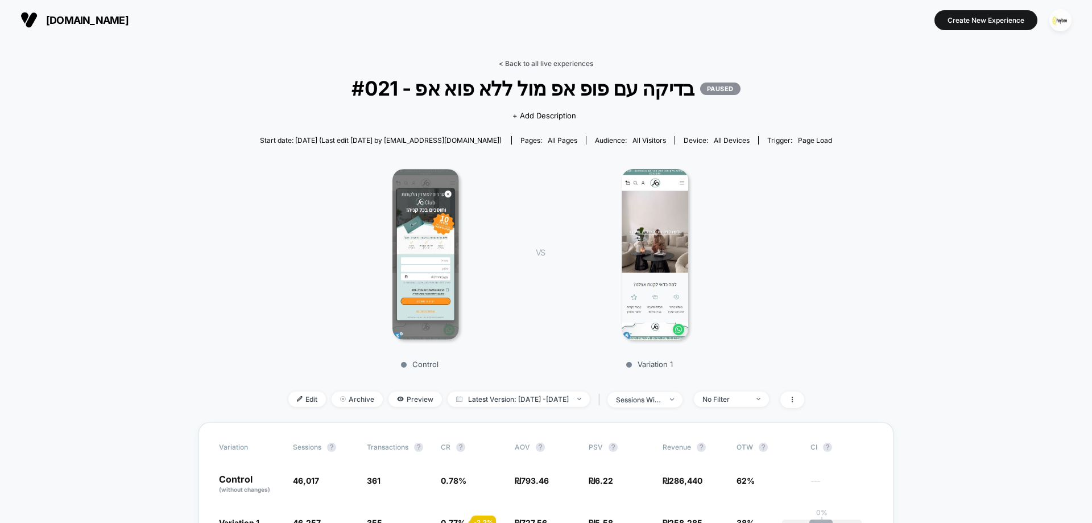
click at [551, 60] on link "< Back to all live experiences" at bounding box center [546, 63] width 94 height 9
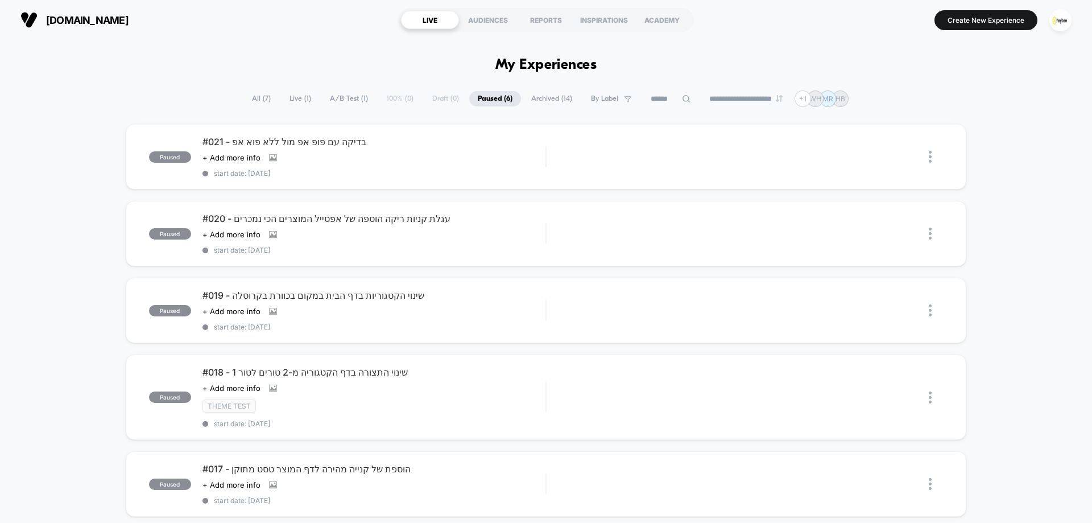
click at [252, 97] on span "All ( 7 )" at bounding box center [261, 98] width 36 height 15
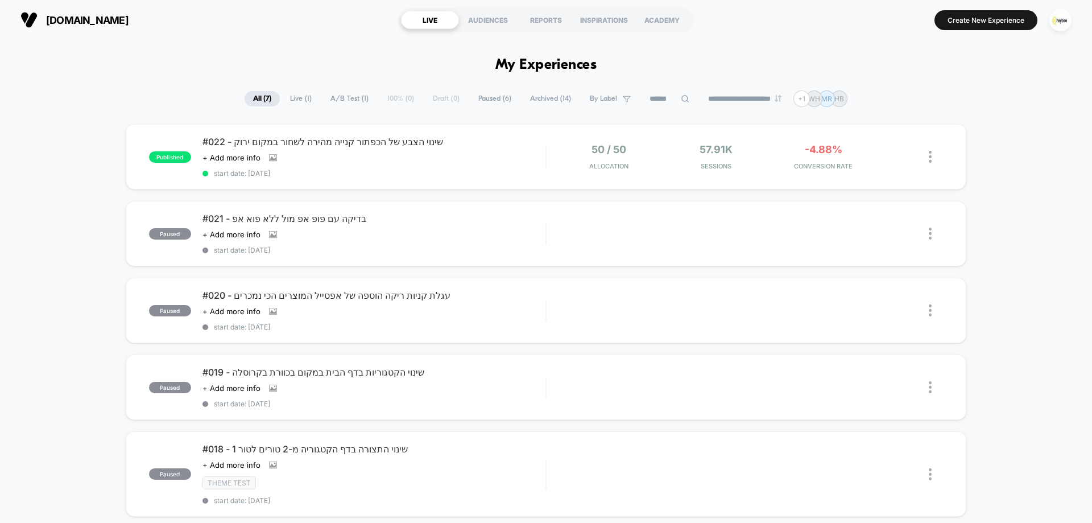
click at [291, 98] on span "Live ( 1 )" at bounding box center [300, 98] width 39 height 15
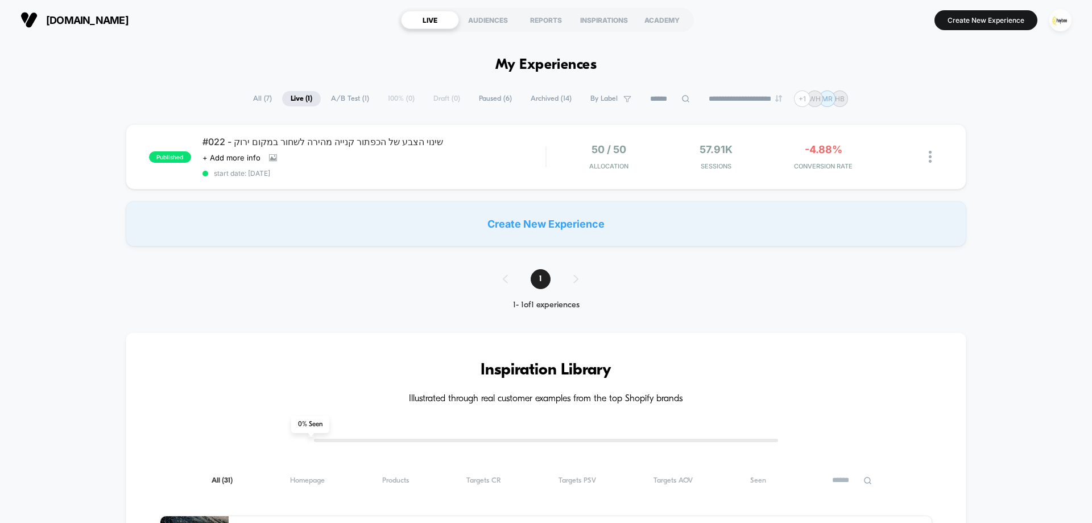
click at [341, 98] on span "A/B Test ( 1 )" at bounding box center [349, 98] width 55 height 15
click at [533, 95] on span "Archived ( 14 )" at bounding box center [551, 98] width 58 height 15
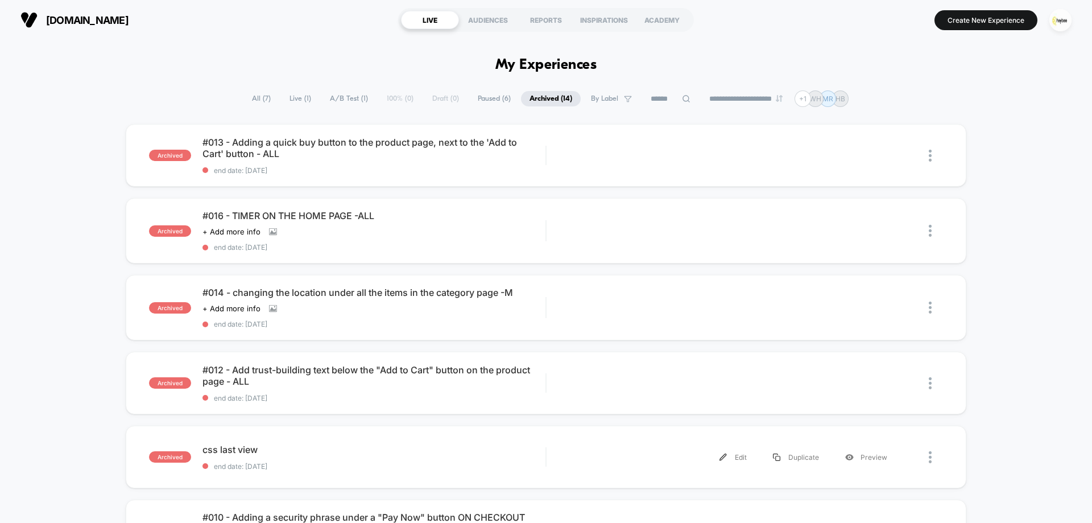
scroll to position [512, 0]
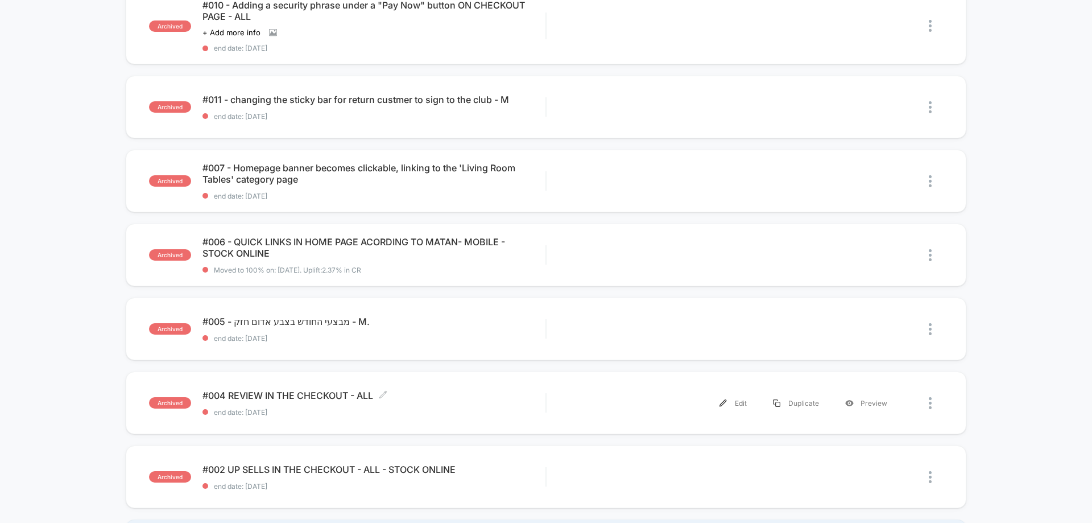
click at [293, 390] on span "#004 REVIEW IN THE CHECKOUT - ALL Click to edit experience details" at bounding box center [373, 395] width 343 height 11
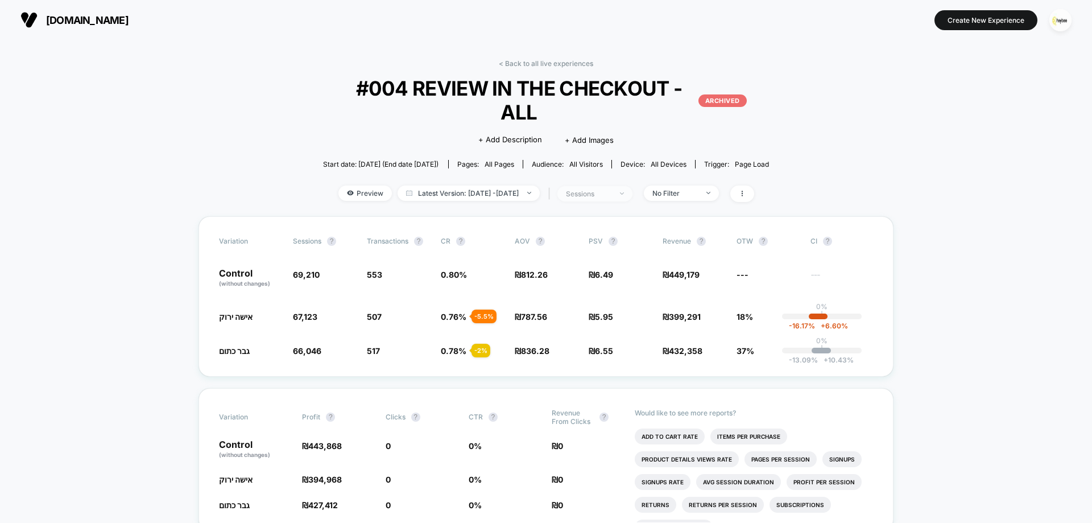
click at [611, 189] on div "sessions" at bounding box center [588, 193] width 45 height 9
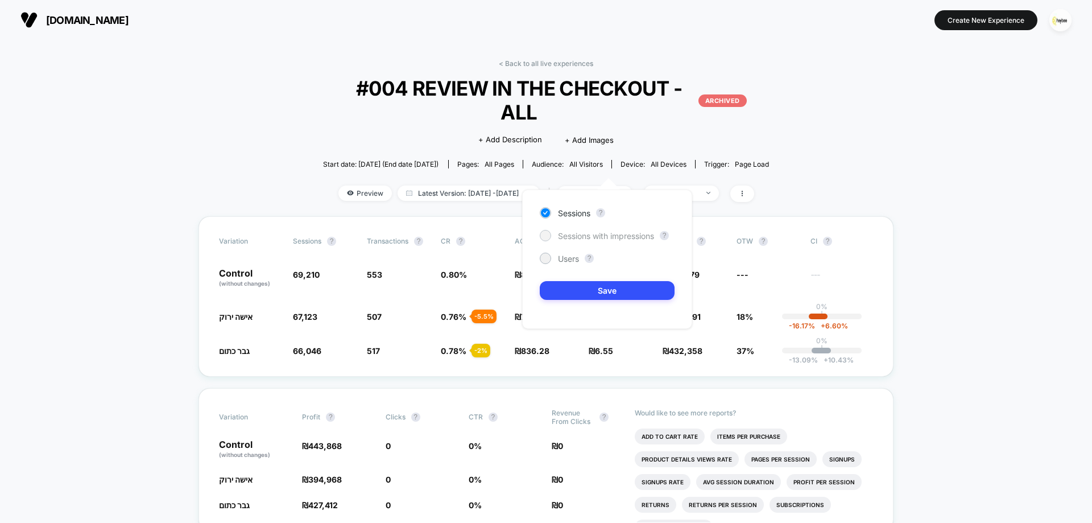
click at [615, 236] on span "Sessions with impressions" at bounding box center [606, 236] width 96 height 10
click at [694, 189] on div "No Filter" at bounding box center [674, 193] width 45 height 9
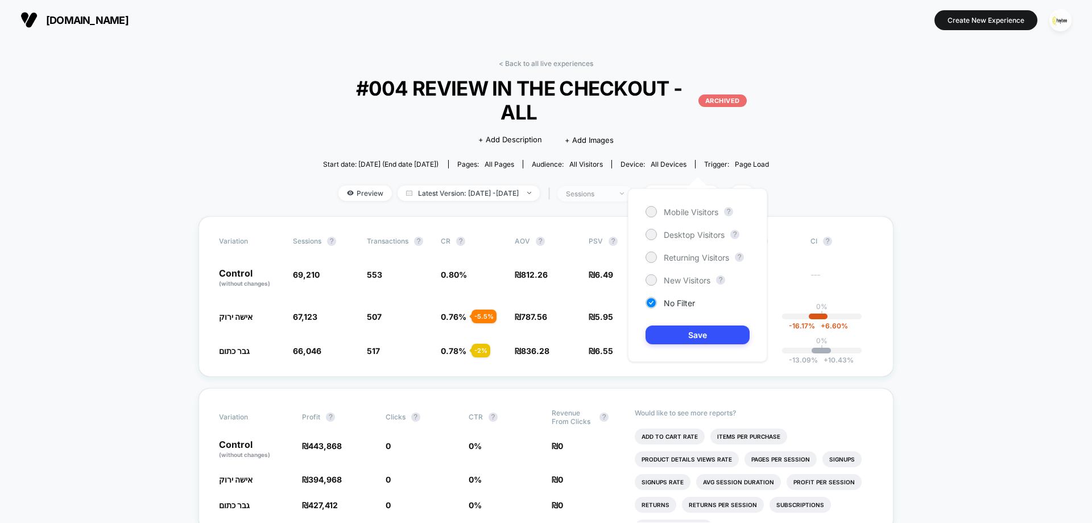
click at [611, 189] on div "sessions" at bounding box center [588, 193] width 45 height 9
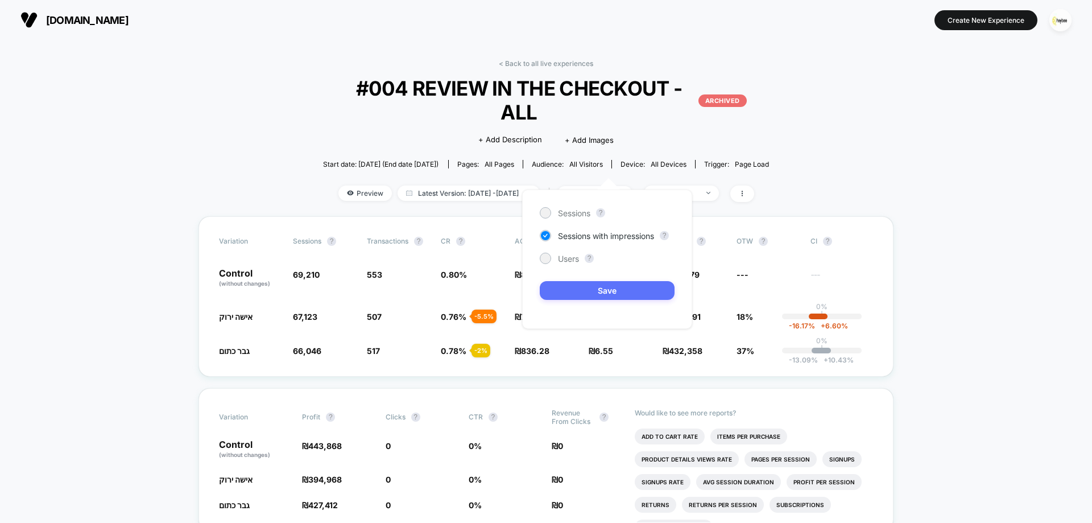
click at [644, 288] on button "Save" at bounding box center [607, 290] width 135 height 19
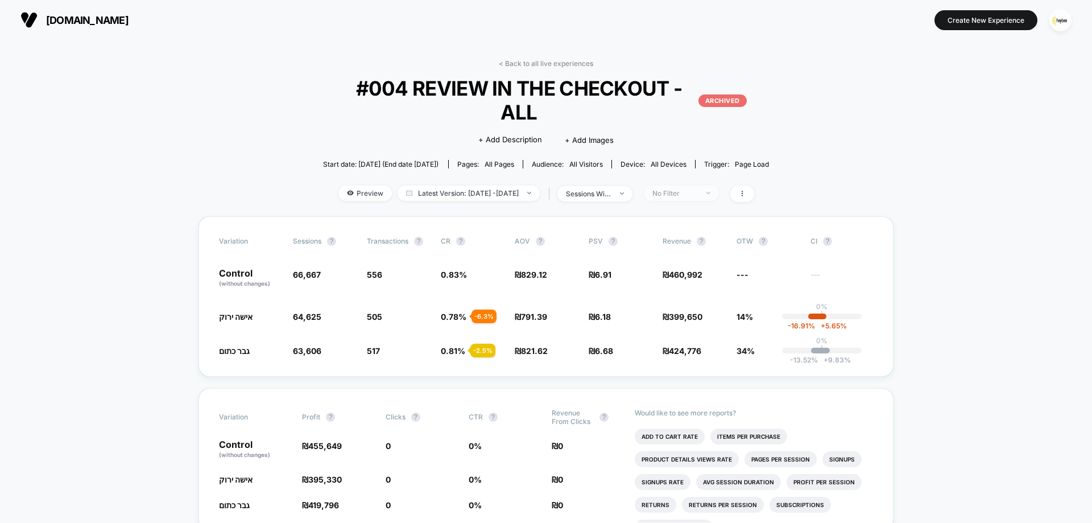
click at [698, 189] on div "No Filter" at bounding box center [674, 193] width 45 height 9
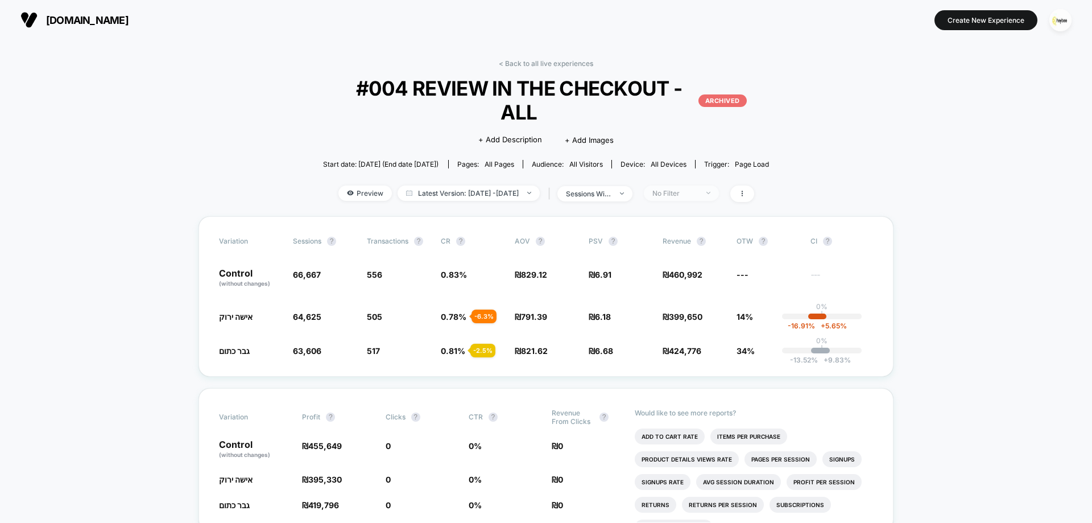
click at [687, 185] on span "No Filter" at bounding box center [681, 192] width 75 height 15
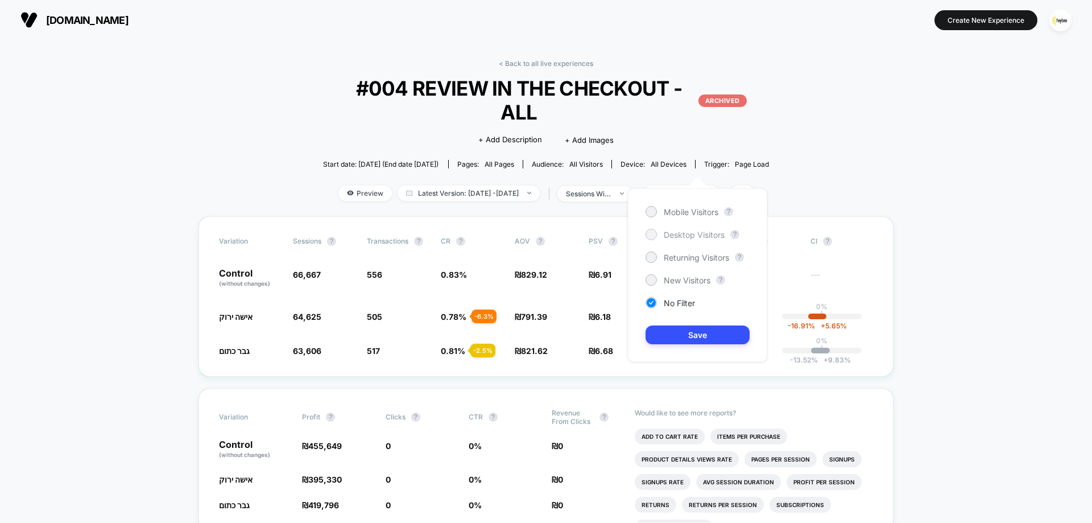
click at [687, 234] on span "Desktop Visitors" at bounding box center [694, 235] width 61 height 10
click at [692, 209] on span "Mobile Visitors" at bounding box center [691, 212] width 55 height 10
click at [702, 333] on button "Save" at bounding box center [697, 334] width 104 height 19
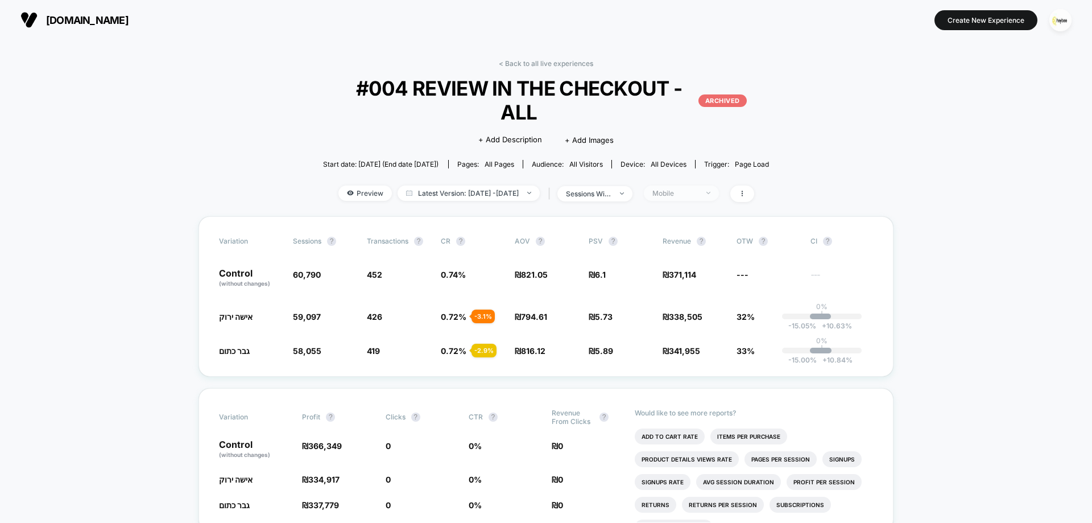
click at [695, 189] on div "Mobile" at bounding box center [674, 193] width 45 height 9
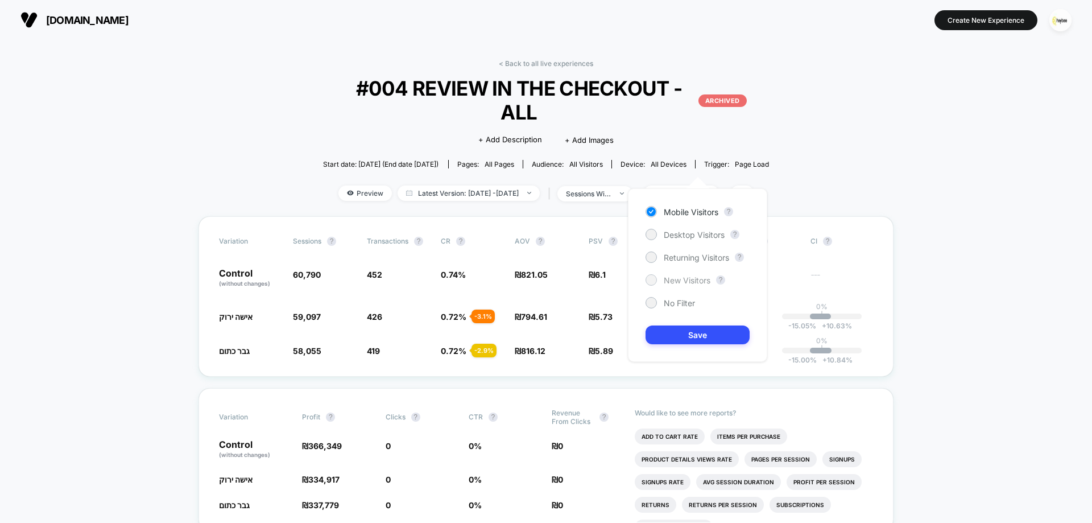
click at [691, 280] on span "New Visitors" at bounding box center [687, 280] width 47 height 10
click at [687, 320] on div "Mobile Visitors ? Desktop Visitors ? Returning Visitors ? New Visitors ? No Fil…" at bounding box center [697, 274] width 139 height 173
click at [689, 326] on button "Save" at bounding box center [697, 334] width 104 height 19
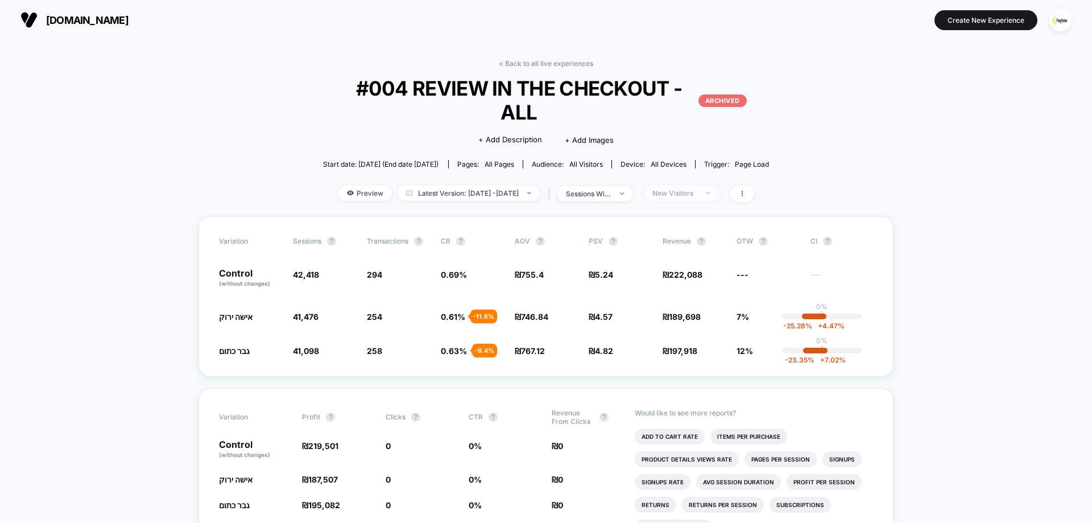
click at [689, 189] on div "New Visitors" at bounding box center [674, 193] width 45 height 9
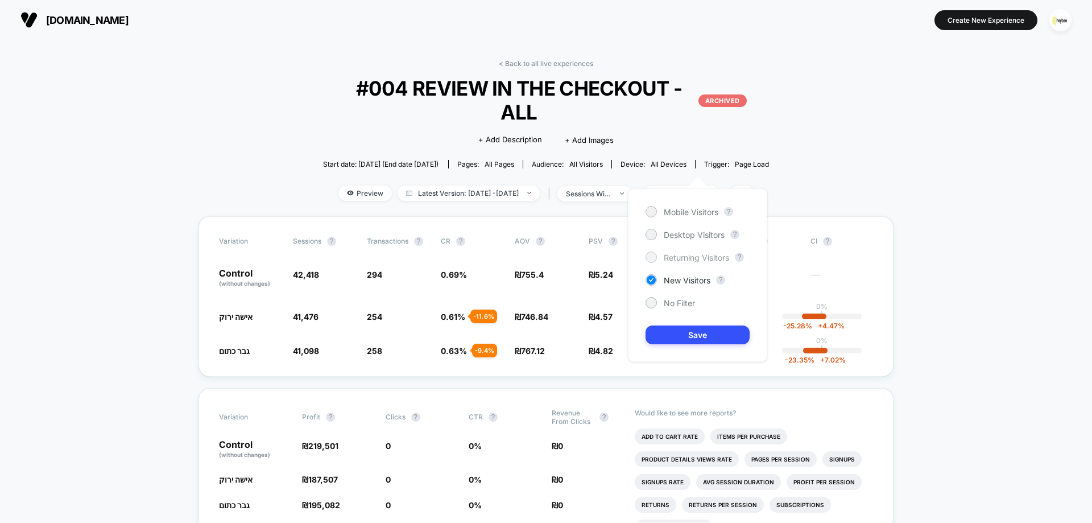
click at [694, 255] on span "Returning Visitors" at bounding box center [696, 257] width 65 height 10
drag, startPoint x: 698, startPoint y: 326, endPoint x: 702, endPoint y: 332, distance: 6.2
click at [698, 327] on button "Save" at bounding box center [697, 334] width 104 height 19
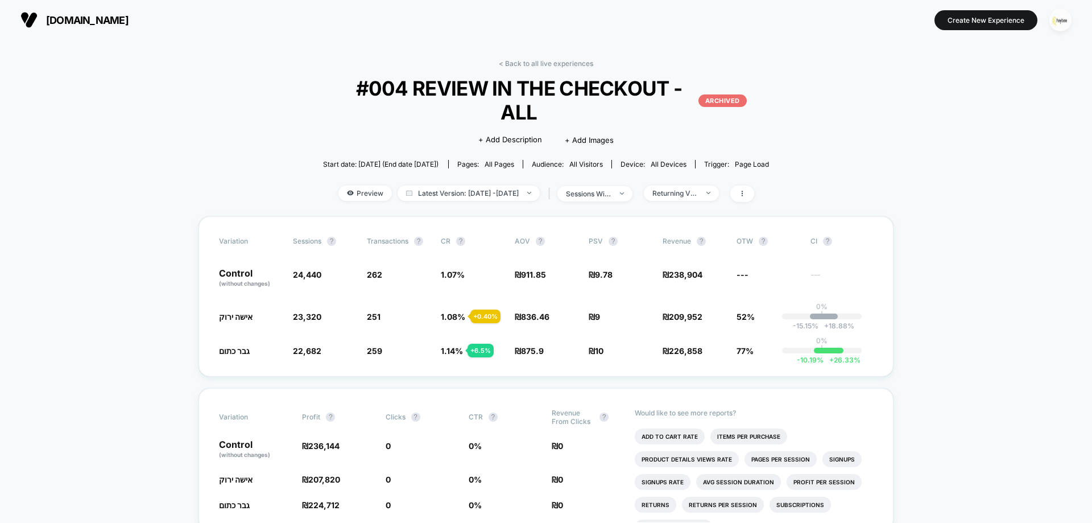
click at [1057, 22] on img "button" at bounding box center [1060, 20] width 22 height 22
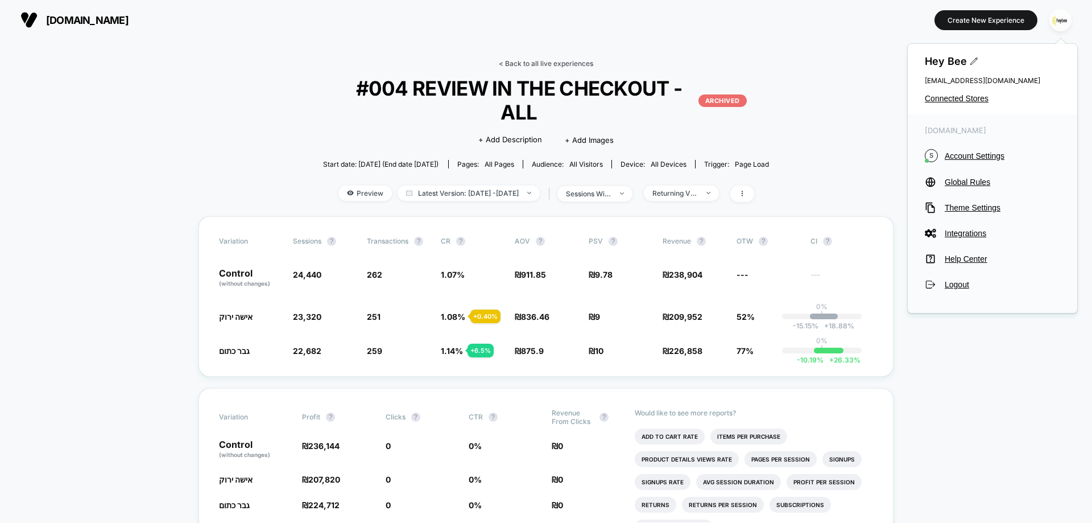
click at [586, 63] on link "< Back to all live experiences" at bounding box center [546, 63] width 94 height 9
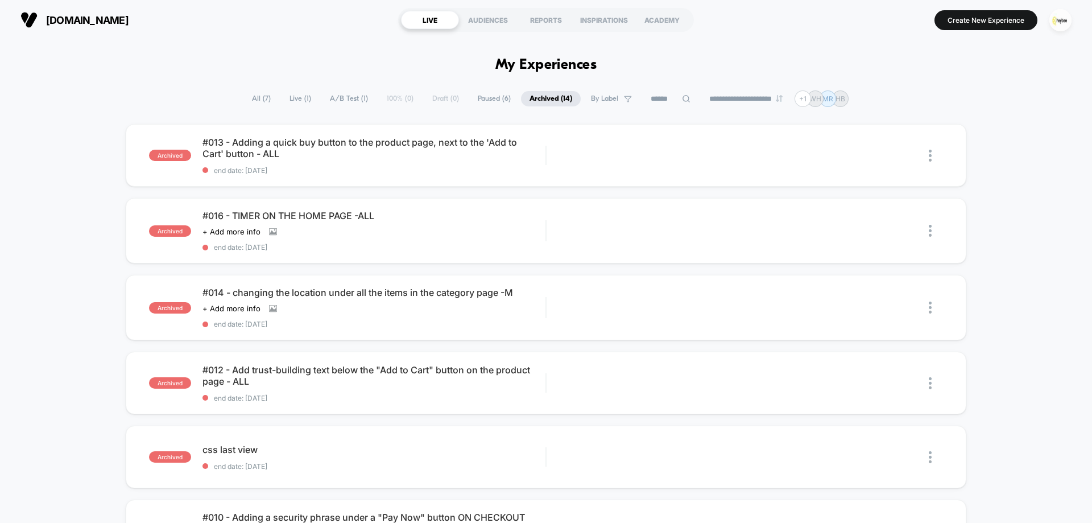
click at [301, 101] on span "Live ( 1 )" at bounding box center [300, 98] width 39 height 15
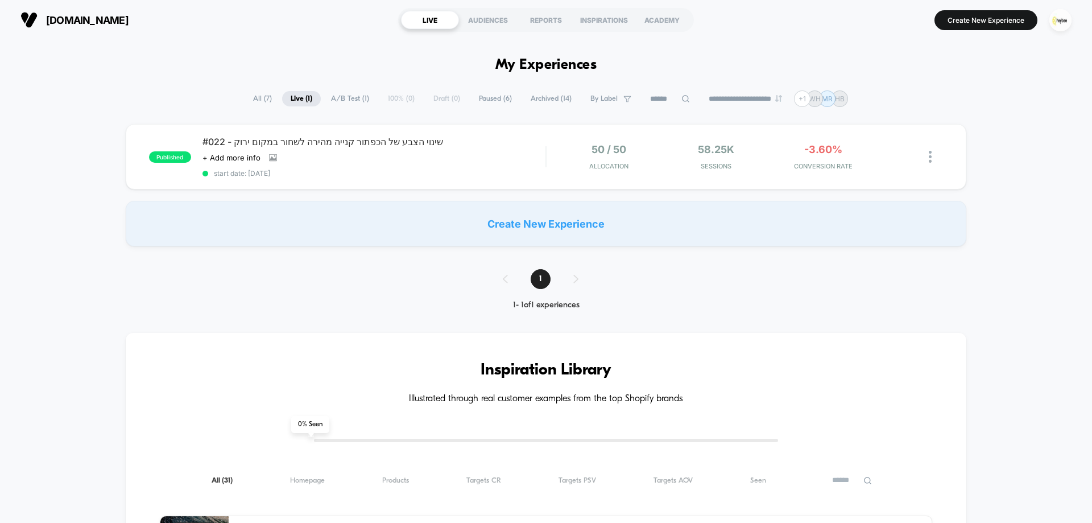
drag, startPoint x: 359, startPoint y: 157, endPoint x: 438, endPoint y: 172, distance: 80.0
click at [360, 157] on div "Click to view images Click to edit experience details + Add more info" at bounding box center [322, 157] width 240 height 9
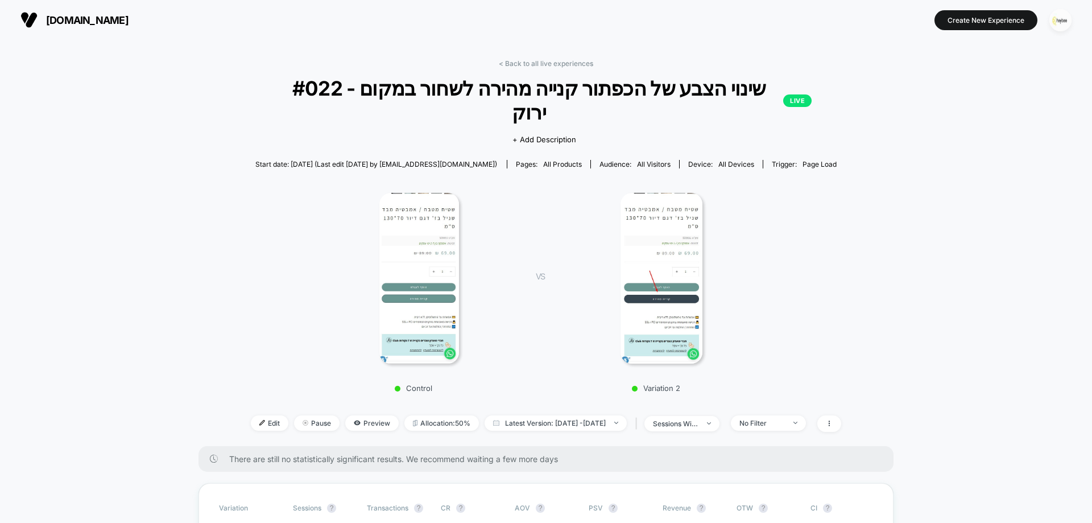
click at [1063, 17] on img "button" at bounding box center [1060, 20] width 22 height 22
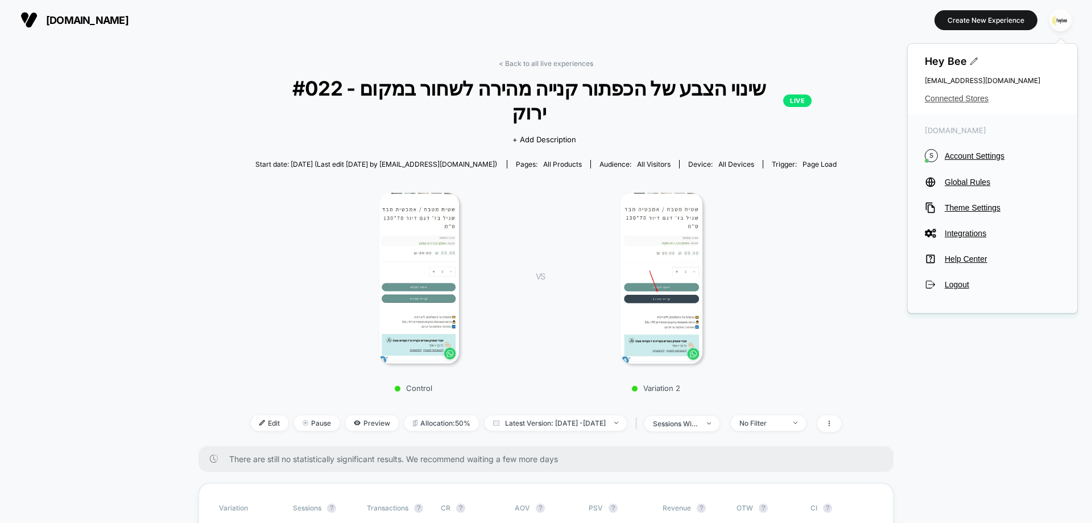
click at [952, 96] on span "Connected Stores" at bounding box center [992, 98] width 135 height 9
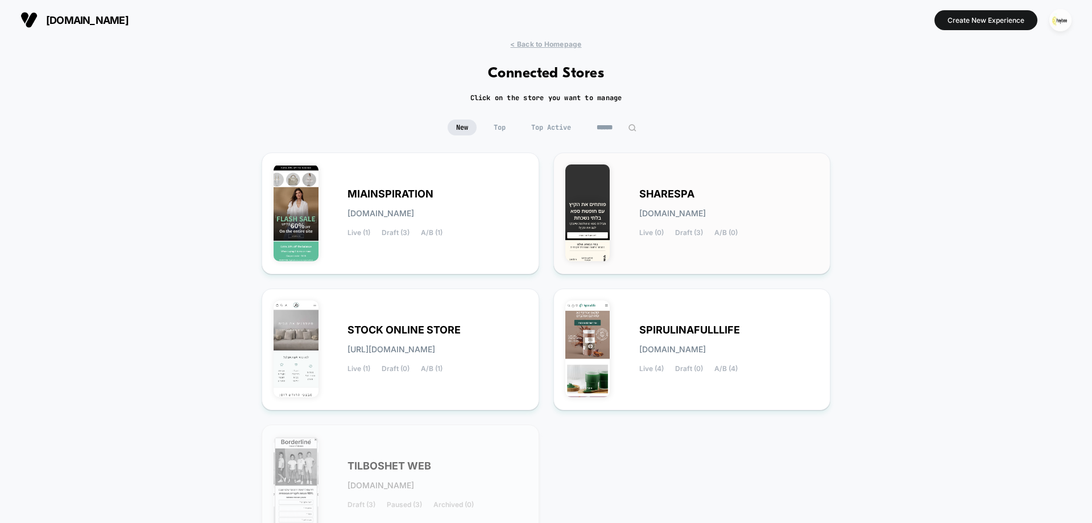
click at [681, 183] on div "SHARESPA [DOMAIN_NAME] Live (0) Draft (3) A/B (0)" at bounding box center [692, 213] width 254 height 98
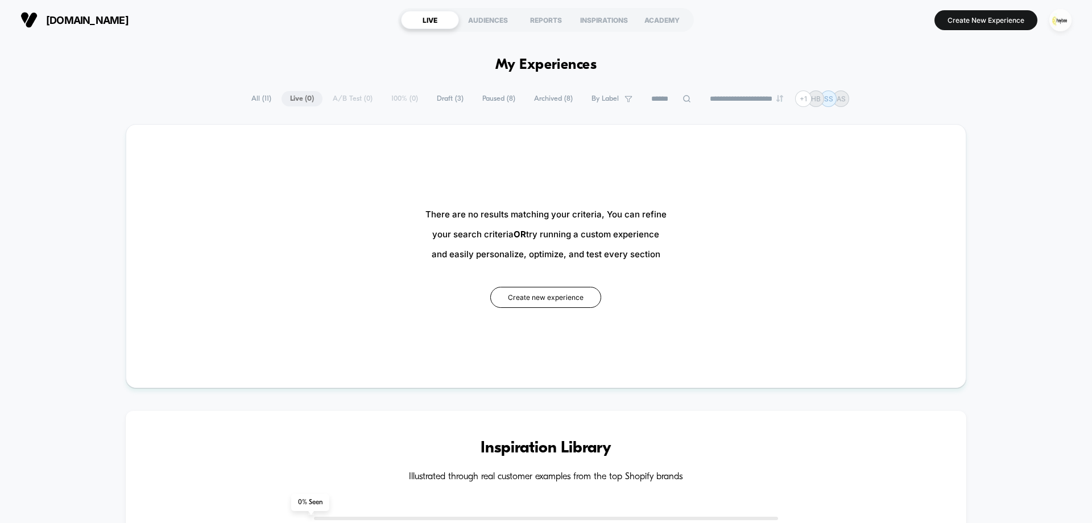
click at [257, 101] on span "All ( 11 )" at bounding box center [261, 98] width 37 height 15
click at [245, 97] on span "All ( 11 )" at bounding box center [261, 98] width 37 height 15
click at [263, 100] on span "All ( 11 )" at bounding box center [261, 98] width 37 height 15
click at [255, 101] on span "All ( 11 )" at bounding box center [261, 98] width 37 height 15
click at [259, 97] on span "All ( 11 )" at bounding box center [261, 98] width 37 height 15
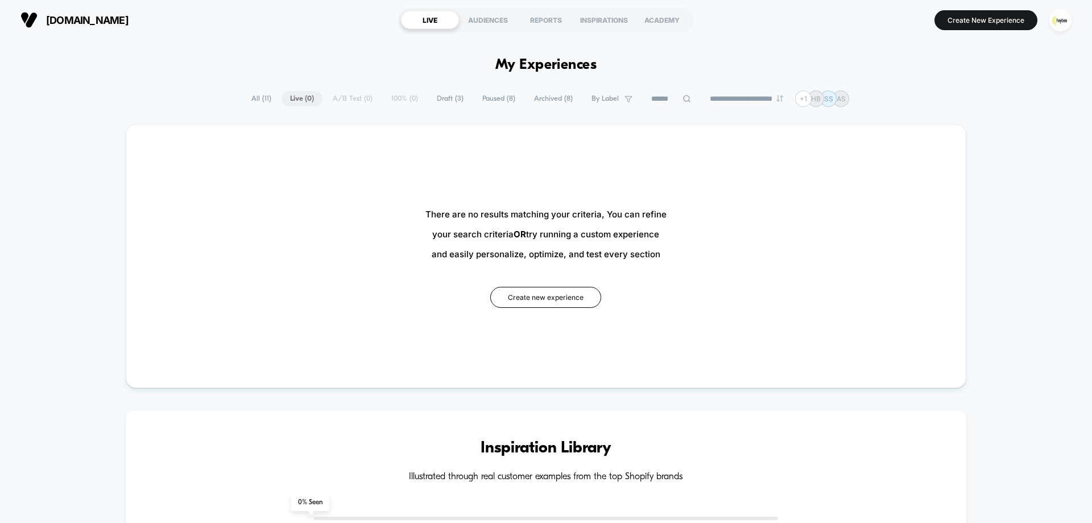
click at [258, 97] on span "All ( 11 )" at bounding box center [261, 98] width 37 height 15
click at [399, 97] on div "**********" at bounding box center [546, 98] width 606 height 16
click at [478, 99] on span "Paused ( 8 )" at bounding box center [499, 98] width 50 height 15
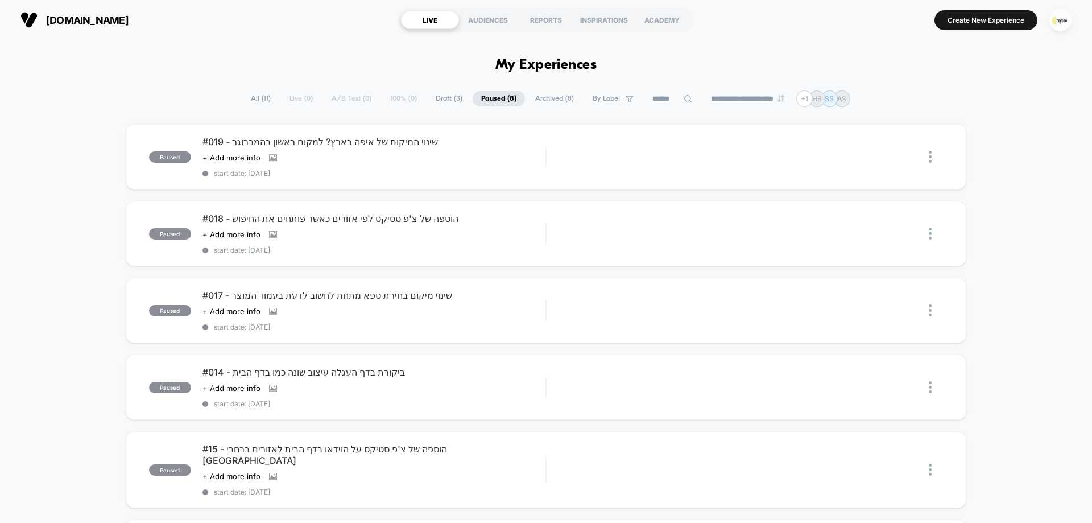
click at [249, 99] on span "All ( 11 )" at bounding box center [260, 98] width 37 height 15
click at [249, 99] on span "All ( 11 )" at bounding box center [261, 98] width 36 height 15
drag, startPoint x: 1068, startPoint y: 23, endPoint x: 1051, endPoint y: 34, distance: 20.2
click at [1068, 23] on img "button" at bounding box center [1060, 20] width 22 height 22
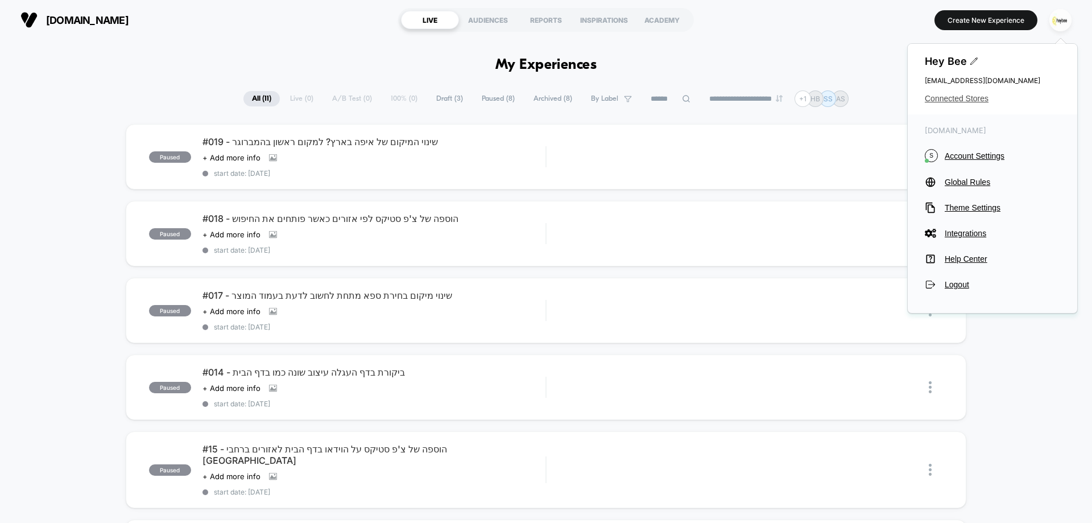
click at [952, 101] on span "Connected Stores" at bounding box center [992, 98] width 135 height 9
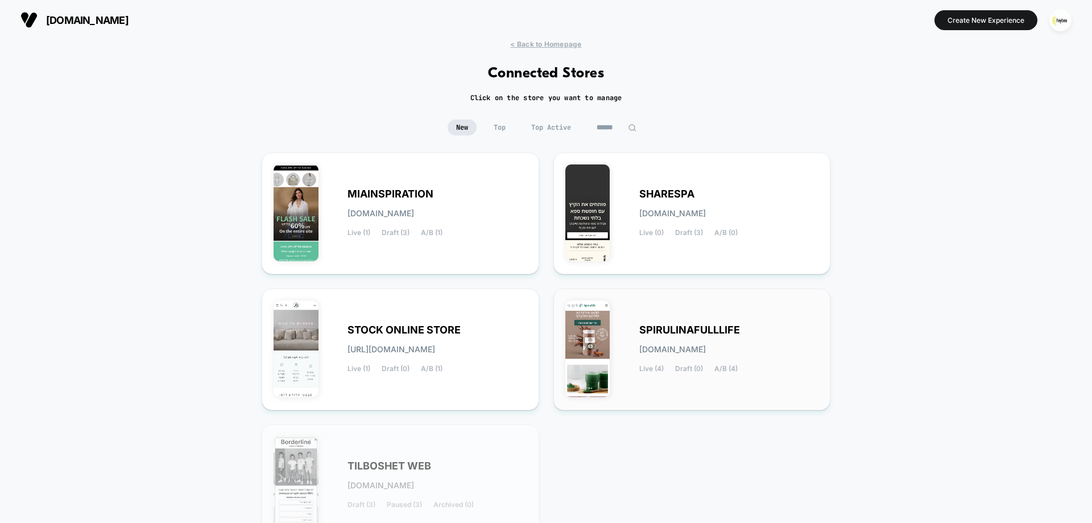
click at [669, 341] on div "SPIRULINAFULLLIFE [DOMAIN_NAME] Live (4) Draft (0) A/B (4)" at bounding box center [729, 349] width 180 height 47
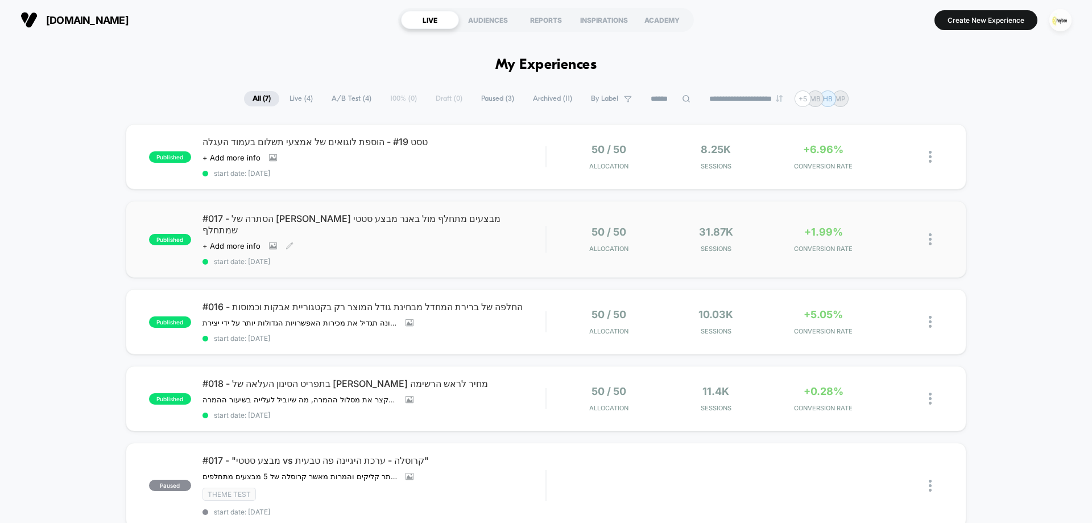
click at [519, 234] on div "#017 - הסתרה של [PERSON_NAME] מבצעים מתחלף מול באנר מבצע סטטי שמתחלף Click to v…" at bounding box center [373, 239] width 343 height 53
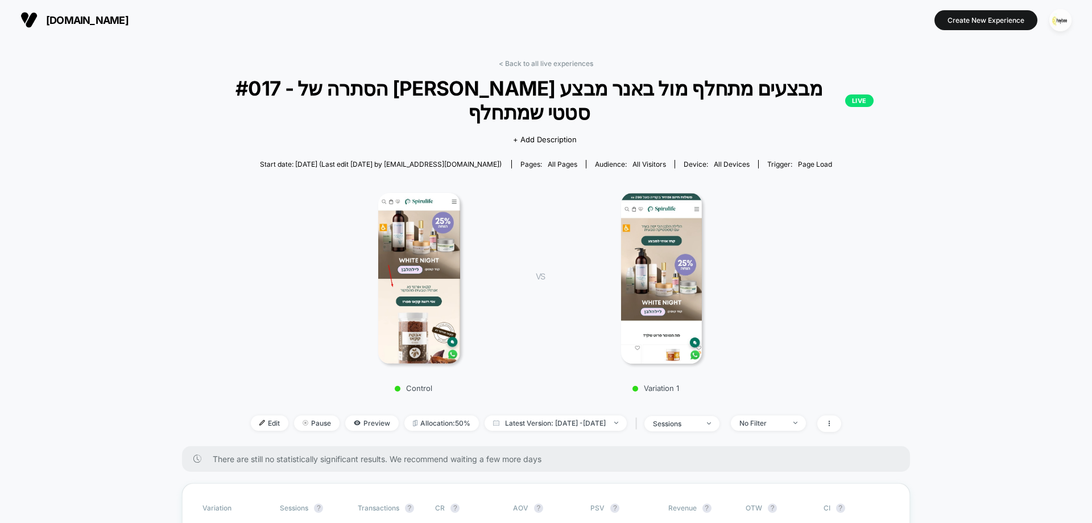
click at [556, 68] on div "< Back to all live experiences #017 - הסתרה של באנר מבצעים מתחלף מול [PERSON_NA…" at bounding box center [546, 252] width 728 height 387
click at [554, 63] on link "< Back to all live experiences" at bounding box center [546, 63] width 94 height 9
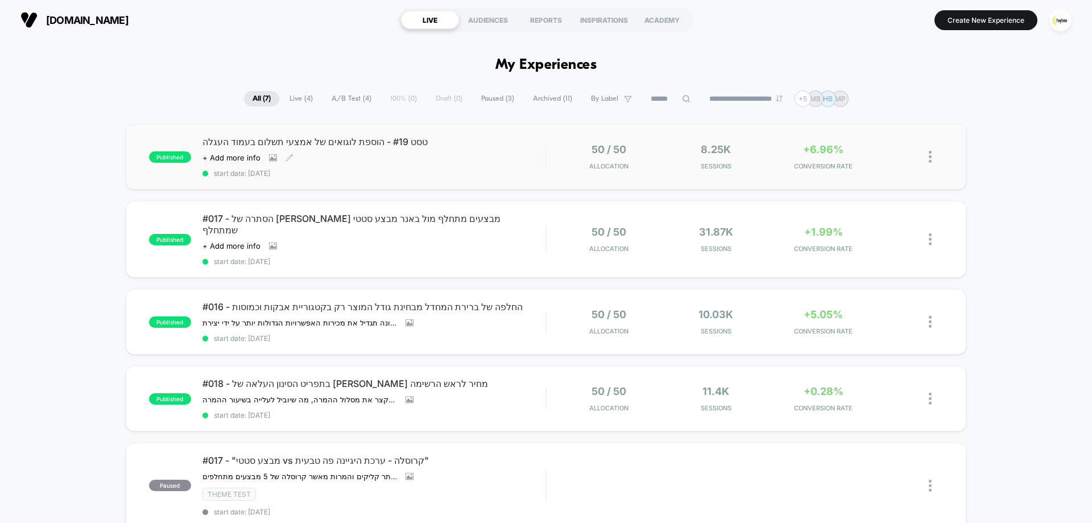
click at [460, 146] on span "טסט #19 - הוספת לוגואים של אמצעי תשלום בעמוד העגלה" at bounding box center [373, 141] width 343 height 11
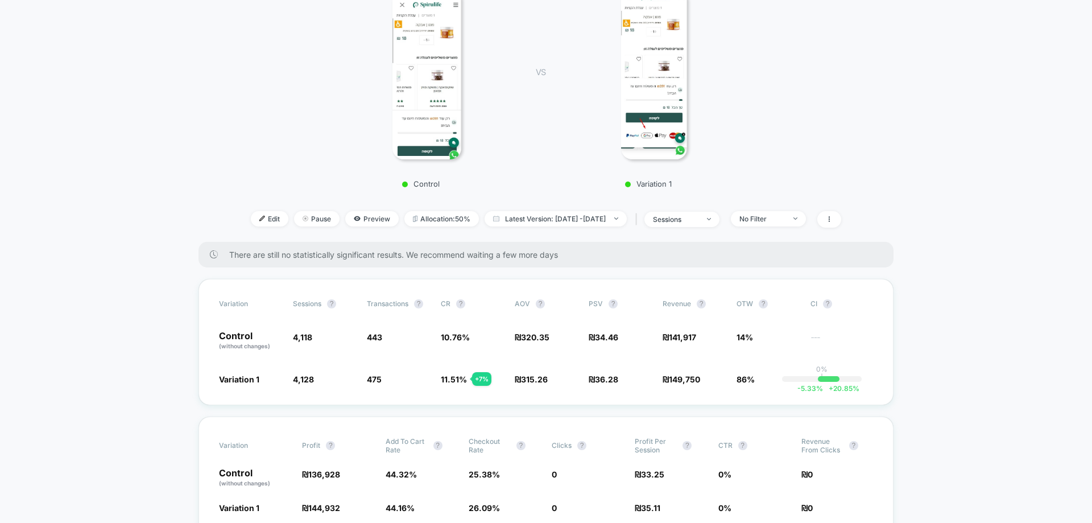
scroll to position [227, 0]
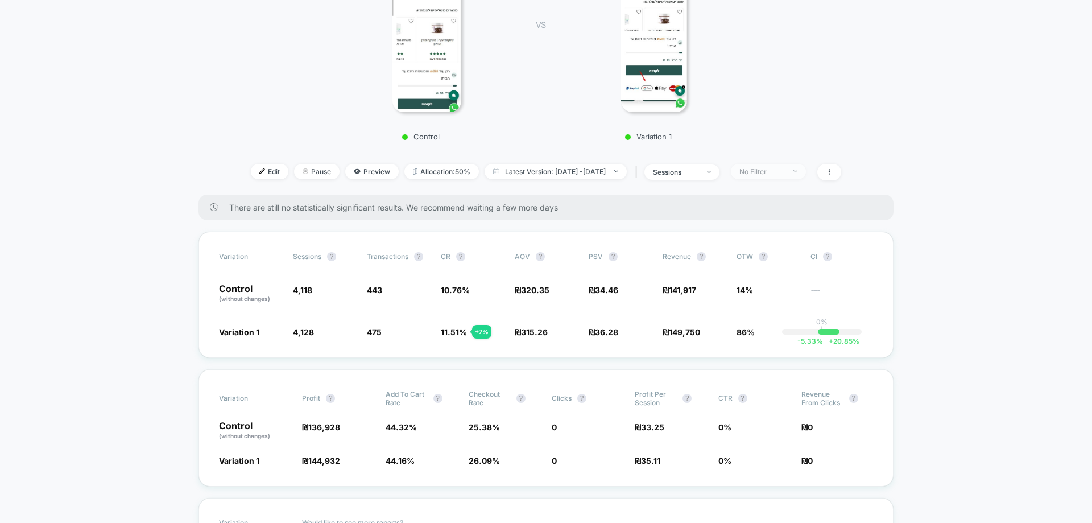
click at [806, 172] on span "No Filter" at bounding box center [768, 171] width 75 height 15
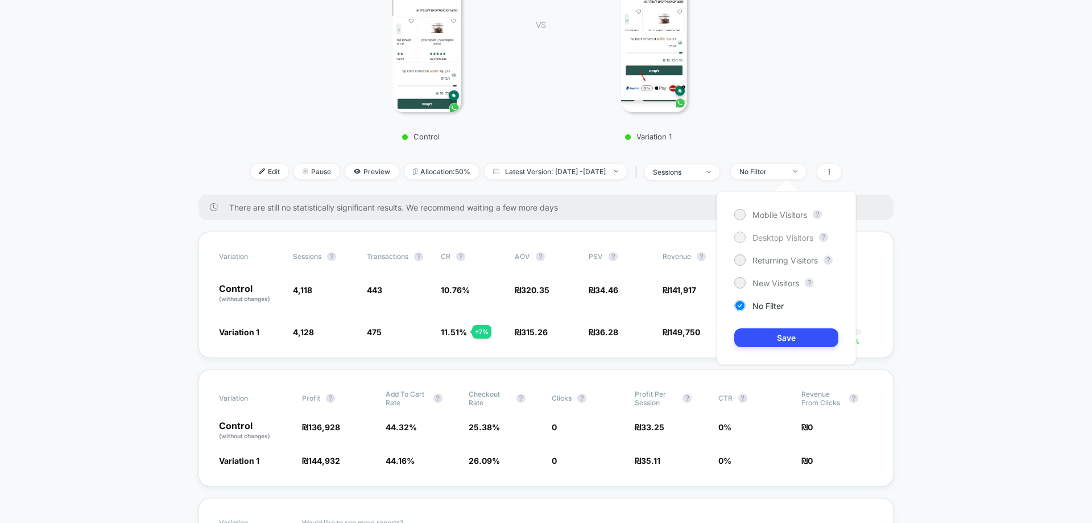
click at [772, 238] on span "Desktop Visitors" at bounding box center [782, 238] width 61 height 10
click at [789, 213] on span "Mobile Visitors" at bounding box center [779, 215] width 55 height 10
click at [792, 341] on button "Save" at bounding box center [786, 337] width 104 height 19
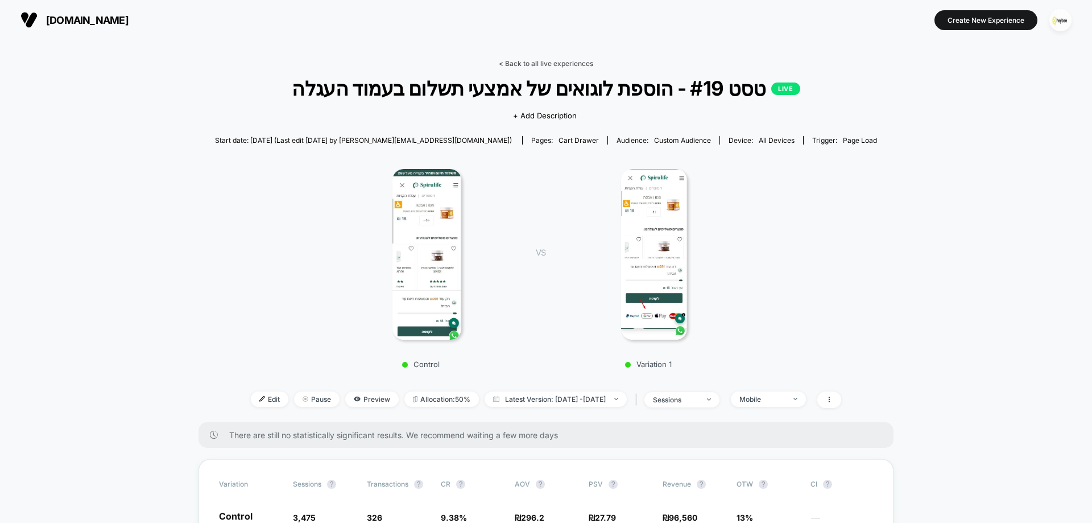
click at [562, 64] on link "< Back to all live experiences" at bounding box center [546, 63] width 94 height 9
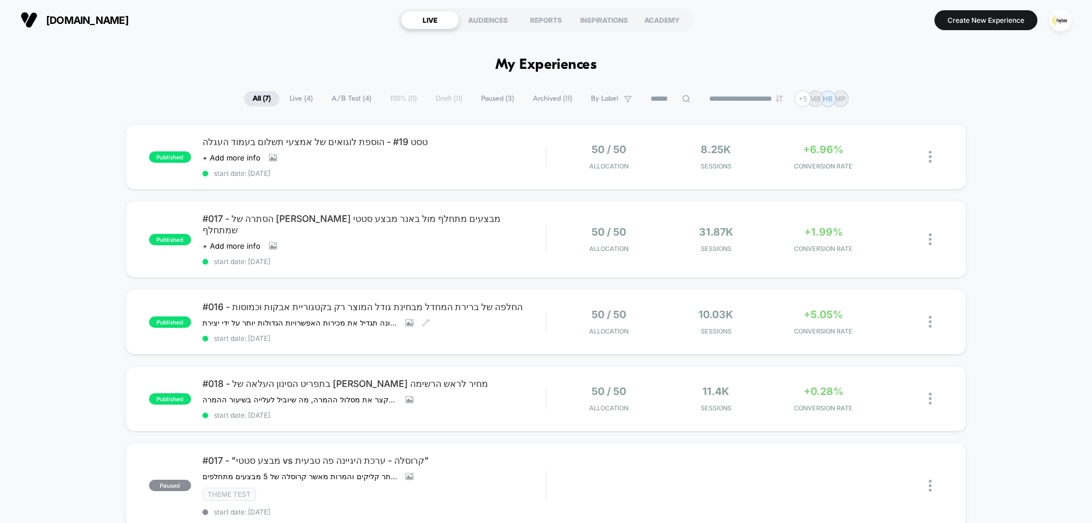
click at [514, 302] on div "#016 - החלפה של ברירת המחדל מבחינת גודל המוצר רק בקטגוריית אבקות וכמוסות ﻿ההשער…" at bounding box center [373, 322] width 343 height 42
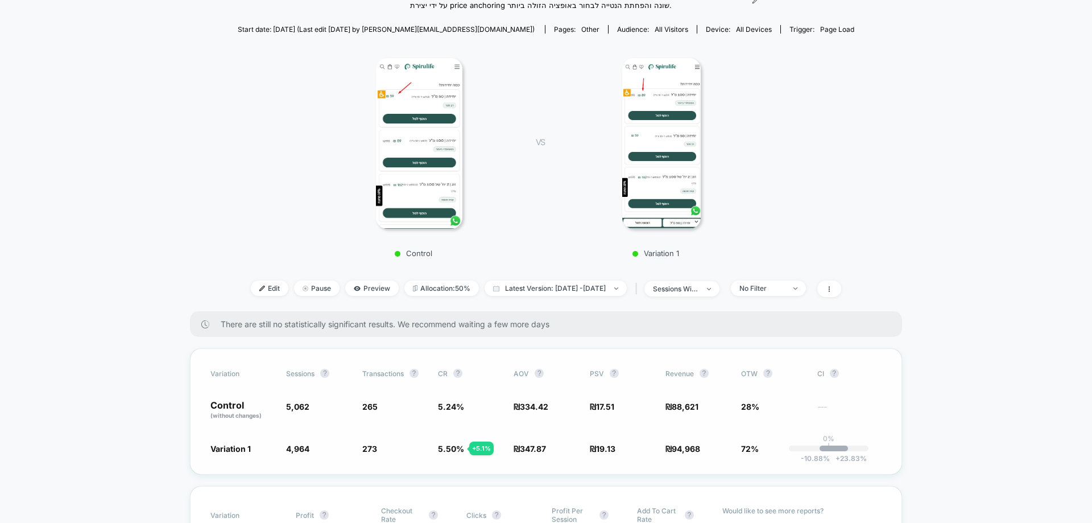
scroll to position [284, 0]
